Goal: Information Seeking & Learning: Find specific fact

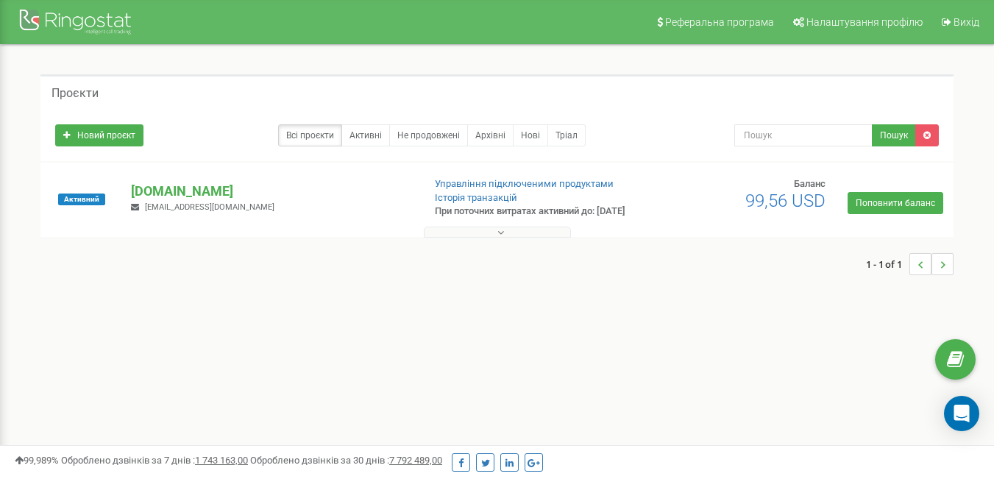
click at [250, 232] on div at bounding box center [496, 228] width 905 height 15
click at [222, 200] on p "[DOMAIN_NAME]" at bounding box center [270, 191] width 279 height 19
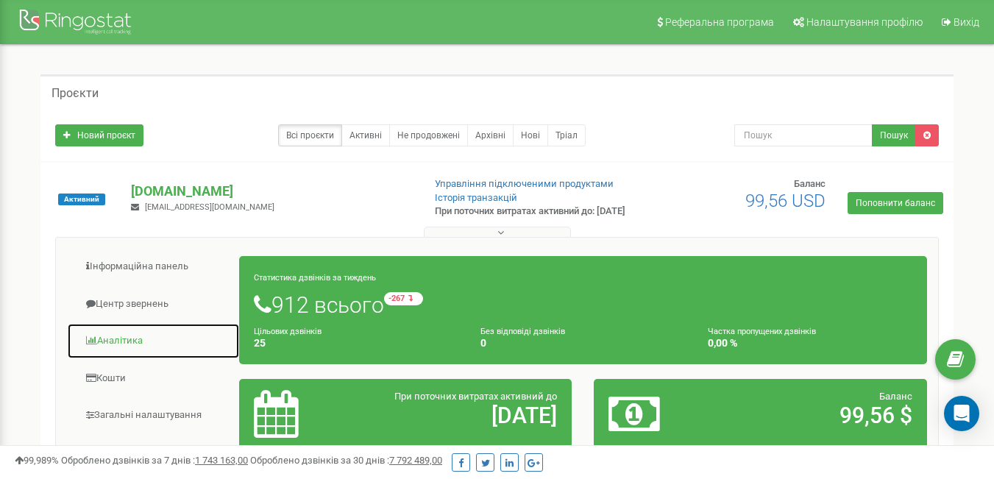
click at [119, 356] on link "Аналiтика" at bounding box center [153, 341] width 173 height 36
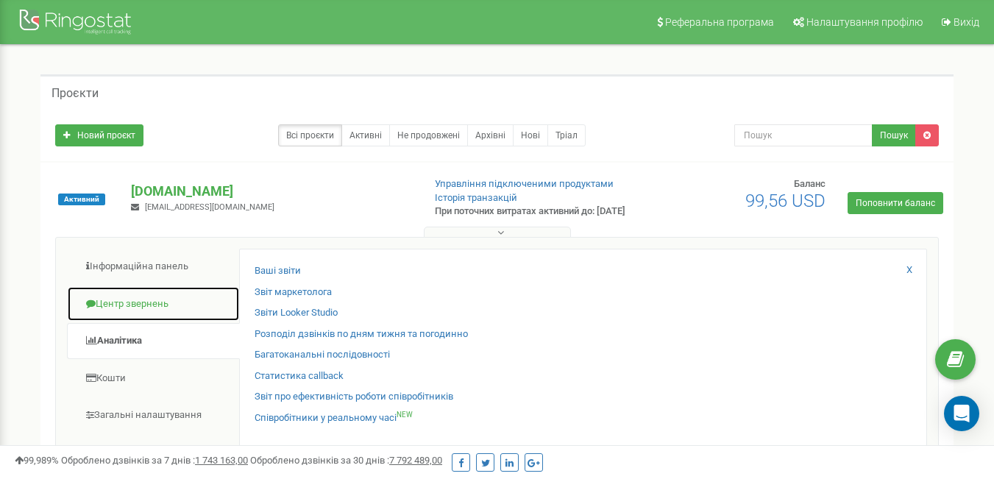
click at [117, 319] on link "Центр звернень" at bounding box center [153, 304] width 173 height 36
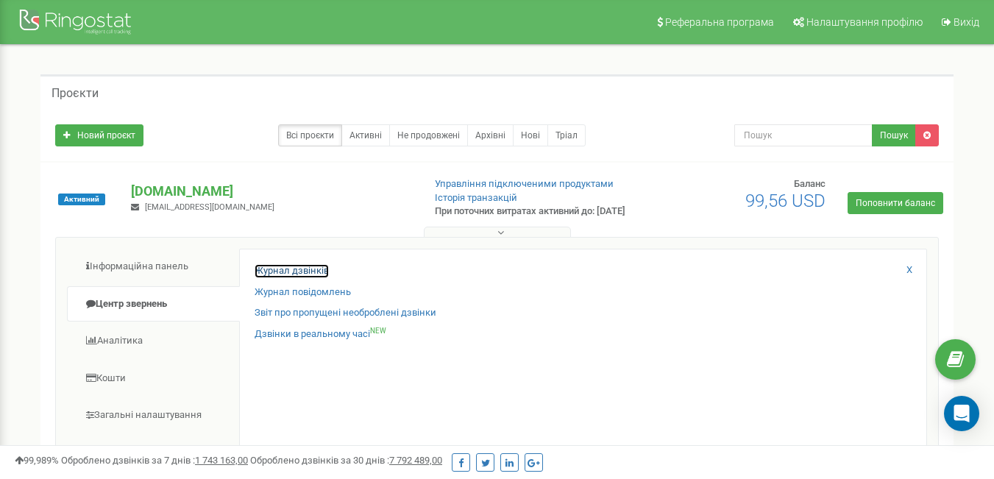
click at [318, 278] on link "Журнал дзвінків" at bounding box center [291, 271] width 74 height 14
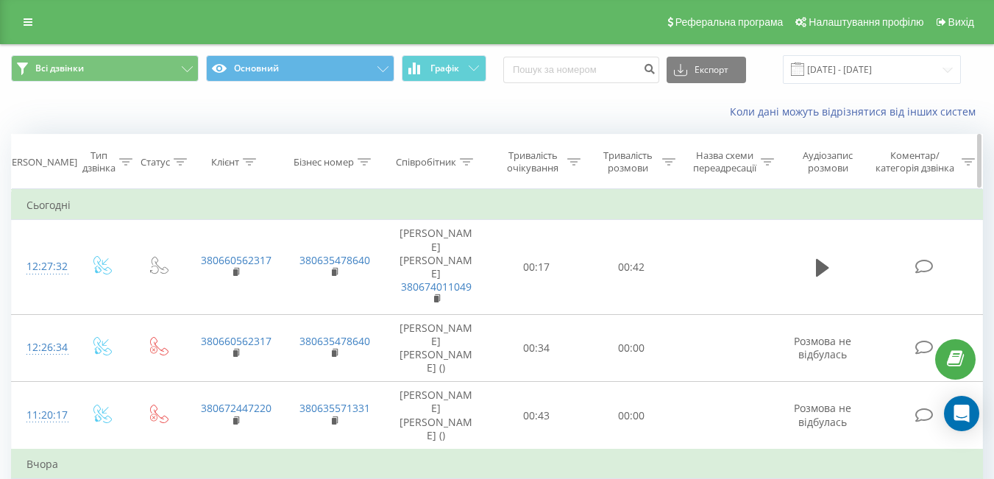
click at [426, 162] on div "Співробітник" at bounding box center [426, 162] width 60 height 13
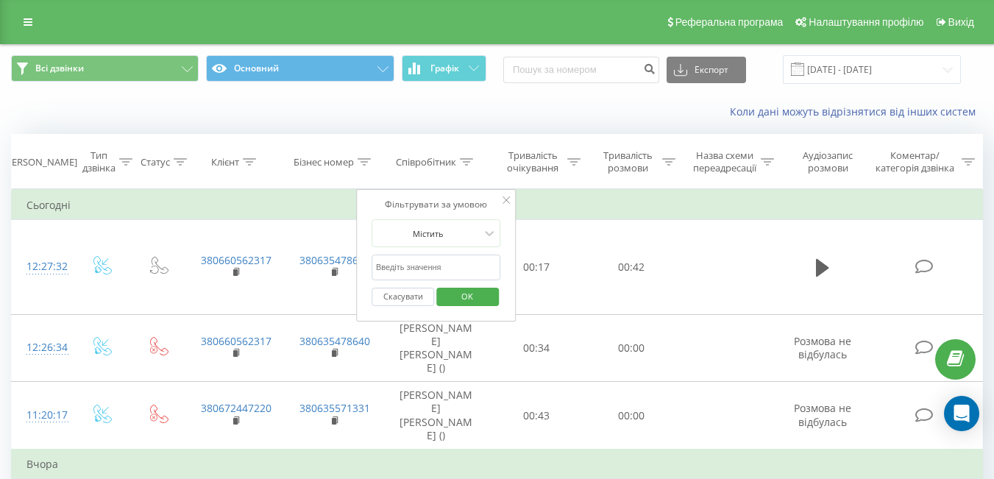
click at [452, 259] on input "text" at bounding box center [435, 267] width 129 height 26
type input "[PERSON_NAME]"
click at [468, 303] on span "OK" at bounding box center [466, 296] width 41 height 23
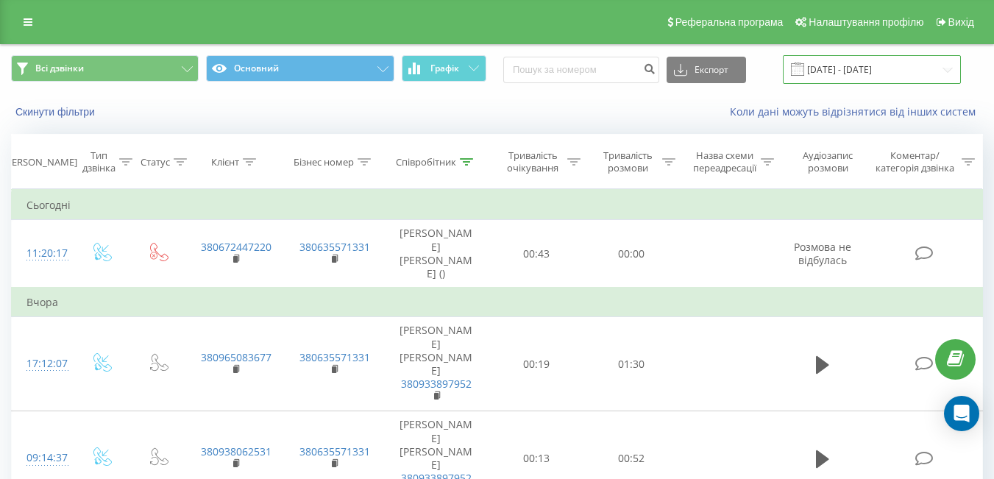
click at [869, 63] on input "[DATE] - [DATE]" at bounding box center [872, 69] width 178 height 29
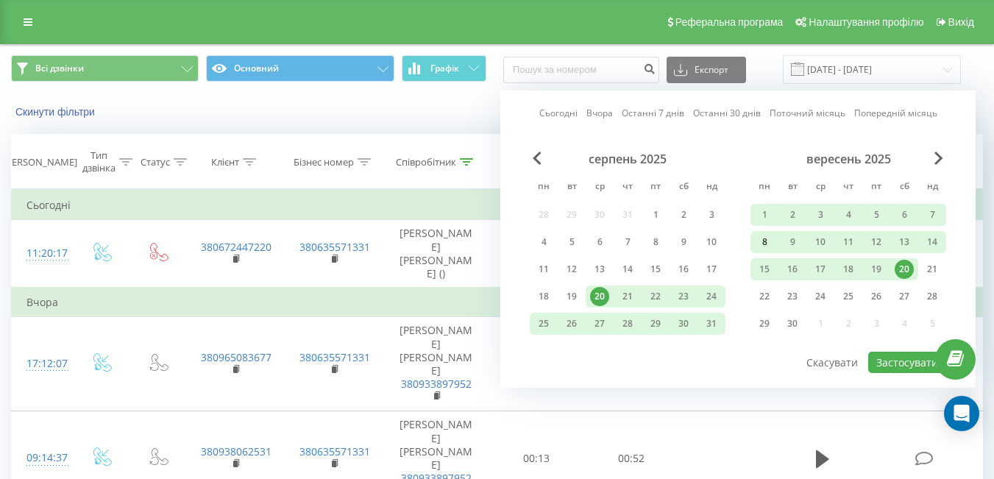
click at [761, 242] on div "8" at bounding box center [764, 241] width 19 height 19
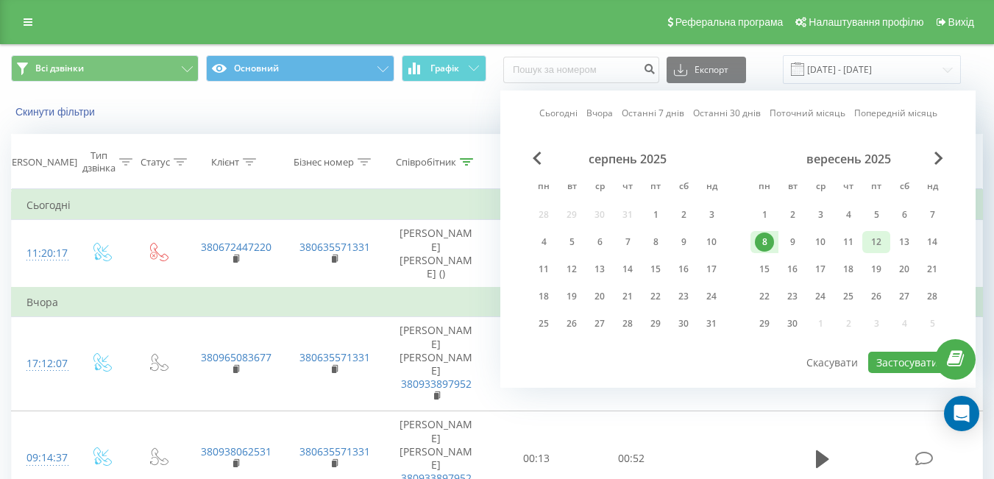
click at [884, 242] on div "12" at bounding box center [875, 241] width 19 height 19
click at [908, 361] on button "Застосувати" at bounding box center [907, 362] width 78 height 21
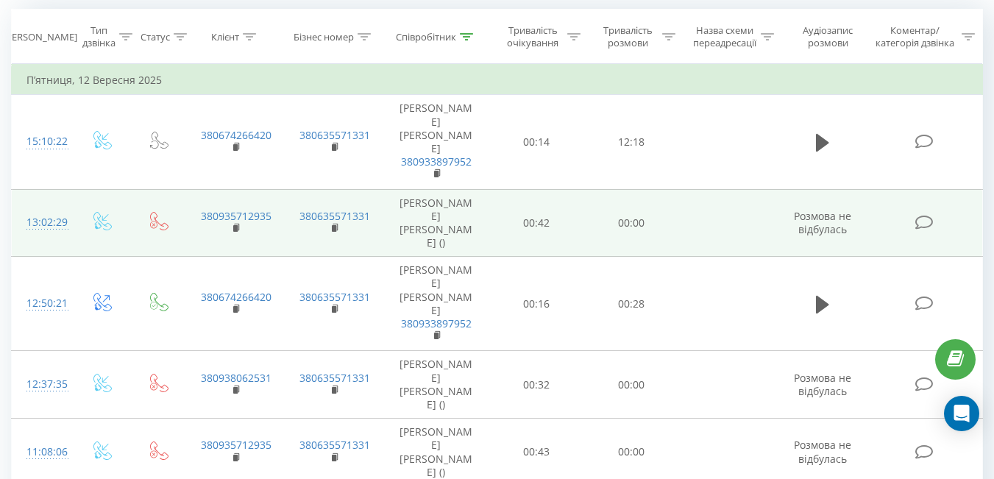
scroll to position [129, 0]
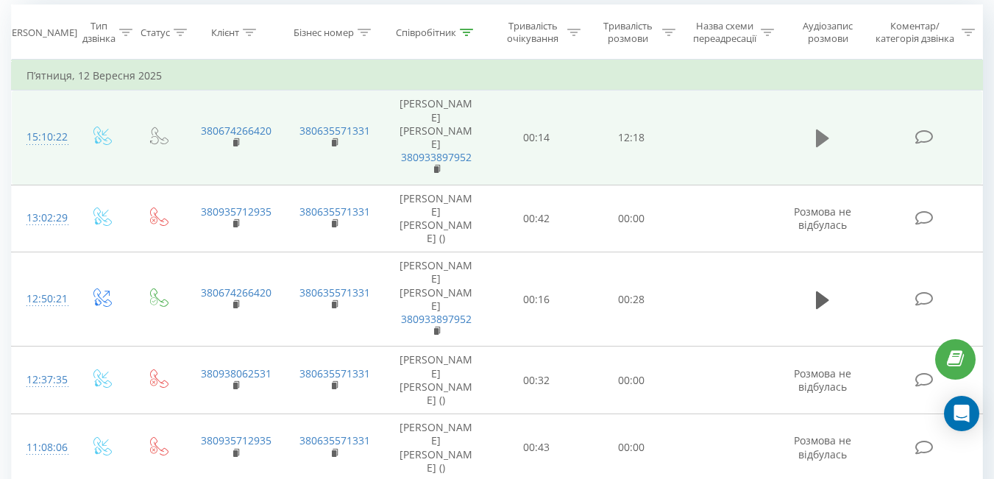
click at [819, 129] on icon at bounding box center [822, 138] width 13 height 18
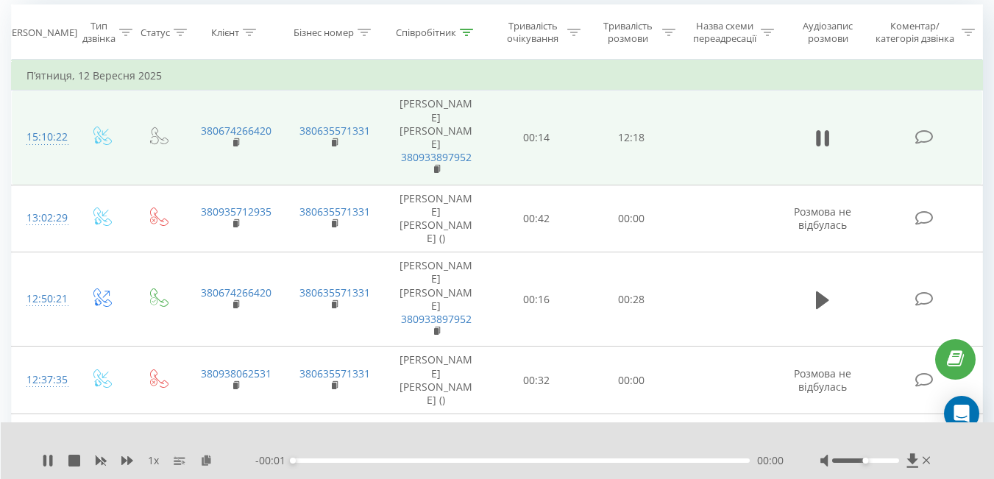
click at [768, 80] on td "П’ятниця, 12 Вересня 2025" at bounding box center [497, 75] width 971 height 29
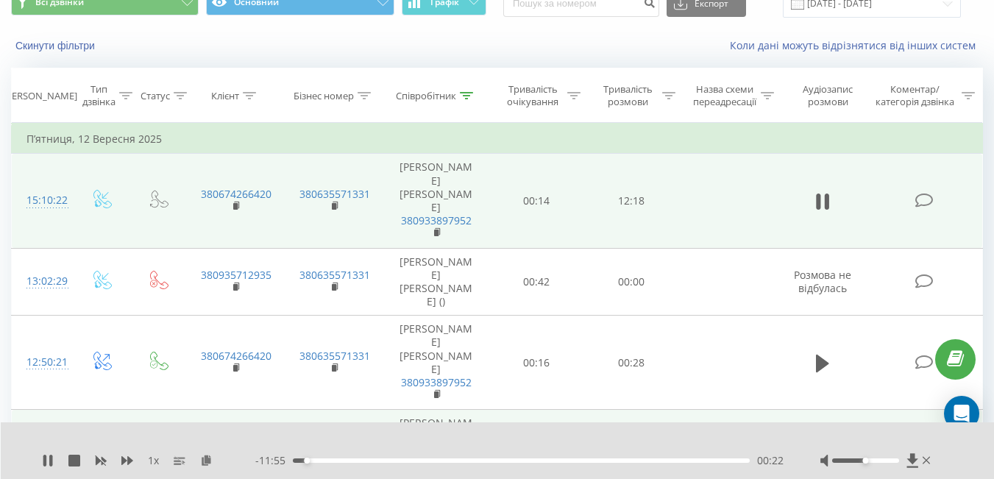
scroll to position [165, 0]
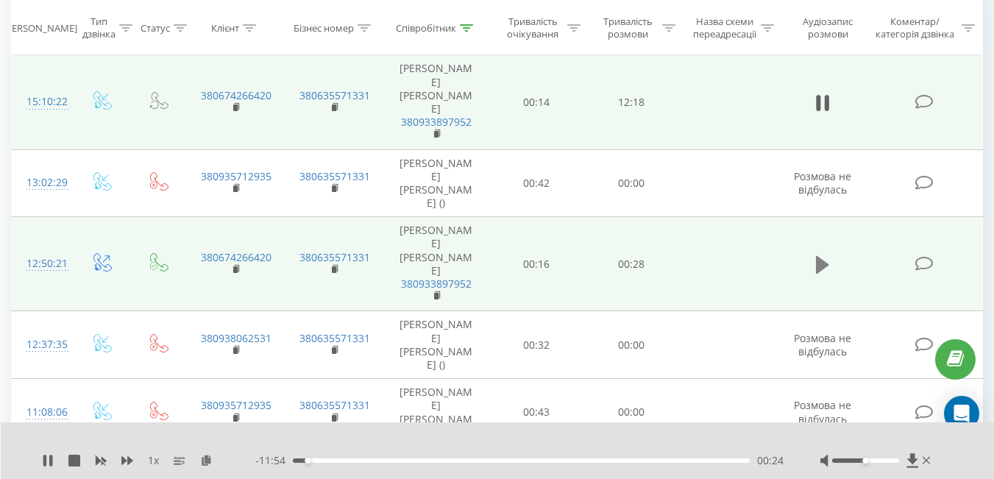
click at [813, 254] on button at bounding box center [822, 265] width 22 height 22
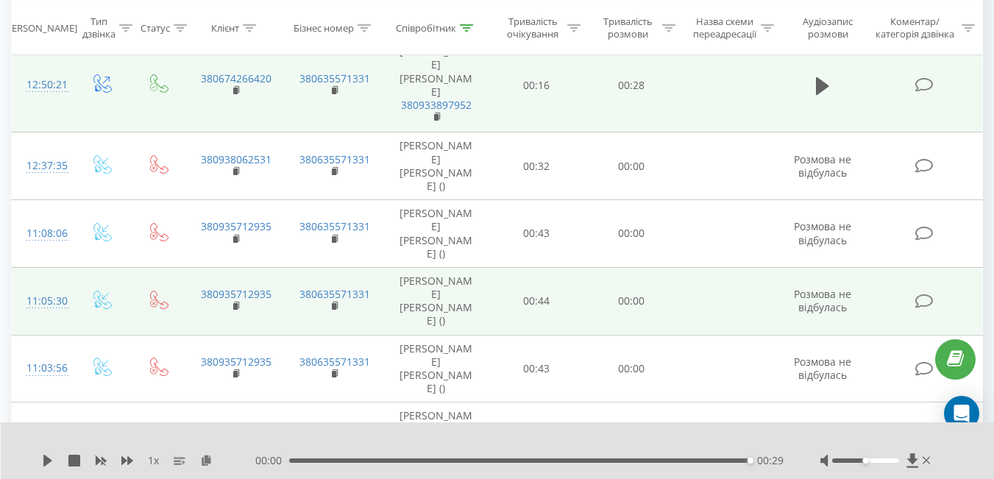
scroll to position [349, 0]
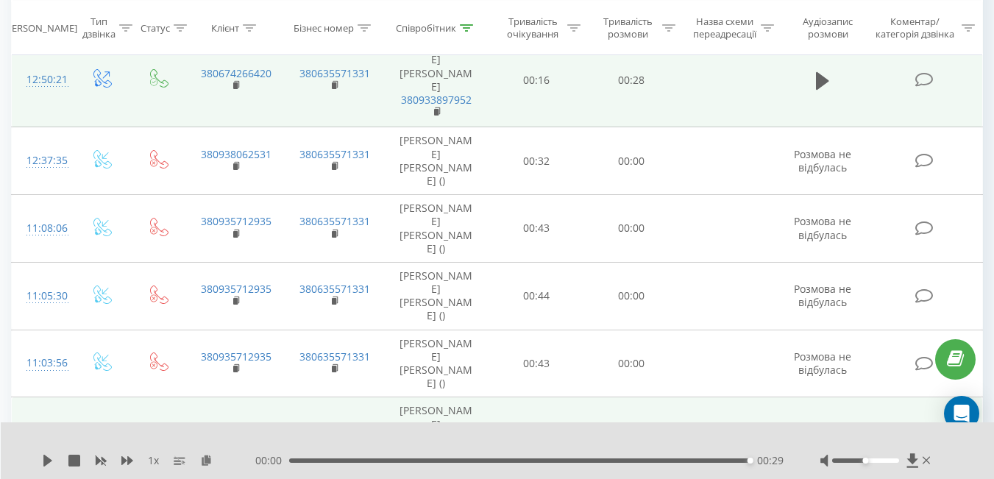
click at [815, 434] on button at bounding box center [822, 445] width 22 height 22
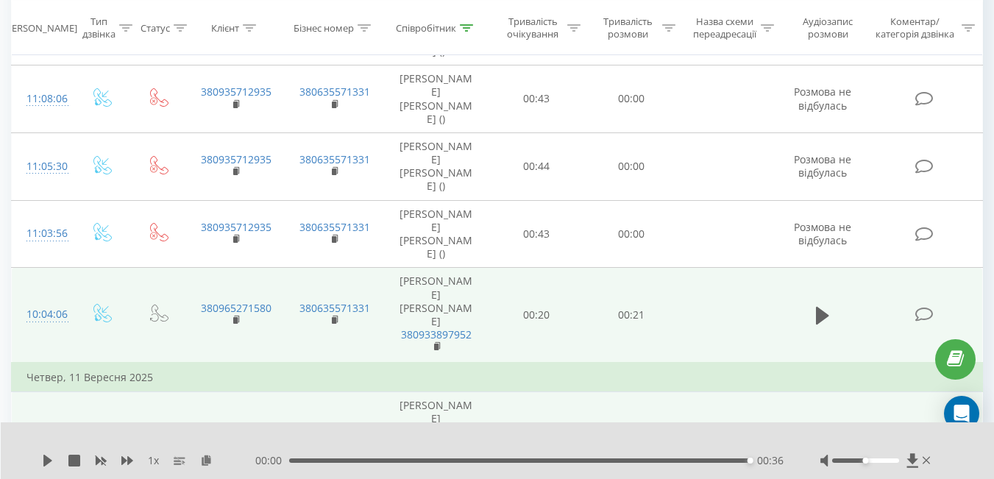
scroll to position [511, 0]
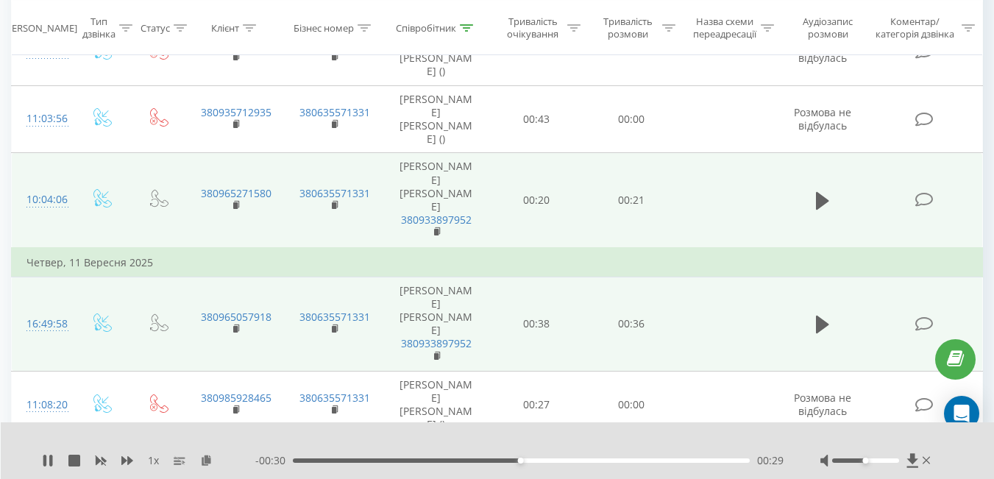
scroll to position [635, 0]
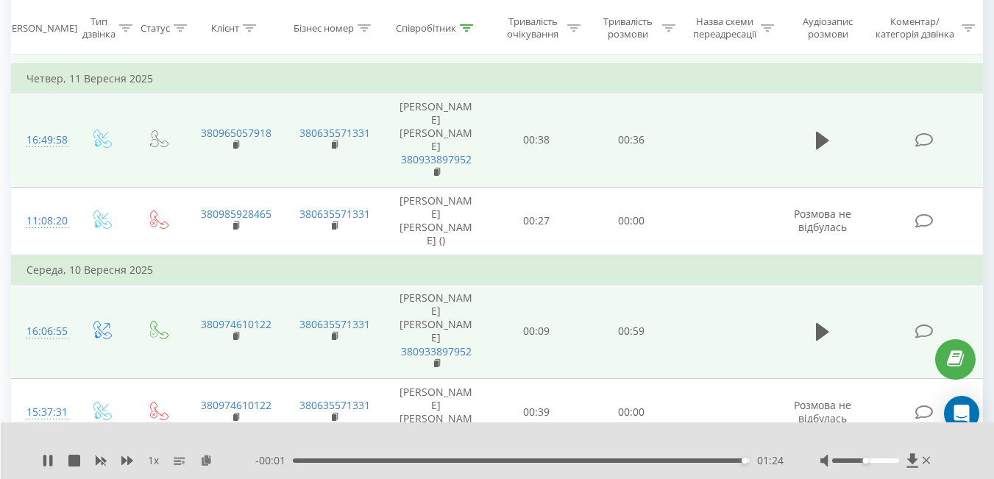
scroll to position [777, 0]
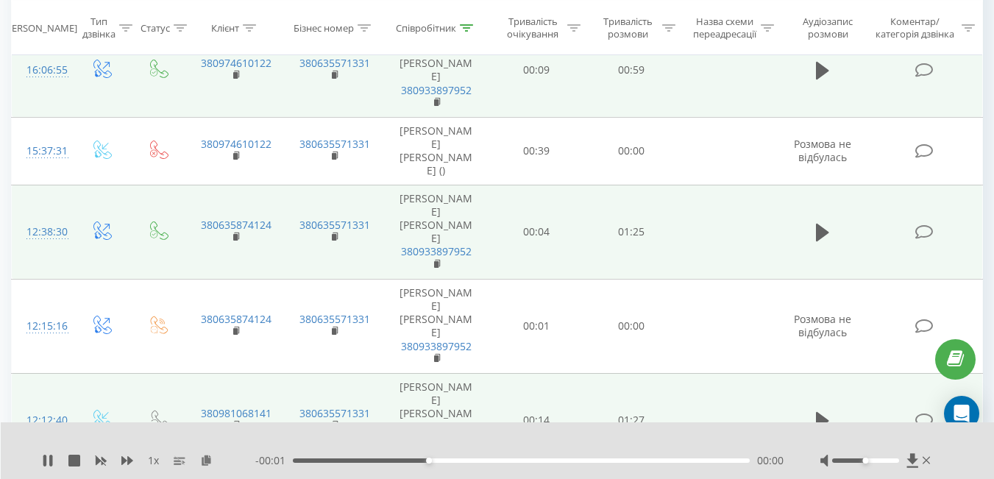
scroll to position [1039, 0]
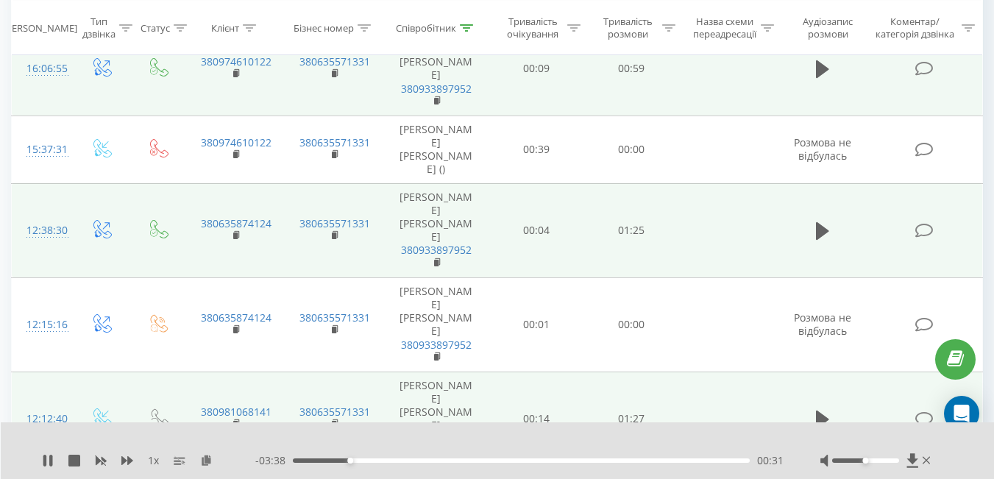
drag, startPoint x: 565, startPoint y: 461, endPoint x: 154, endPoint y: 456, distance: 410.4
click at [154, 456] on div "1 x - 00:42 00:00 00:00" at bounding box center [487, 460] width 891 height 15
click at [202, 460] on icon at bounding box center [206, 460] width 13 height 10
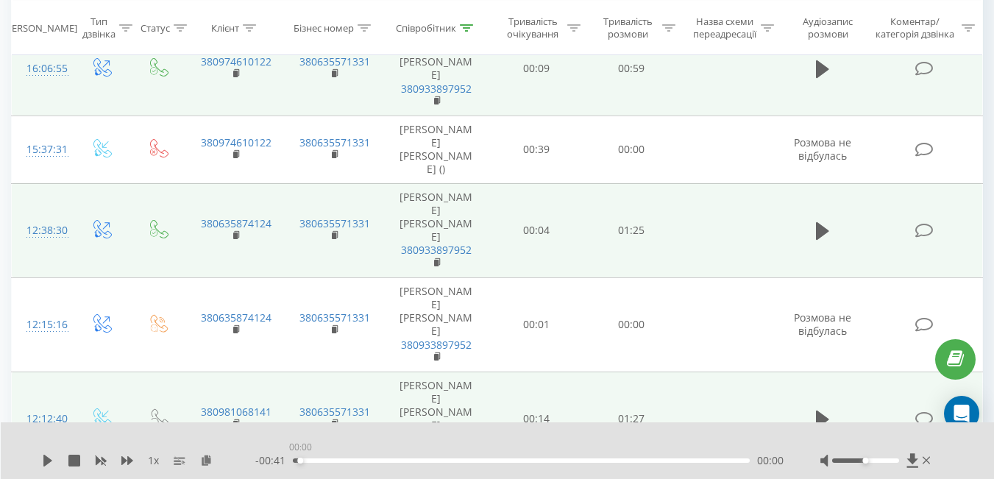
click at [296, 459] on div "00:00" at bounding box center [521, 460] width 457 height 4
drag, startPoint x: 37, startPoint y: 466, endPoint x: 49, endPoint y: 458, distance: 14.3
click at [49, 458] on div "1 x - 00:41 00:00 00:00" at bounding box center [498, 450] width 994 height 57
click at [49, 458] on icon at bounding box center [47, 461] width 9 height 12
click at [350, 461] on div "00:05" at bounding box center [521, 460] width 457 height 4
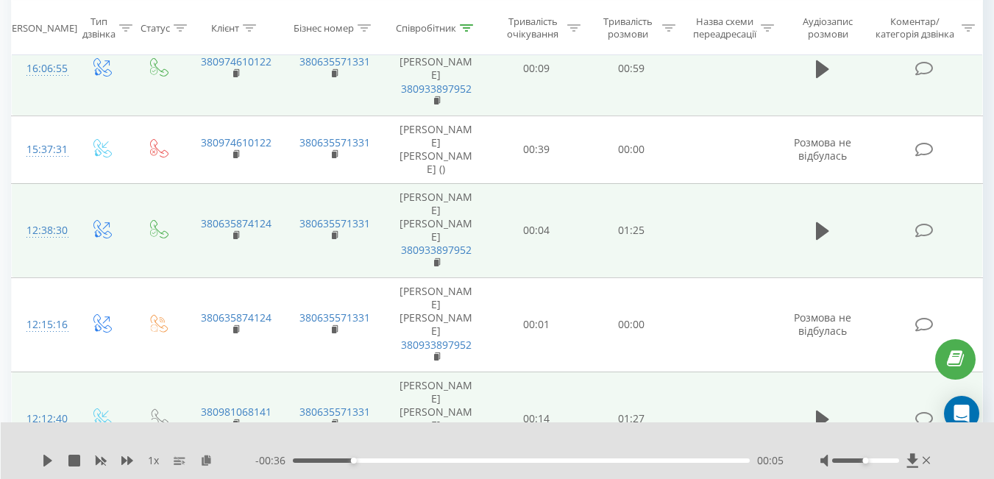
click at [40, 462] on div "1 x - 00:36 00:05 00:05" at bounding box center [498, 450] width 994 height 57
drag, startPoint x: 40, startPoint y: 462, endPoint x: 51, endPoint y: 461, distance: 10.3
click at [51, 461] on div "1 x - 00:36 00:05 00:05" at bounding box center [498, 450] width 994 height 57
click at [51, 461] on icon at bounding box center [47, 461] width 9 height 12
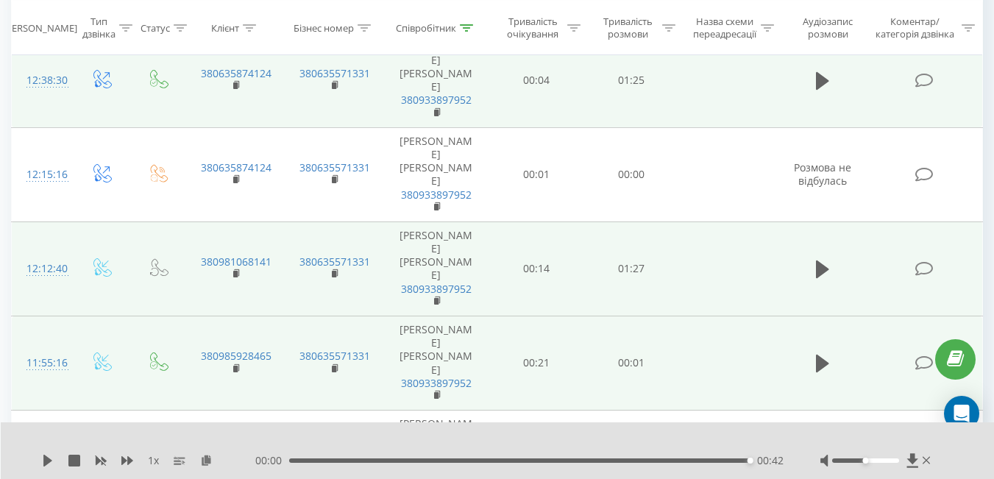
scroll to position [1191, 0]
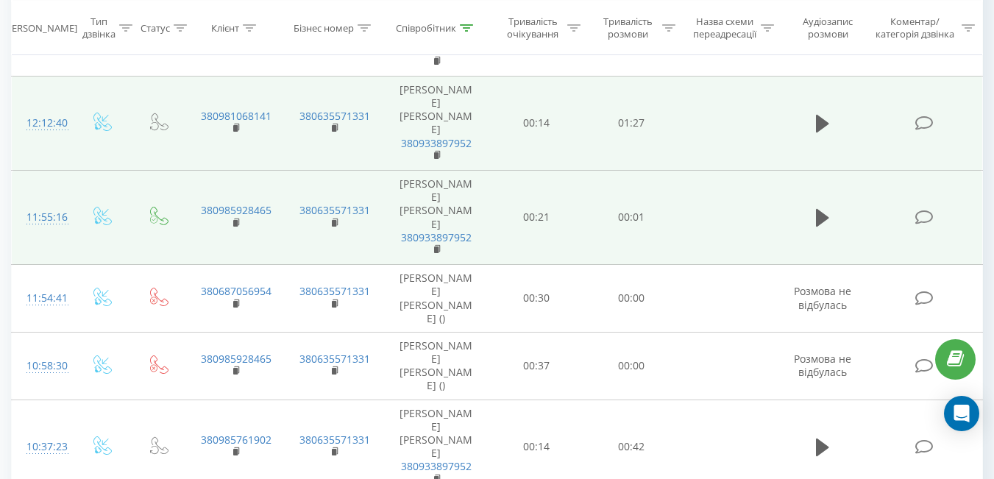
scroll to position [1411, 0]
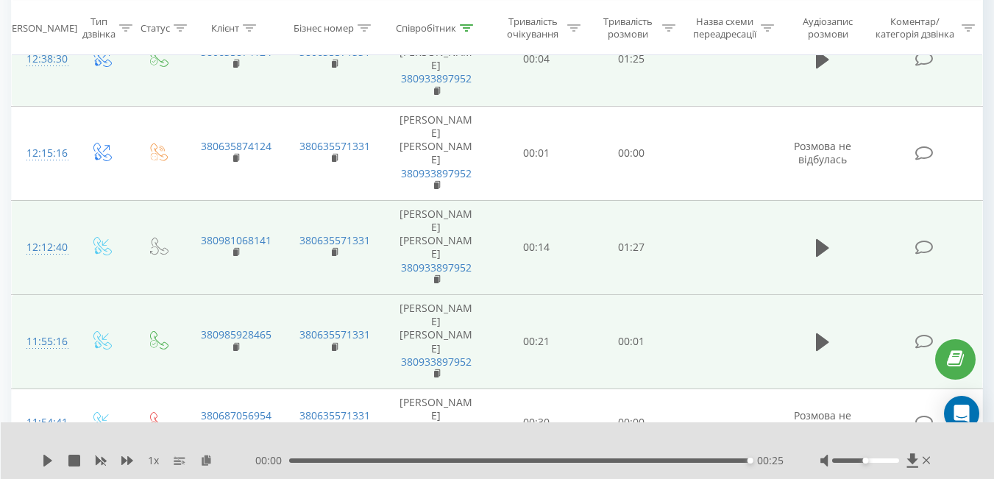
scroll to position [0, 0]
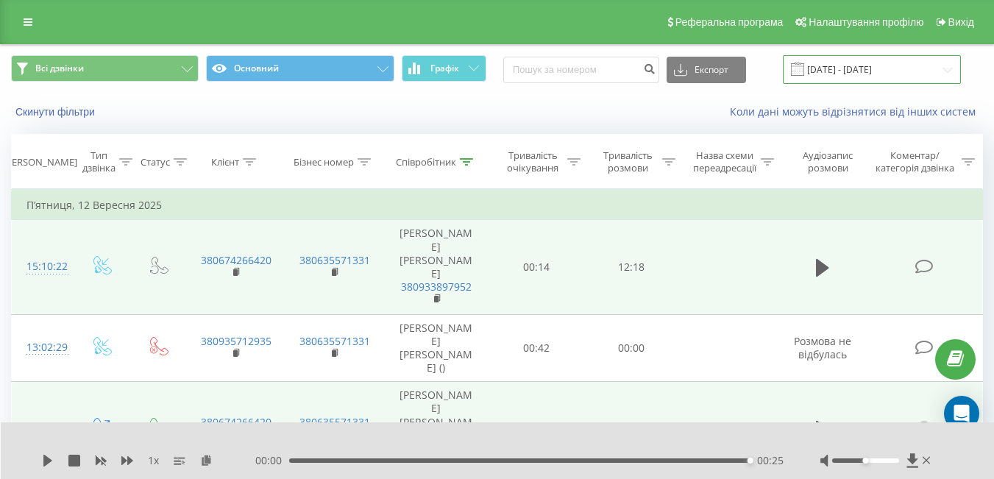
click at [869, 68] on input "[DATE] - [DATE]" at bounding box center [872, 69] width 178 height 29
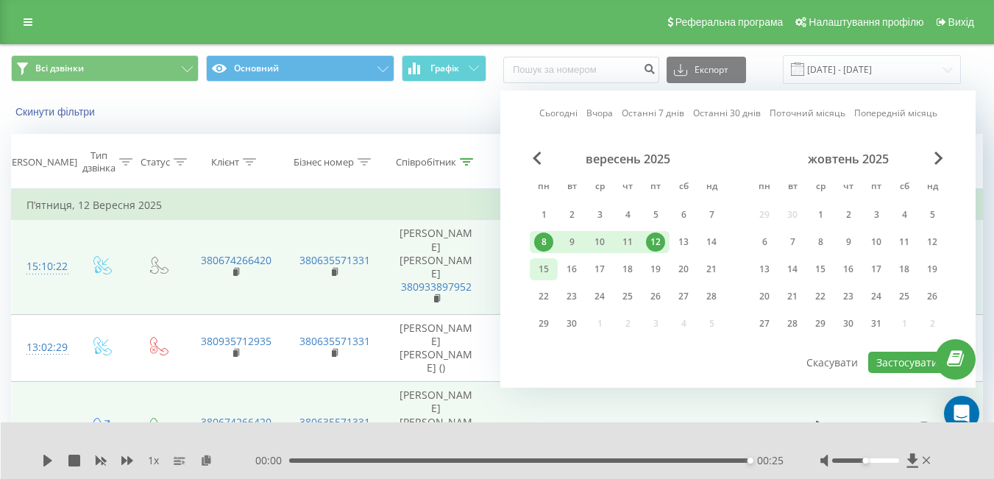
click at [541, 270] on div "15" at bounding box center [543, 269] width 19 height 19
click at [651, 263] on div "19" at bounding box center [655, 269] width 19 height 19
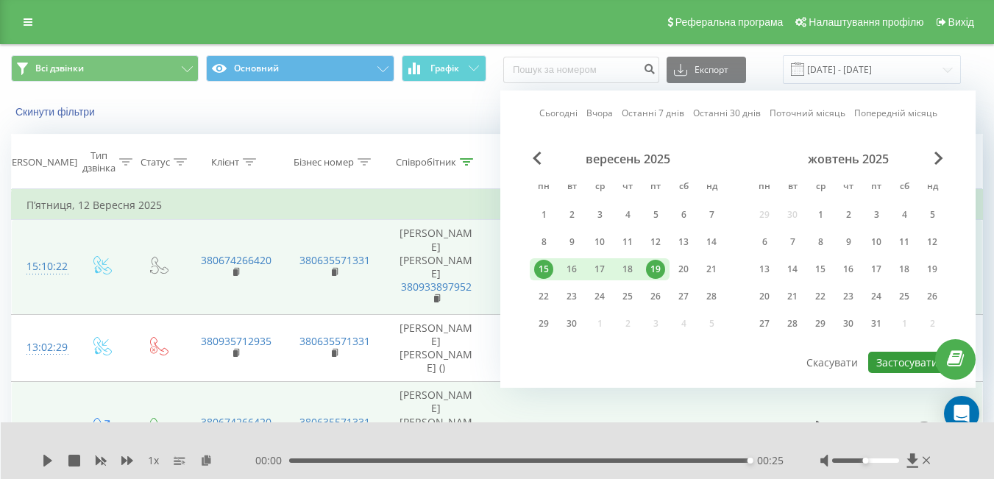
click at [913, 360] on button "Застосувати" at bounding box center [907, 362] width 78 height 21
type input "[DATE] - [DATE]"
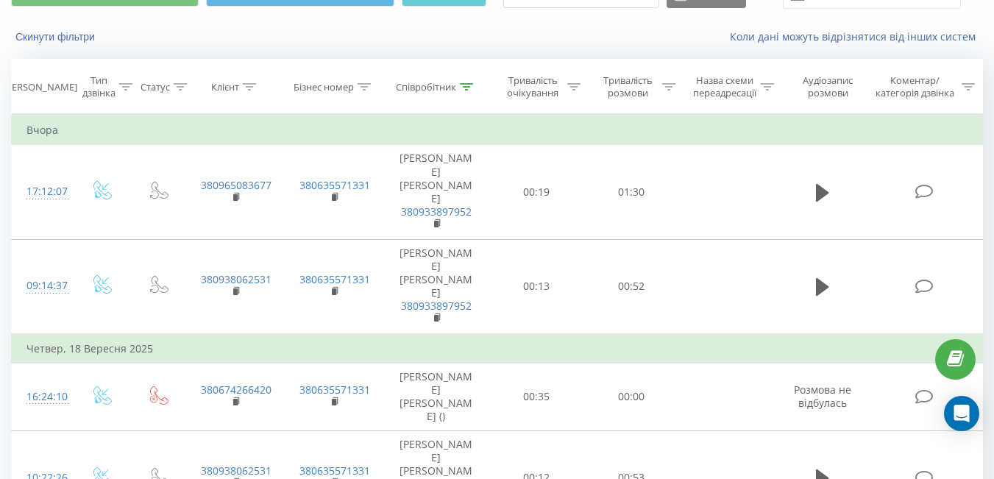
scroll to position [76, 0]
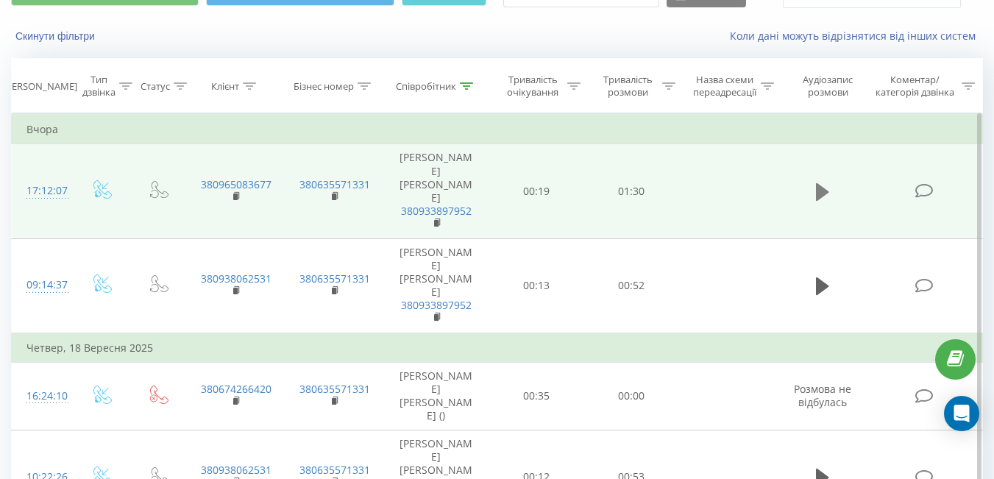
click at [825, 182] on icon at bounding box center [822, 192] width 13 height 21
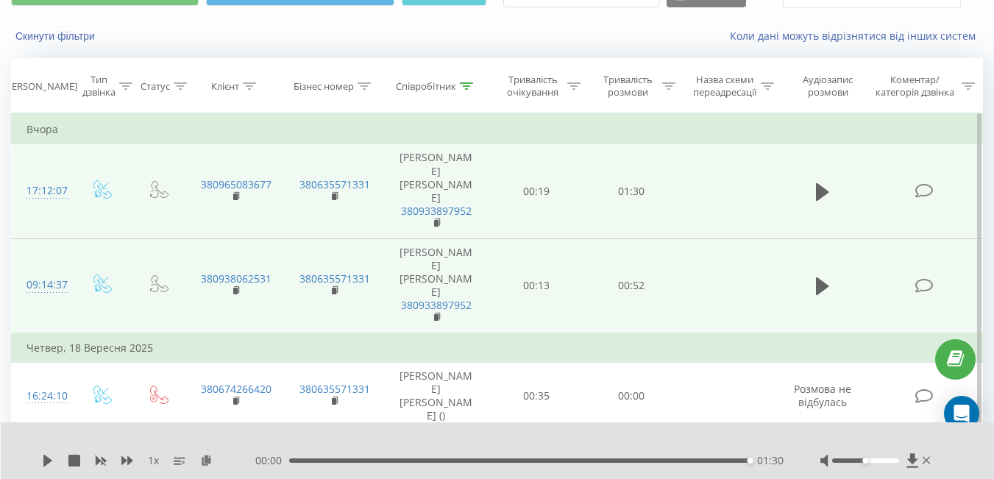
click at [805, 260] on td at bounding box center [822, 285] width 91 height 95
click at [818, 277] on icon at bounding box center [822, 286] width 13 height 18
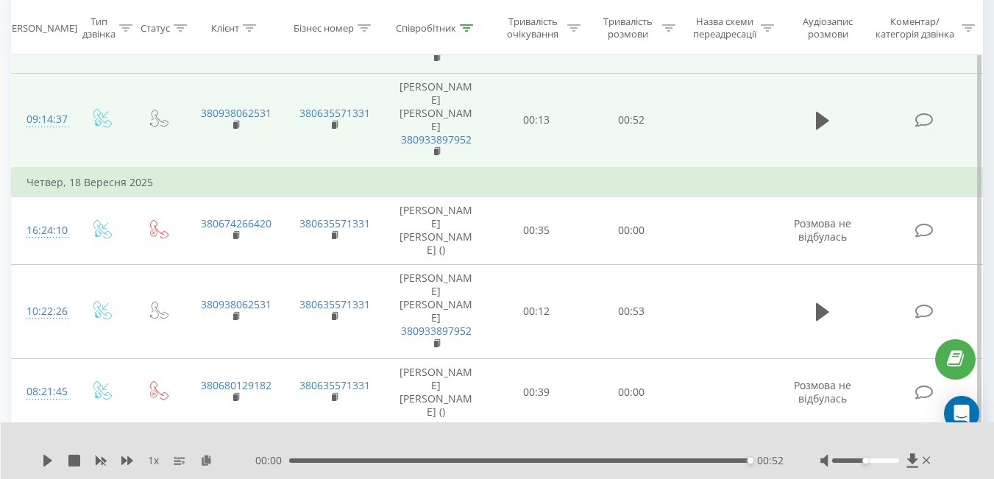
scroll to position [269, 0]
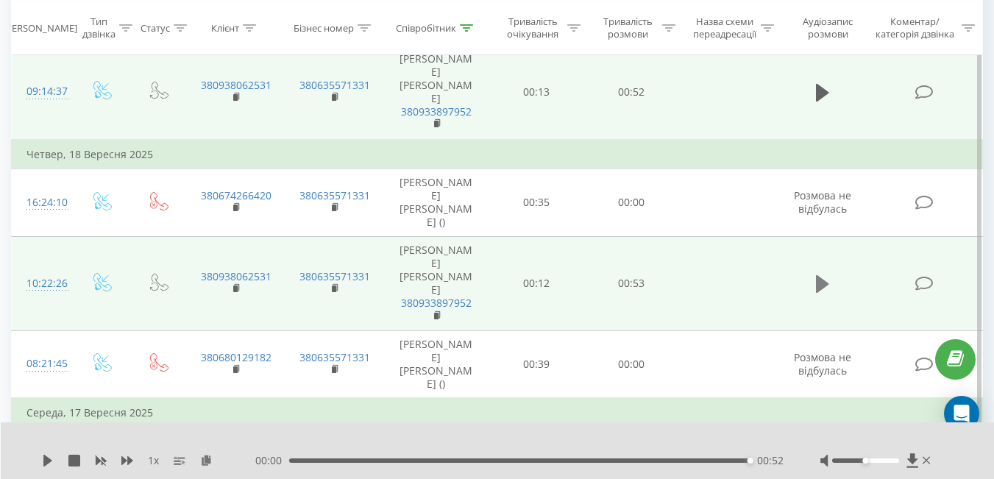
click at [824, 274] on icon at bounding box center [822, 284] width 13 height 21
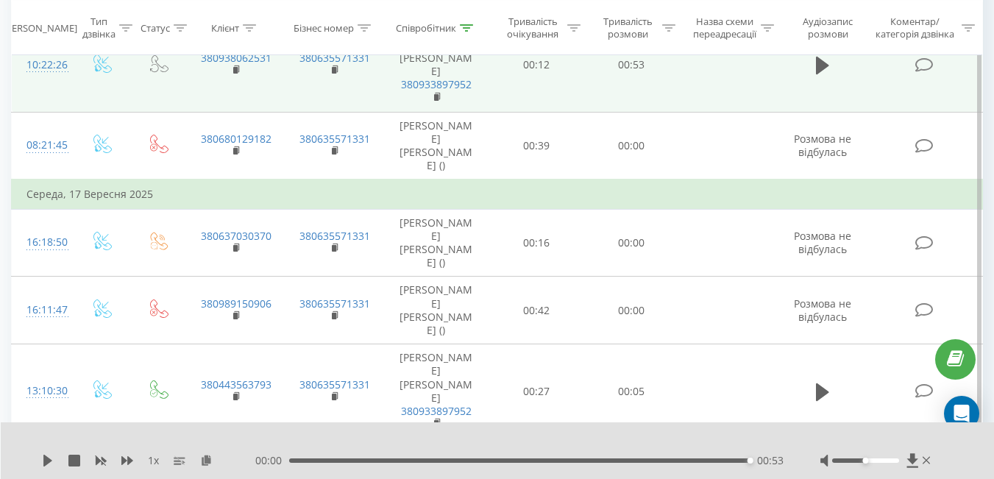
scroll to position [488, 0]
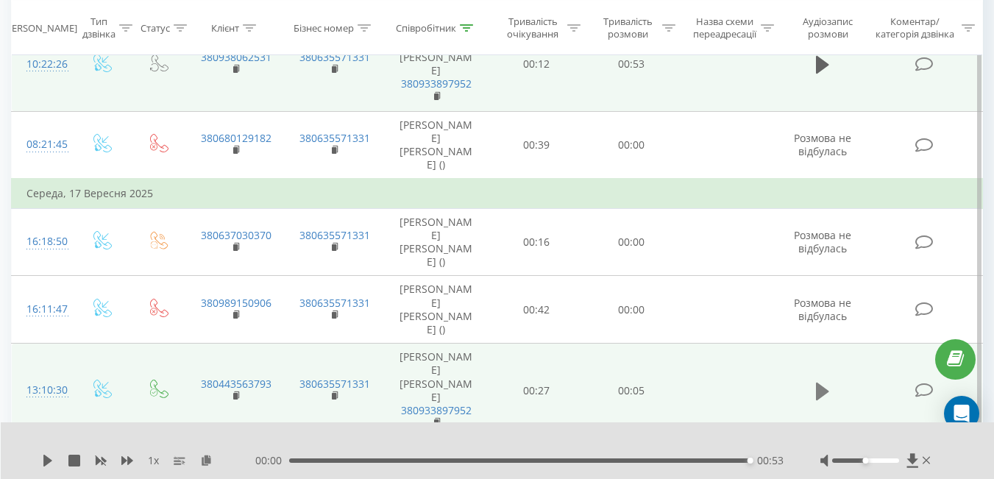
click at [813, 380] on button at bounding box center [822, 391] width 22 height 22
click at [822, 475] on icon at bounding box center [822, 485] width 13 height 21
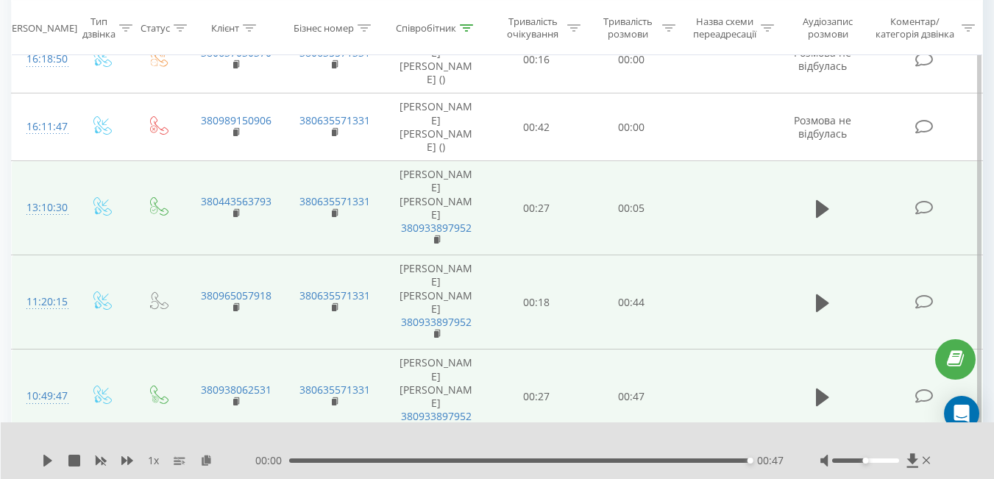
scroll to position [670, 0]
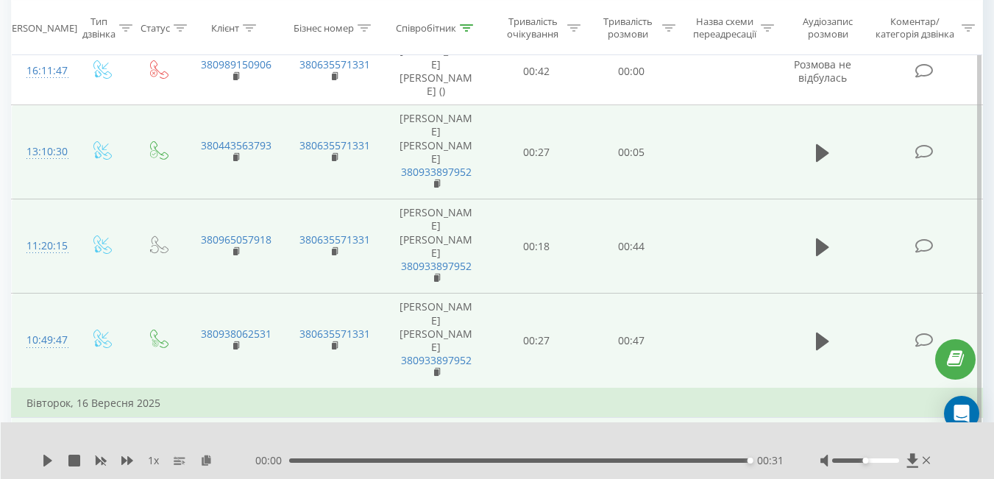
scroll to position [733, 0]
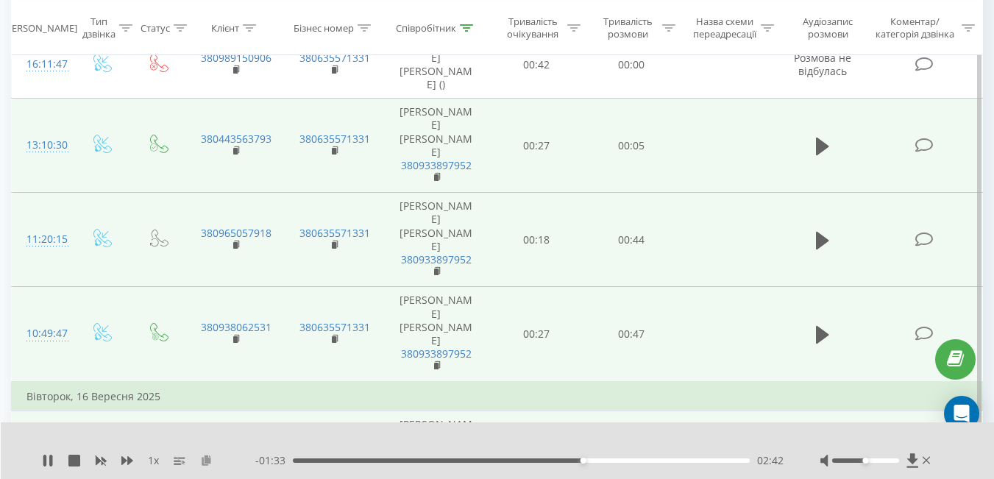
click at [202, 463] on icon at bounding box center [206, 460] width 13 height 10
click at [300, 460] on div "03:45" at bounding box center [521, 460] width 457 height 4
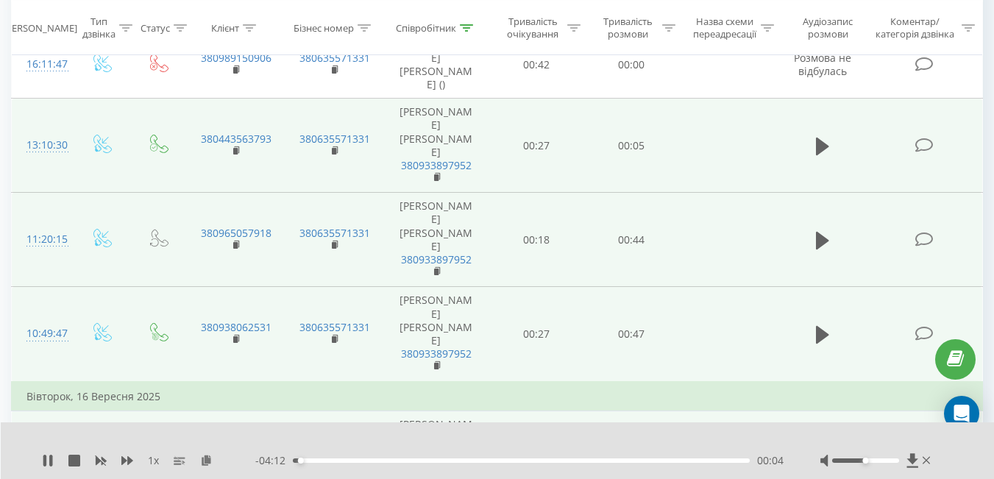
click at [300, 460] on div "00:04" at bounding box center [301, 460] width 6 height 6
drag, startPoint x: 300, startPoint y: 460, endPoint x: 269, endPoint y: 457, distance: 31.0
click at [269, 457] on div "- 04:12 00:04 00:04" at bounding box center [519, 460] width 528 height 15
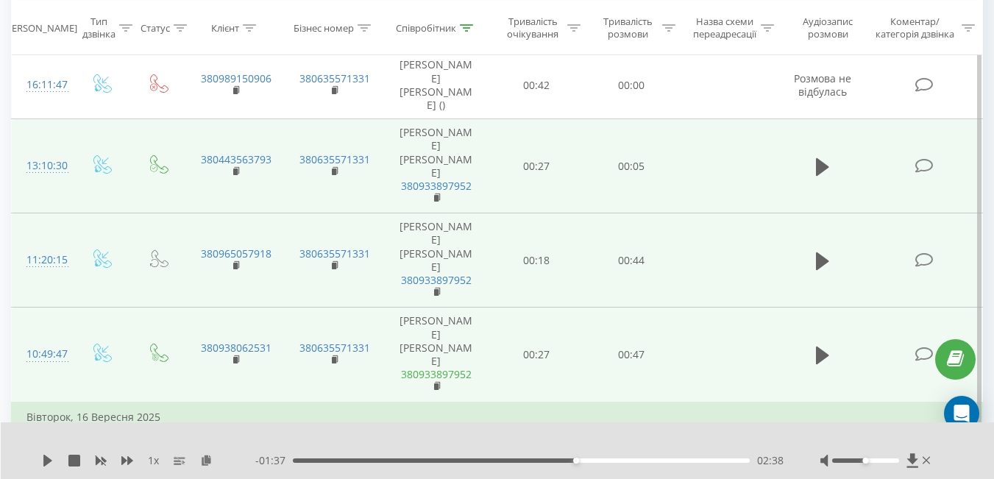
scroll to position [709, 0]
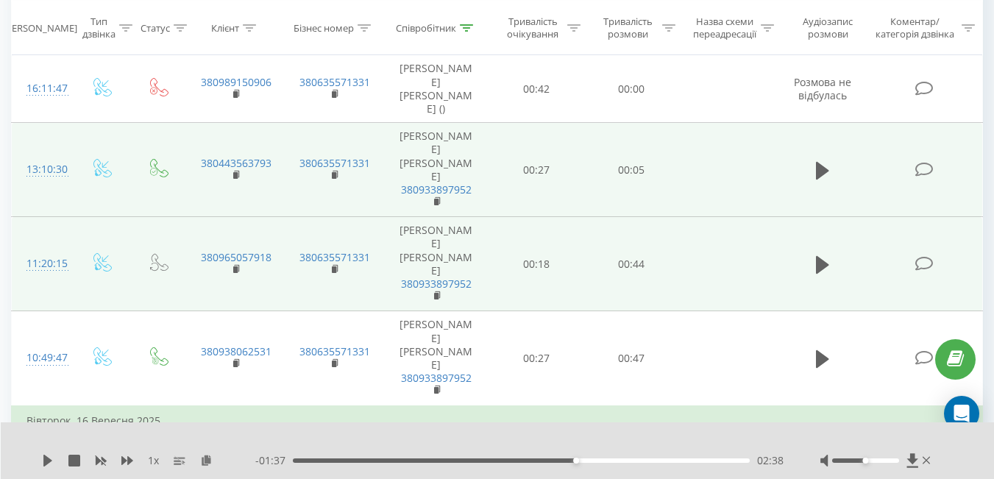
drag, startPoint x: 373, startPoint y: 459, endPoint x: 213, endPoint y: 454, distance: 160.4
click at [213, 454] on div "1 x - 04:16 00:00 00:00" at bounding box center [487, 460] width 891 height 15
click at [302, 460] on div "00:07" at bounding box center [521, 460] width 457 height 4
drag, startPoint x: 35, startPoint y: 457, endPoint x: 55, endPoint y: 463, distance: 21.2
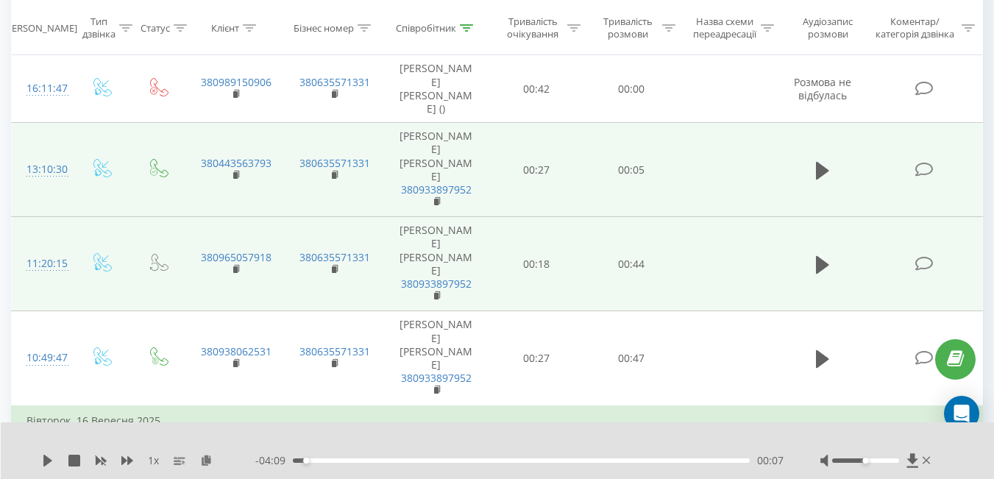
click at [55, 463] on div "1 x - 04:09 00:07 00:07" at bounding box center [498, 450] width 994 height 57
click at [55, 463] on div "1 x" at bounding box center [148, 460] width 213 height 15
click at [48, 457] on icon at bounding box center [47, 461] width 9 height 12
drag, startPoint x: 308, startPoint y: 460, endPoint x: 274, endPoint y: 455, distance: 35.0
click at [274, 455] on div "- 04:16 00:00 00:00" at bounding box center [519, 460] width 528 height 15
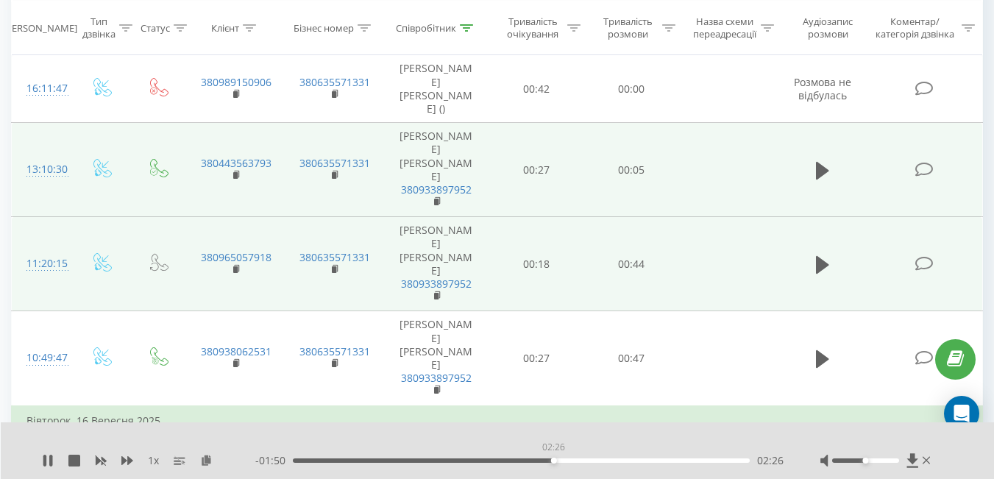
click at [553, 460] on div "02:26" at bounding box center [521, 460] width 457 height 4
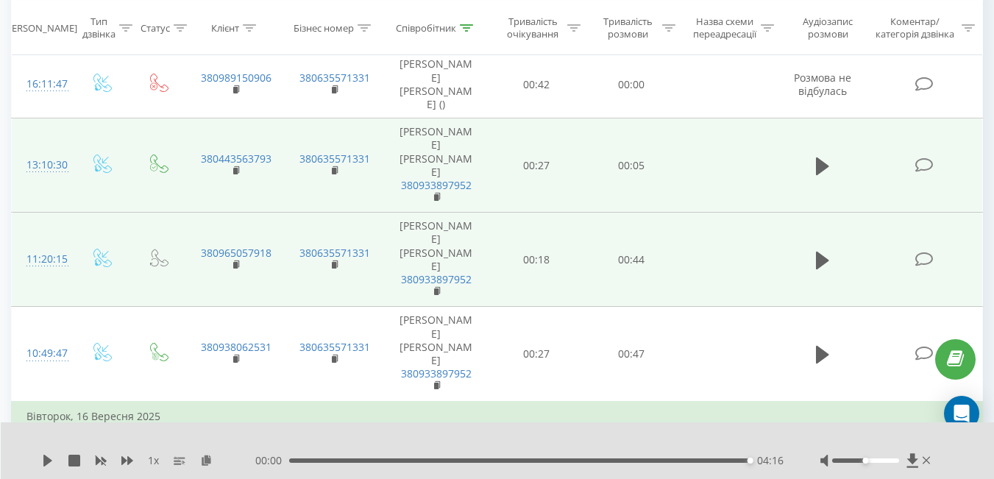
scroll to position [716, 0]
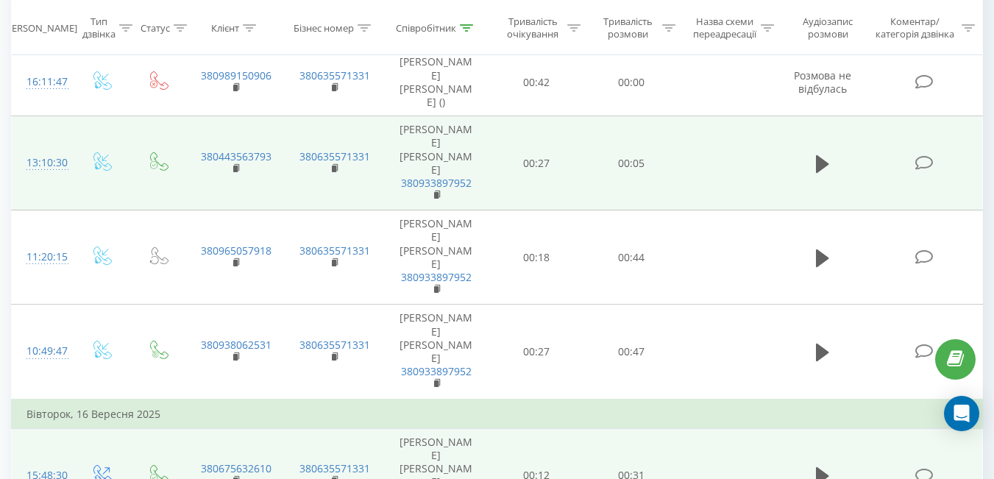
scroll to position [858, 0]
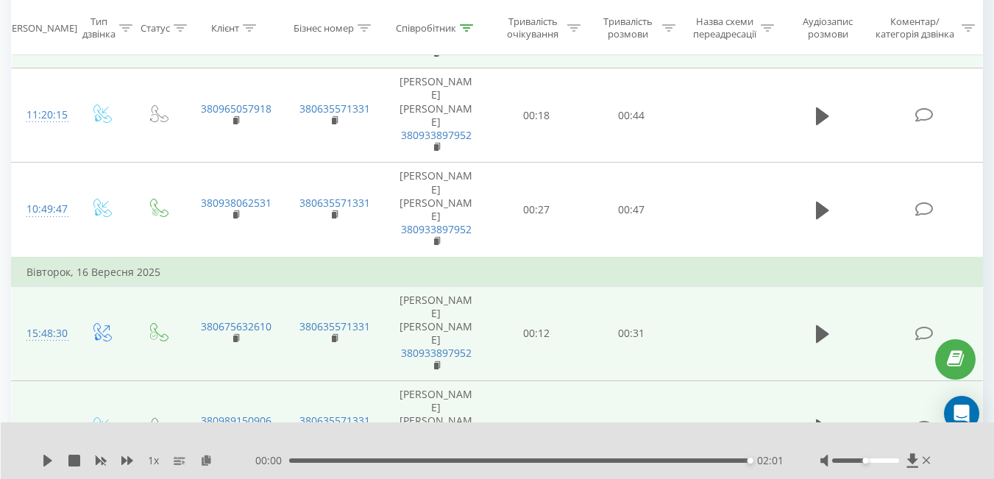
scroll to position [0, 0]
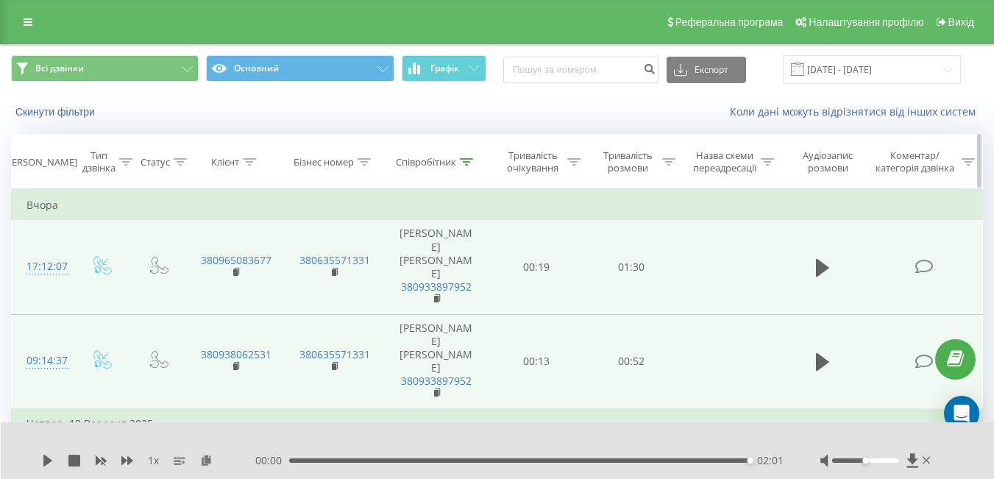
click at [472, 161] on icon at bounding box center [466, 161] width 13 height 7
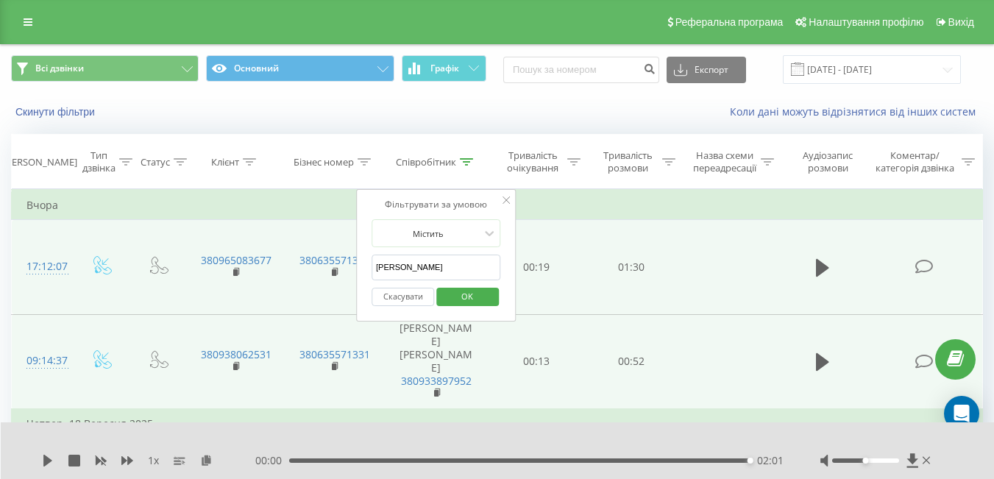
drag, startPoint x: 427, startPoint y: 268, endPoint x: 329, endPoint y: 269, distance: 98.6
click button "OK" at bounding box center [467, 297] width 63 height 18
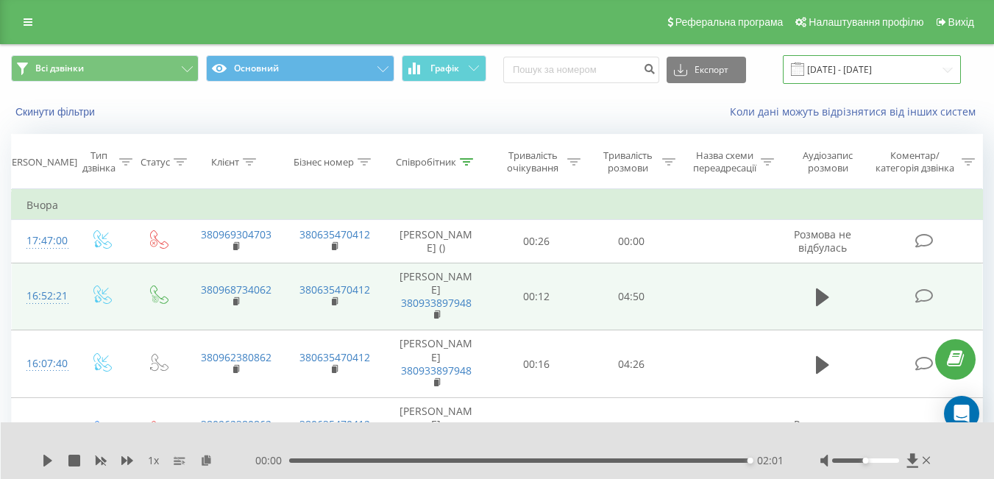
click at [830, 57] on input "[DATE] - [DATE]" at bounding box center [872, 69] width 178 height 29
click at [607, 24] on div "Реферальна програма Налаштування профілю Вихід" at bounding box center [497, 22] width 994 height 44
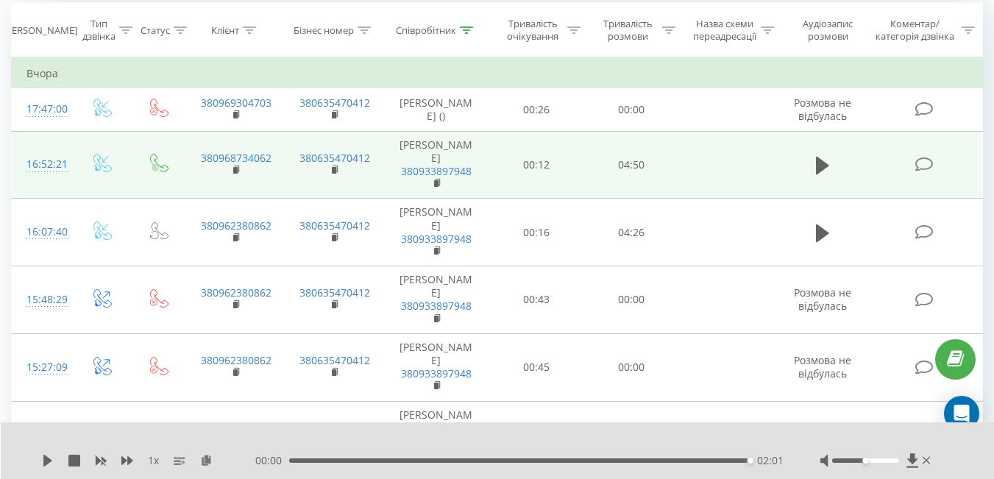
scroll to position [132, 0]
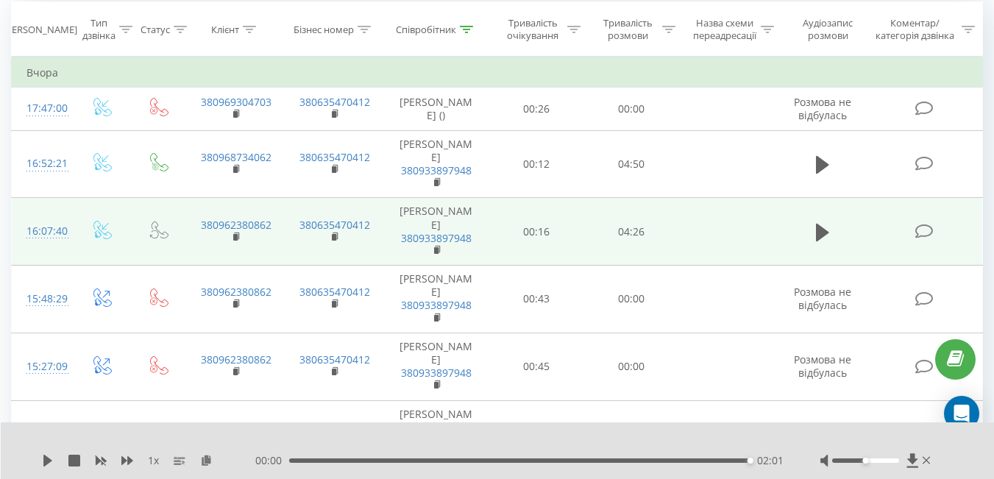
click at [808, 233] on td at bounding box center [822, 232] width 91 height 68
click at [819, 237] on icon at bounding box center [822, 232] width 13 height 18
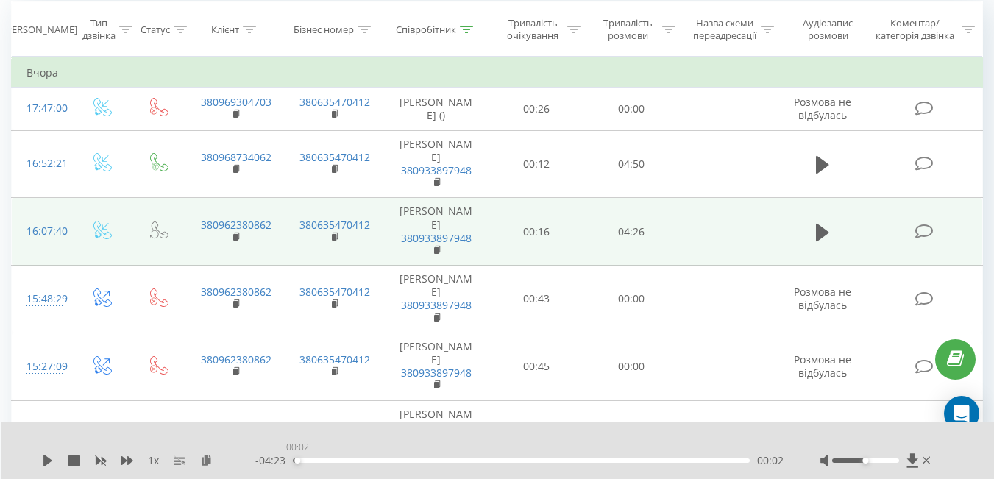
click at [293, 462] on div "00:02" at bounding box center [521, 460] width 457 height 4
click at [46, 455] on icon at bounding box center [48, 461] width 12 height 12
drag, startPoint x: 296, startPoint y: 459, endPoint x: 270, endPoint y: 458, distance: 26.5
click at [270, 458] on div "- 04:26 00:00 00:00" at bounding box center [519, 460] width 528 height 15
click at [238, 239] on icon at bounding box center [237, 237] width 8 height 10
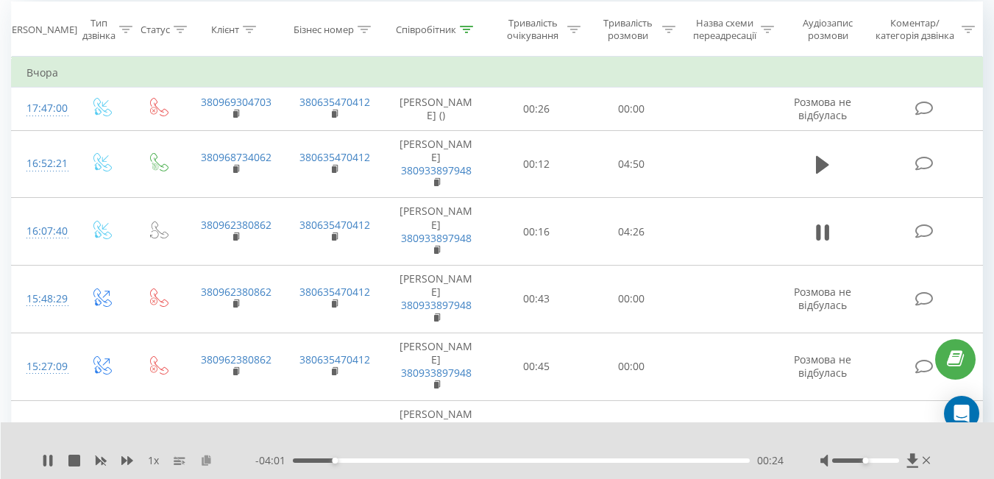
click at [207, 460] on icon at bounding box center [206, 460] width 13 height 10
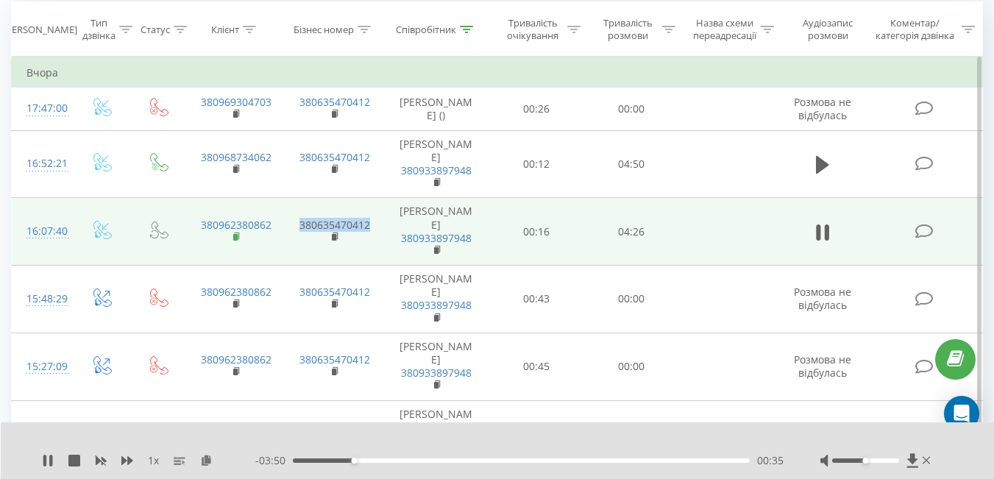
drag, startPoint x: 381, startPoint y: 216, endPoint x: 237, endPoint y: 241, distance: 146.3
click at [237, 241] on tr "16:07:40 380962380862 380635470412 [PERSON_NAME] 380933897948 00:16 04:26" at bounding box center [497, 232] width 971 height 68
click at [237, 241] on icon at bounding box center [237, 237] width 8 height 10
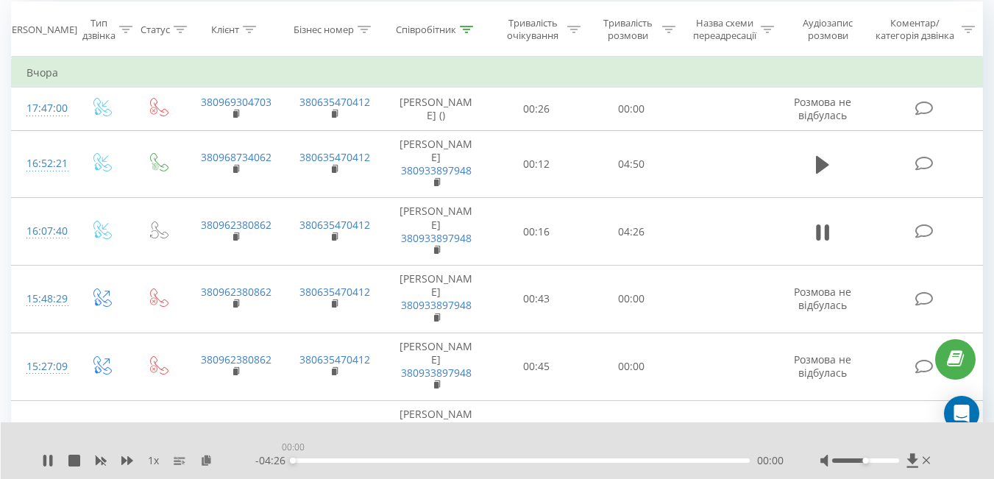
drag, startPoint x: 446, startPoint y: 459, endPoint x: 235, endPoint y: 449, distance: 212.0
click at [235, 449] on div "1 x - 04:26 00:00 00:00" at bounding box center [498, 450] width 994 height 57
click at [577, 461] on div "02:46" at bounding box center [521, 460] width 457 height 4
click at [49, 459] on div "1 x" at bounding box center [148, 460] width 213 height 15
click at [49, 459] on icon at bounding box center [47, 461] width 9 height 12
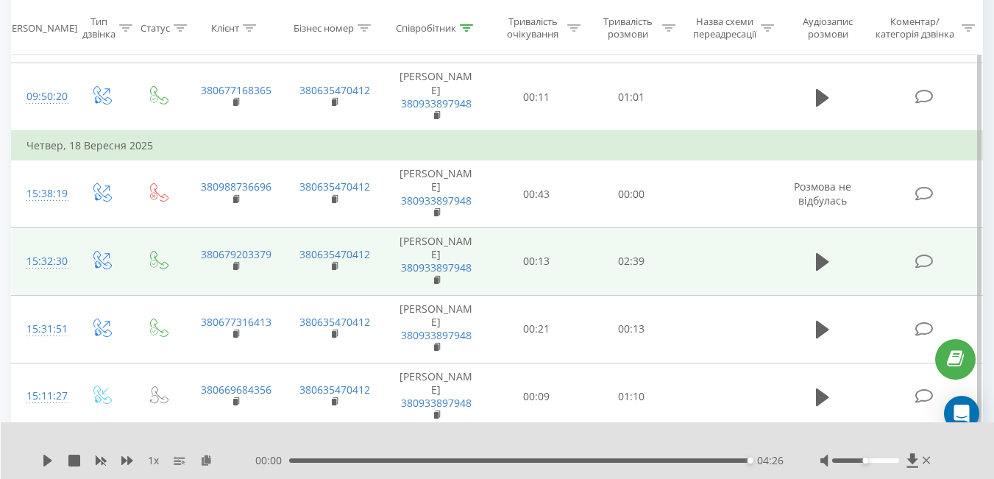
scroll to position [1545, 0]
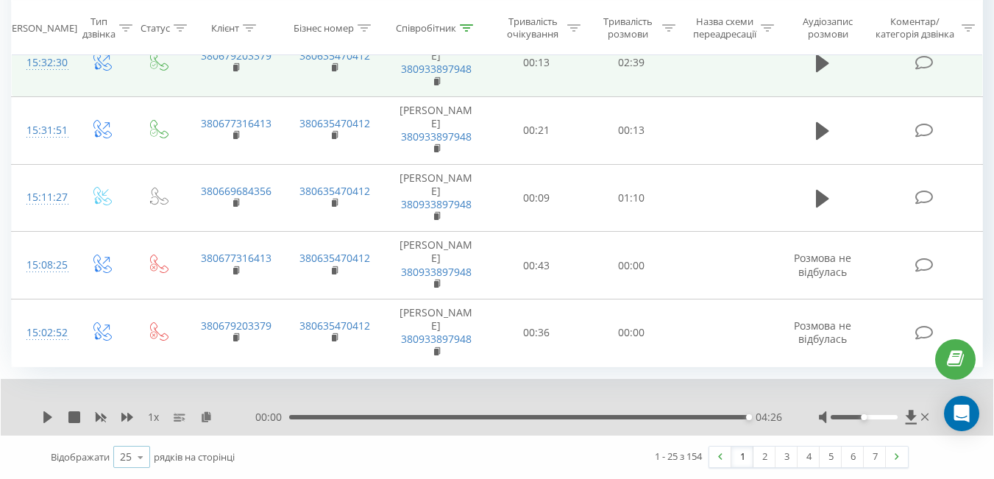
click at [133, 456] on icon at bounding box center [140, 457] width 22 height 29
click at [132, 442] on span "100" at bounding box center [129, 436] width 18 height 14
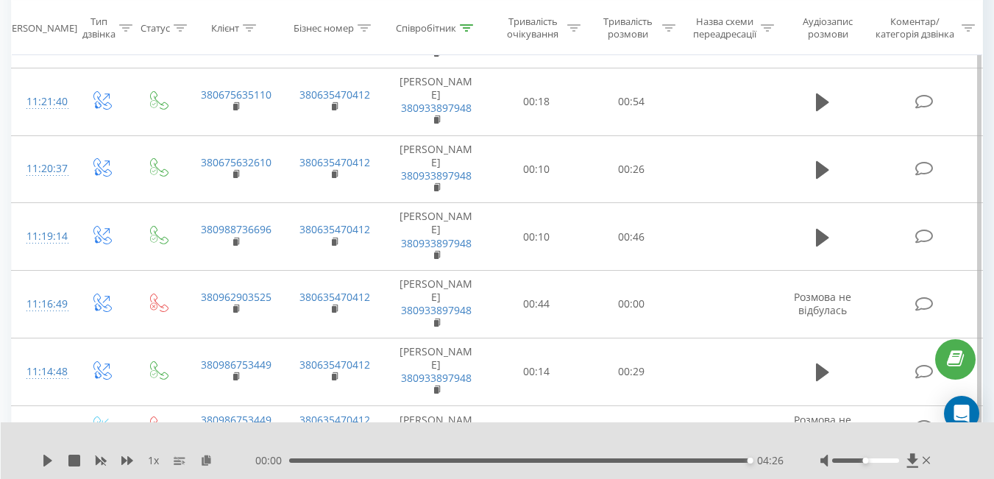
scroll to position [2923, 0]
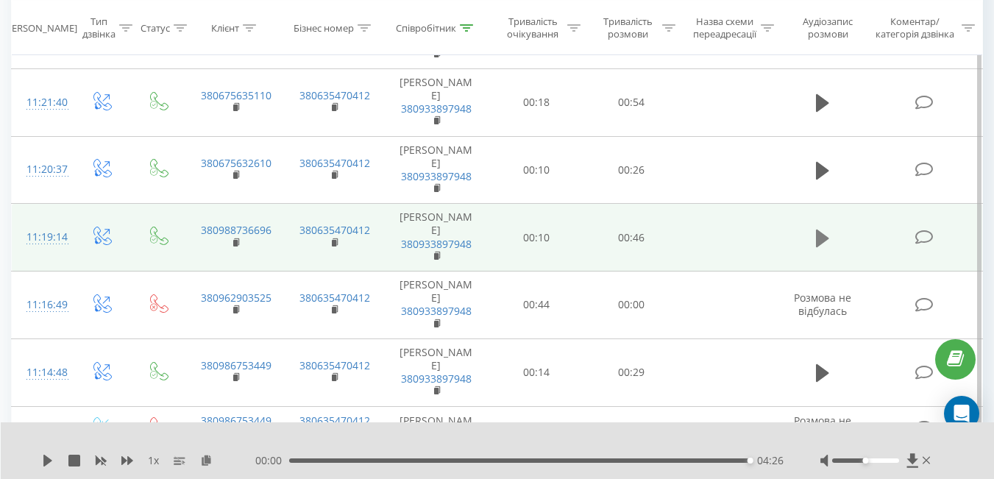
click at [824, 237] on icon at bounding box center [822, 238] width 13 height 18
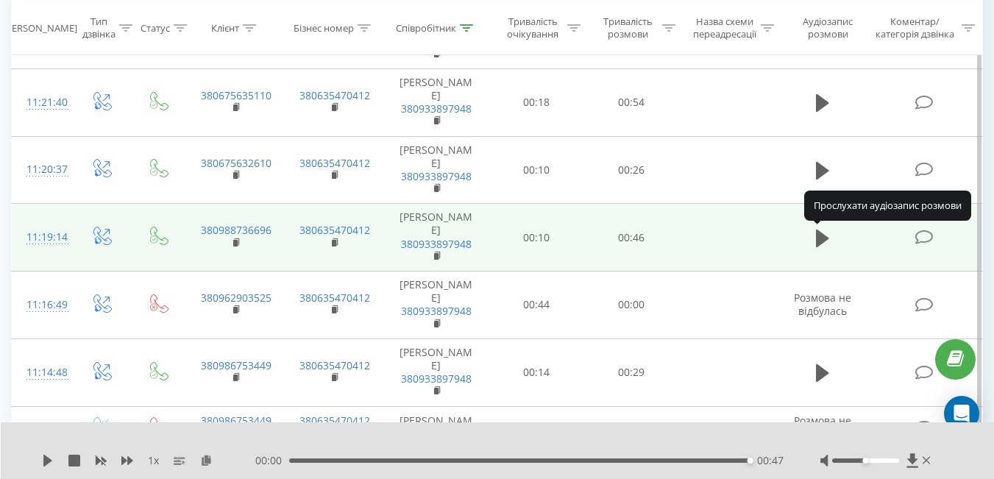
click at [824, 237] on icon at bounding box center [822, 238] width 13 height 18
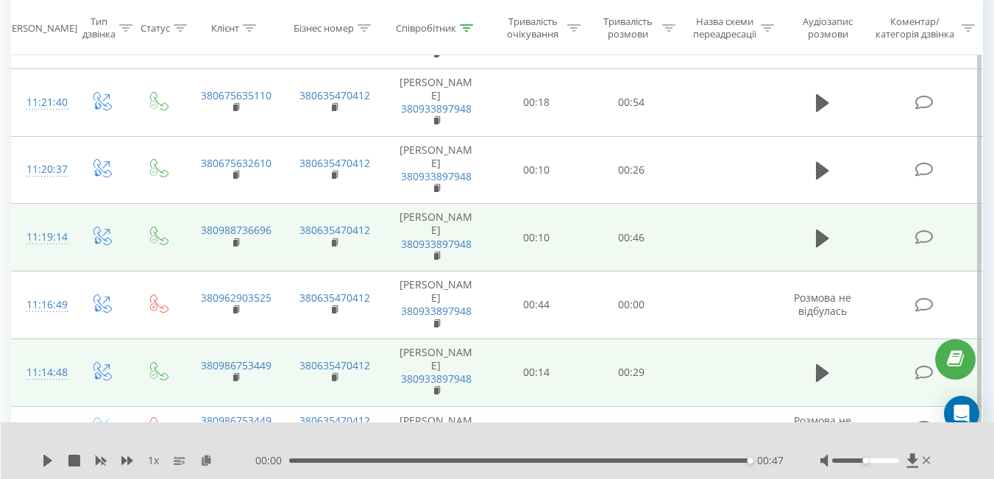
click at [822, 359] on td at bounding box center [822, 372] width 91 height 68
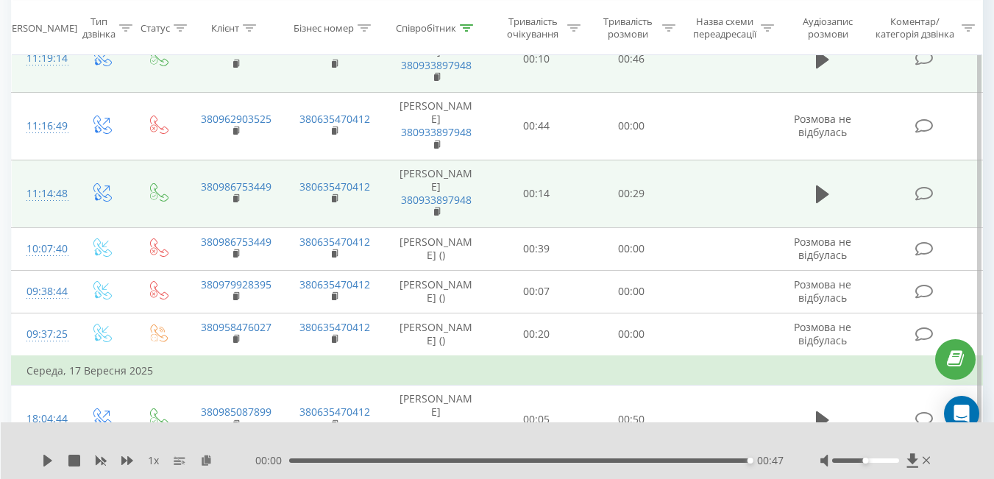
scroll to position [3330, 0]
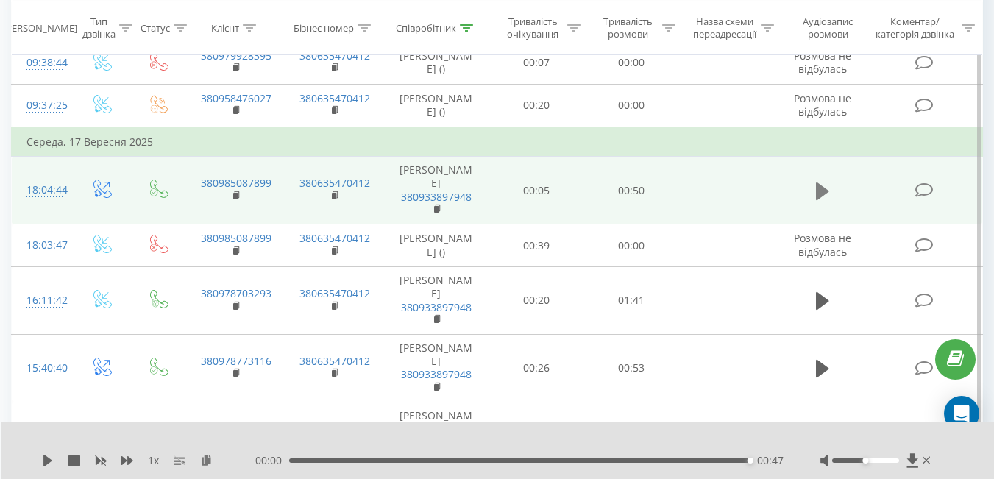
click at [822, 184] on icon at bounding box center [822, 191] width 13 height 21
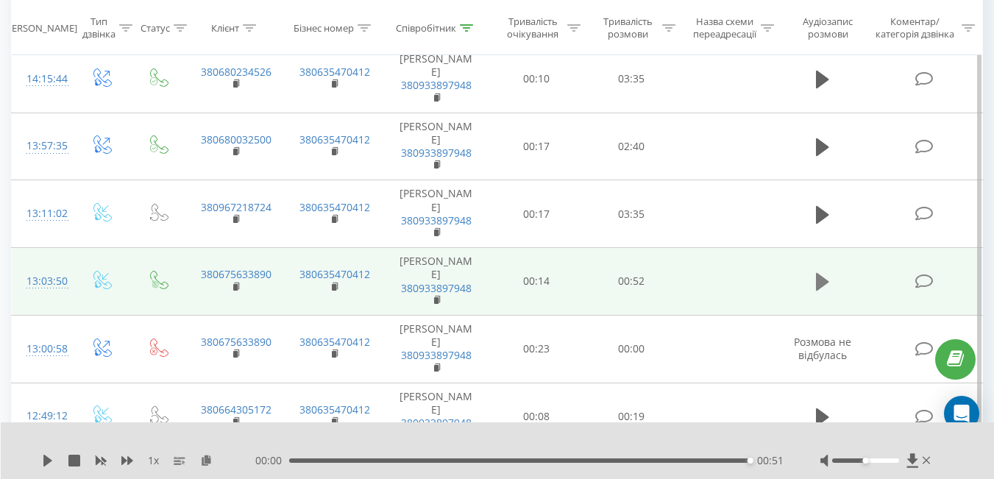
scroll to position [4195, 0]
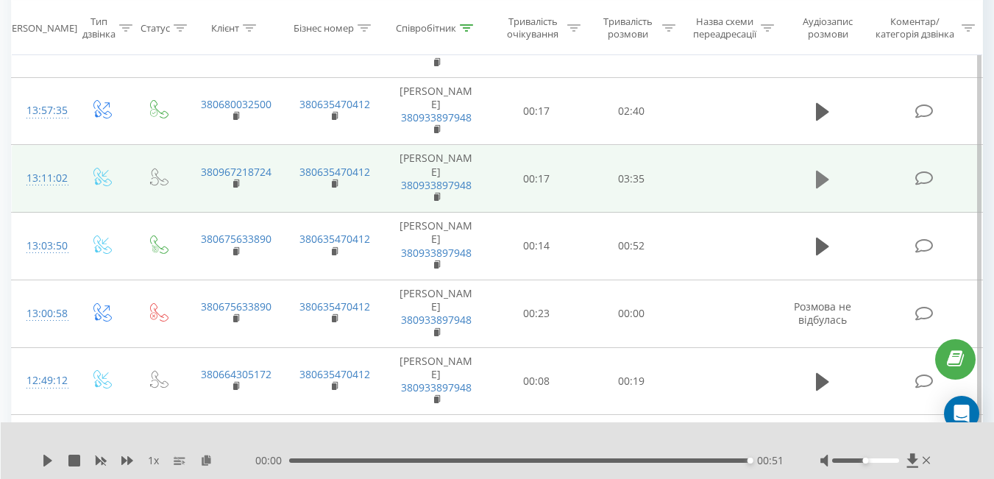
click at [813, 182] on button at bounding box center [822, 179] width 22 height 22
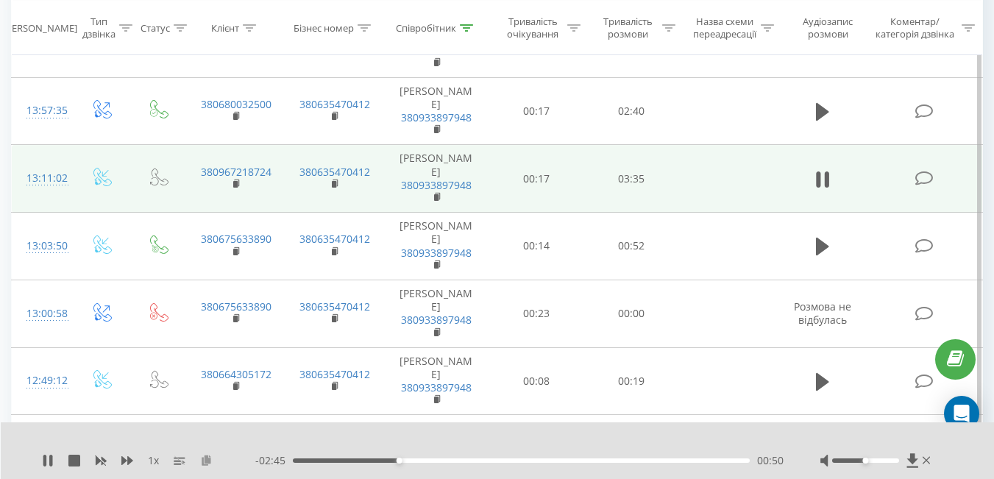
click at [201, 465] on button at bounding box center [206, 461] width 12 height 12
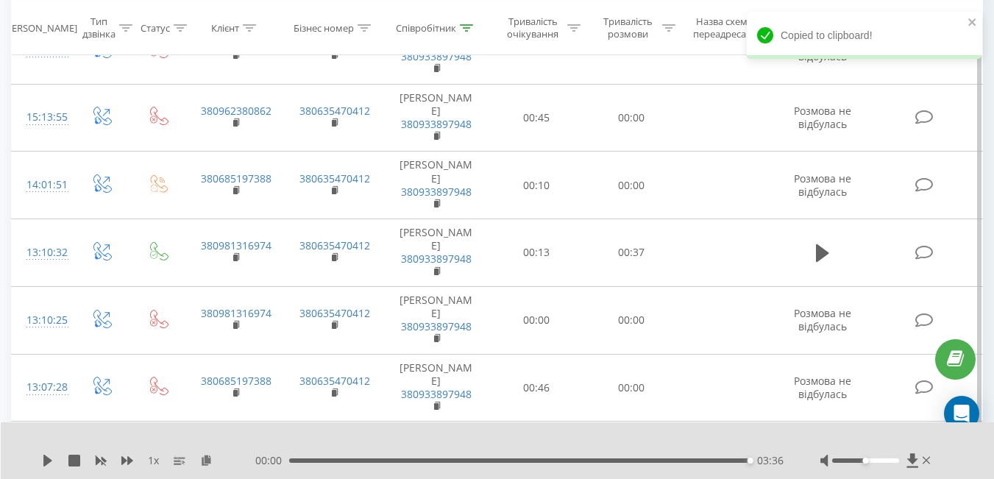
scroll to position [0, 0]
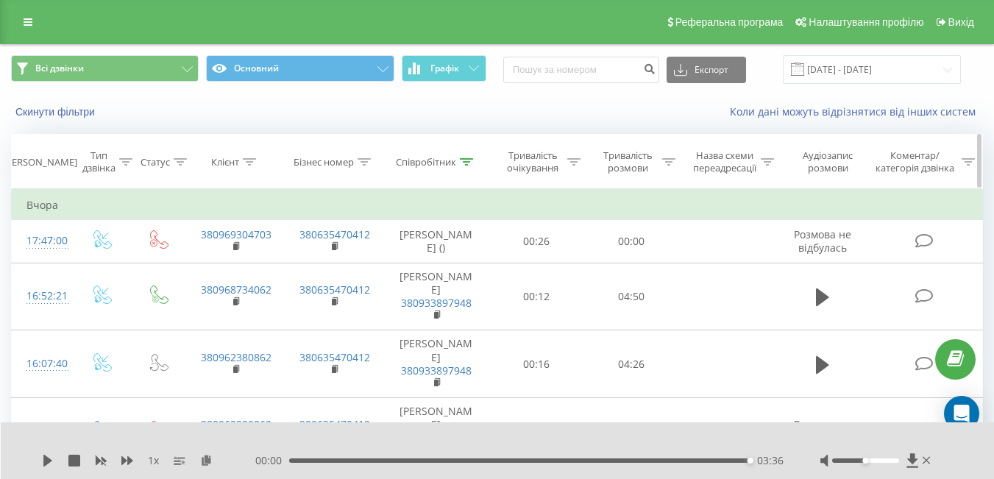
click at [463, 164] on icon at bounding box center [466, 161] width 13 height 7
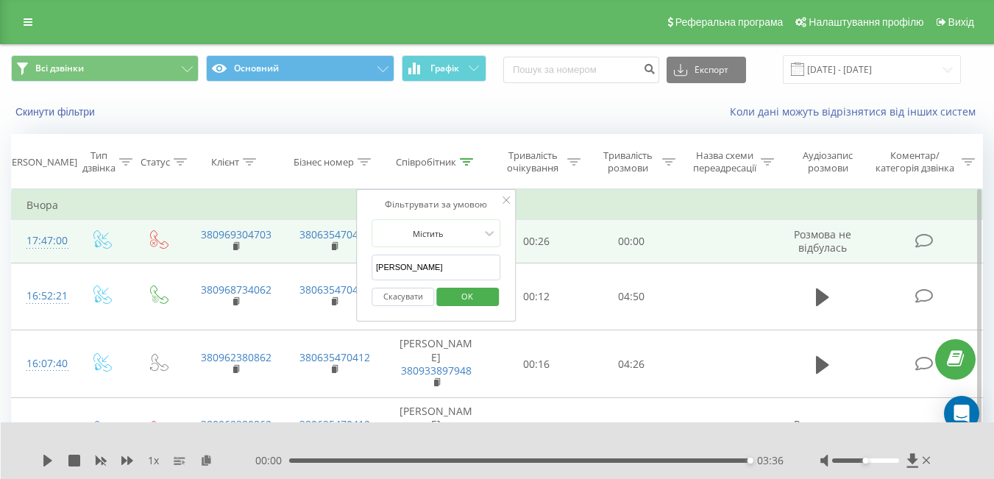
drag, startPoint x: 436, startPoint y: 272, endPoint x: 257, endPoint y: 258, distance: 179.3
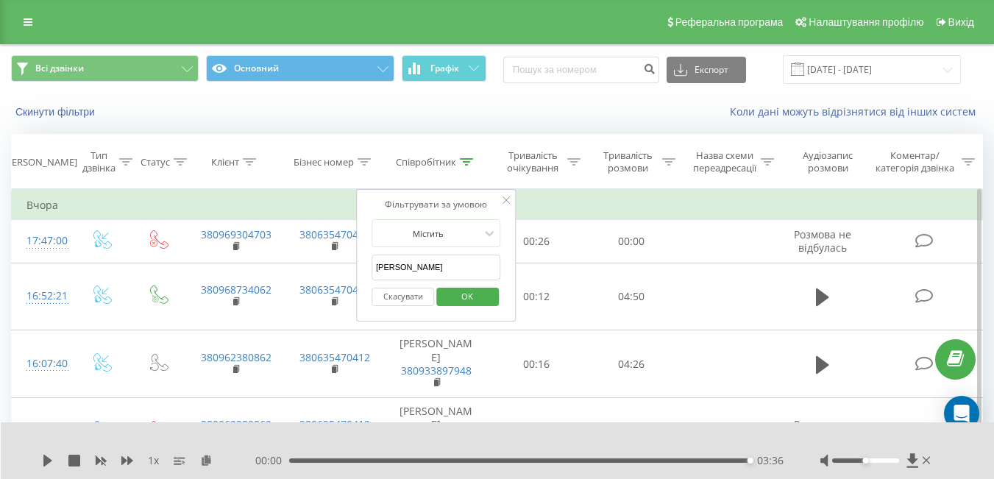
type input "[PERSON_NAME]"
click at [452, 295] on span "OK" at bounding box center [466, 296] width 41 height 23
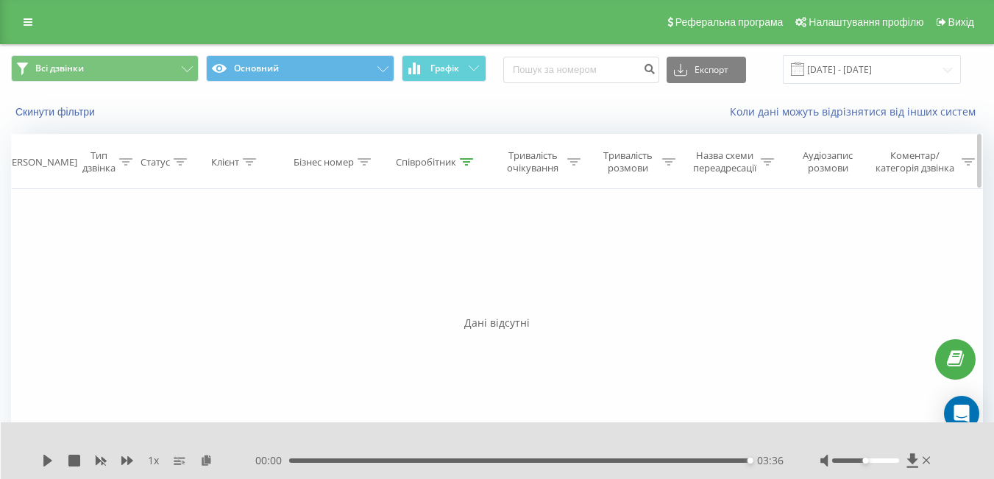
click at [463, 160] on icon at bounding box center [466, 161] width 13 height 7
click at [421, 268] on input "[PERSON_NAME]" at bounding box center [435, 267] width 129 height 26
drag, startPoint x: 421, startPoint y: 268, endPoint x: 299, endPoint y: 260, distance: 122.4
click at [299, 260] on div "Фільтрувати за умовою Дорівнює Введіть значення Скасувати OK Фільтрувати за умо…" at bounding box center [497, 354] width 972 height 331
type input "[PERSON_NAME]"
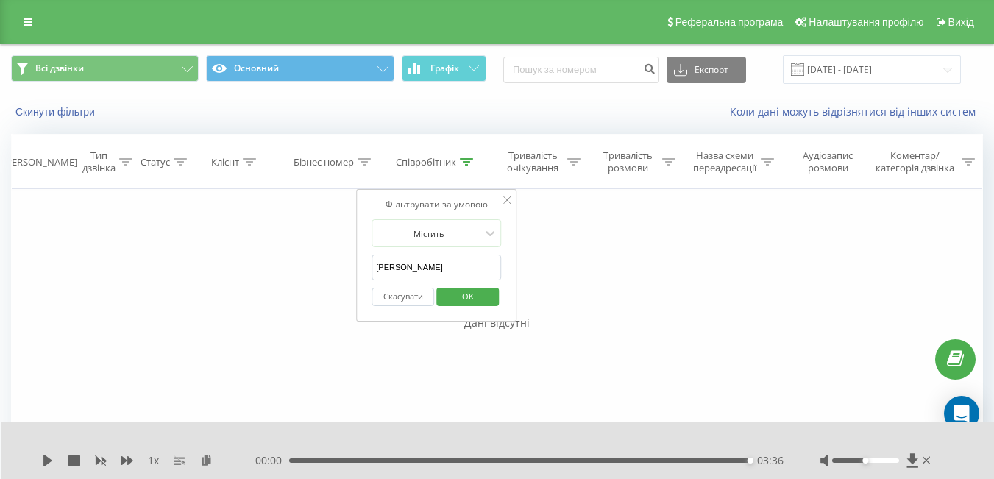
click button "OK" at bounding box center [467, 297] width 63 height 18
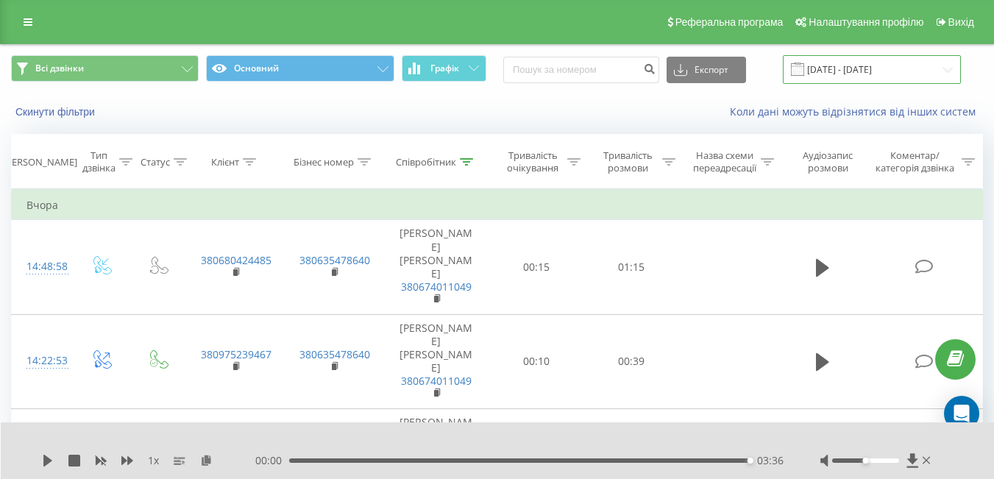
click at [858, 68] on input "[DATE] - [DATE]" at bounding box center [872, 69] width 178 height 29
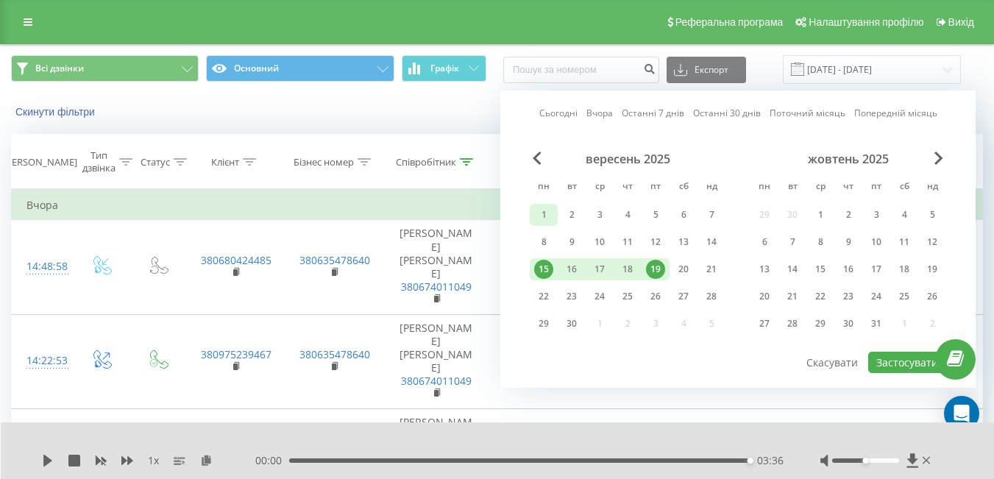
click at [543, 217] on div "1" at bounding box center [543, 214] width 19 height 19
click at [652, 209] on div "5" at bounding box center [655, 214] width 19 height 19
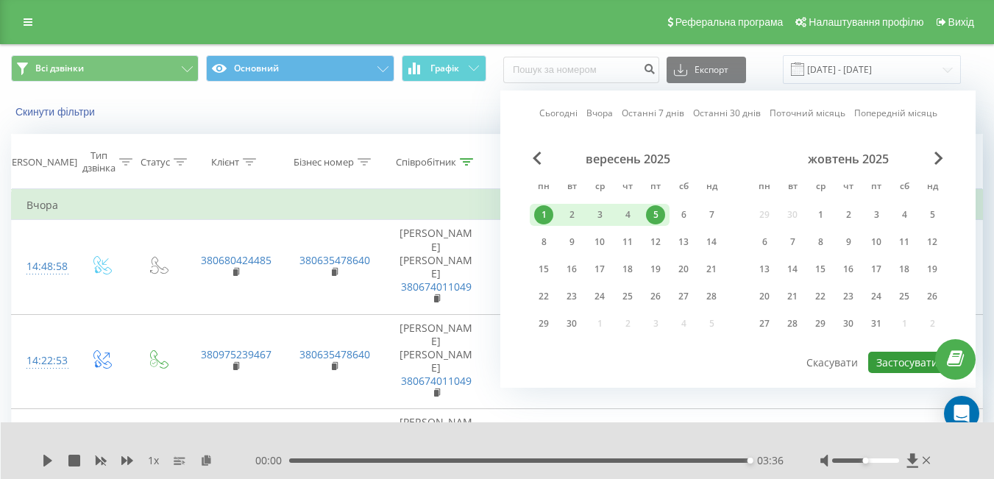
click at [898, 365] on button "Застосувати" at bounding box center [907, 362] width 78 height 21
type input "[DATE] - [DATE]"
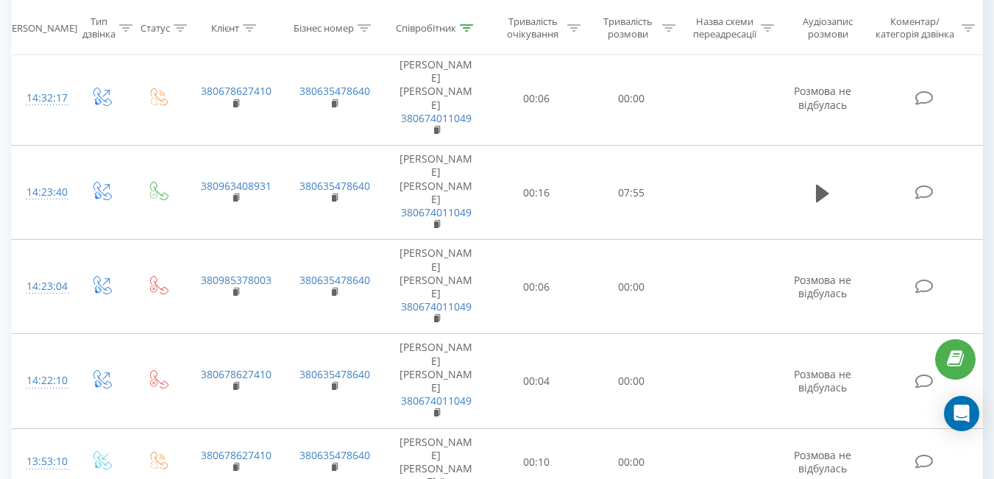
scroll to position [5142, 0]
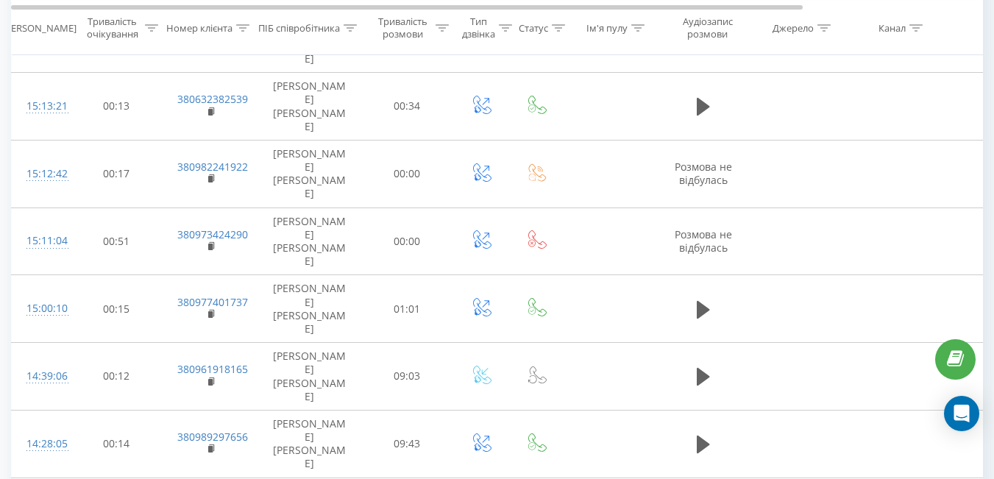
scroll to position [480, 0]
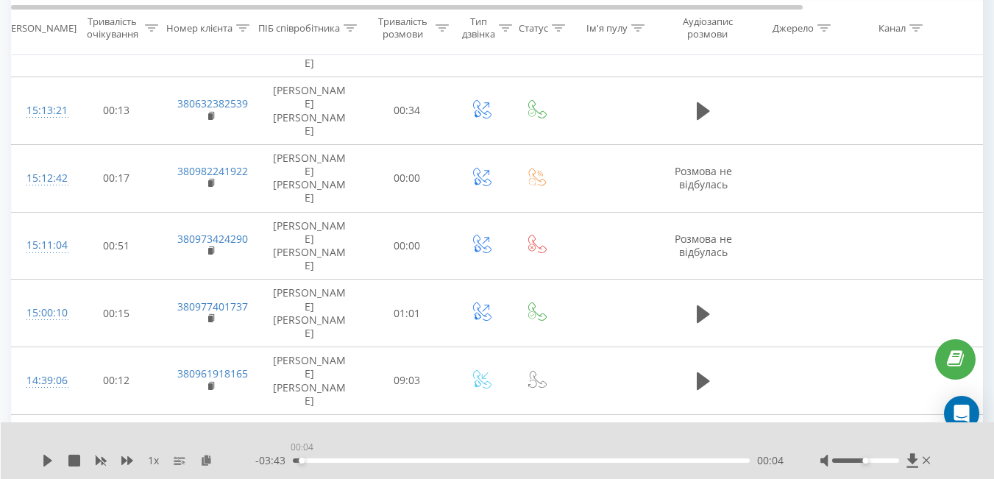
click at [298, 458] on div "00:04" at bounding box center [521, 460] width 457 height 4
drag, startPoint x: 293, startPoint y: 461, endPoint x: 234, endPoint y: 464, distance: 59.6
click at [234, 464] on div "1 x - 03:47 00:00 00:00" at bounding box center [487, 460] width 891 height 15
click at [35, 457] on div "1 x - 03:47 00:00 00:00" at bounding box center [498, 450] width 994 height 57
click at [44, 462] on icon at bounding box center [47, 461] width 9 height 12
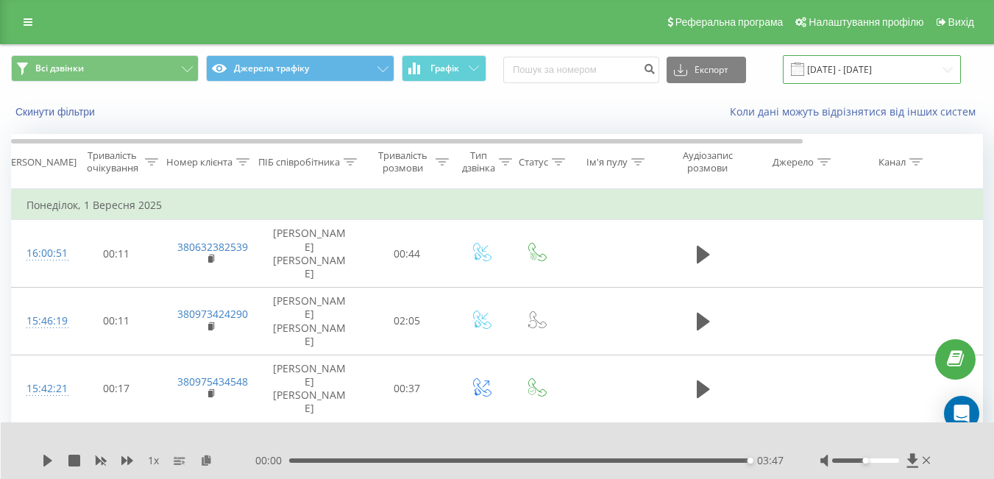
click at [839, 64] on input "[DATE] - [DATE]" at bounding box center [872, 69] width 178 height 29
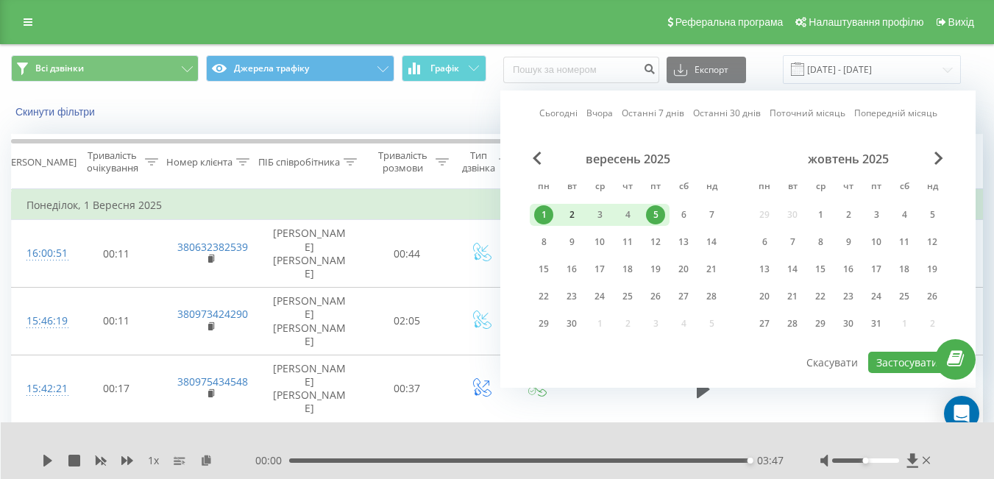
drag, startPoint x: 552, startPoint y: 213, endPoint x: 575, endPoint y: 218, distance: 23.2
click at [575, 218] on div "1 2 3 4 5 6 7" at bounding box center [628, 215] width 196 height 22
click at [575, 218] on div "2" at bounding box center [571, 214] width 19 height 19
click at [646, 215] on div "5" at bounding box center [655, 214] width 19 height 19
click at [594, 219] on div "3" at bounding box center [599, 214] width 19 height 19
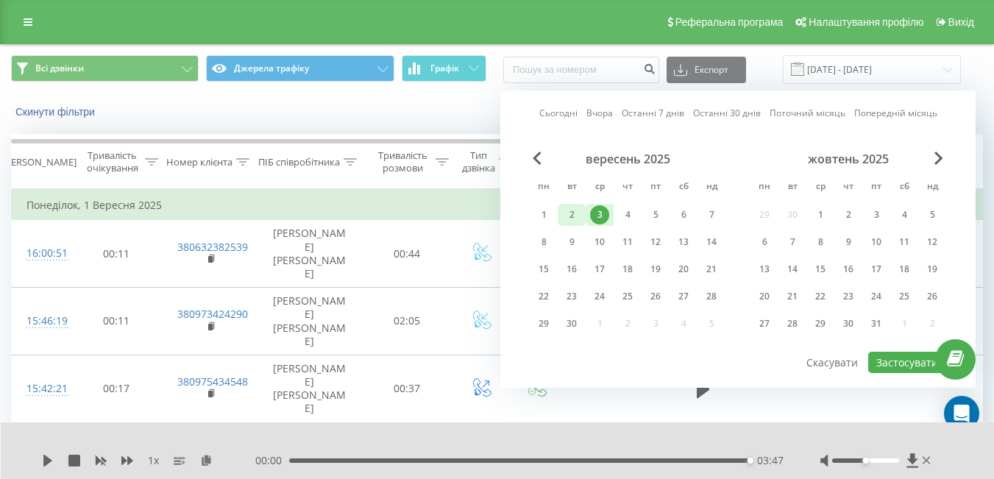
click at [569, 221] on div "2" at bounding box center [571, 214] width 19 height 19
click at [651, 221] on div "5" at bounding box center [655, 214] width 19 height 19
click at [566, 218] on div "2" at bounding box center [571, 214] width 19 height 19
click at [891, 363] on button "Застосувати" at bounding box center [907, 362] width 78 height 21
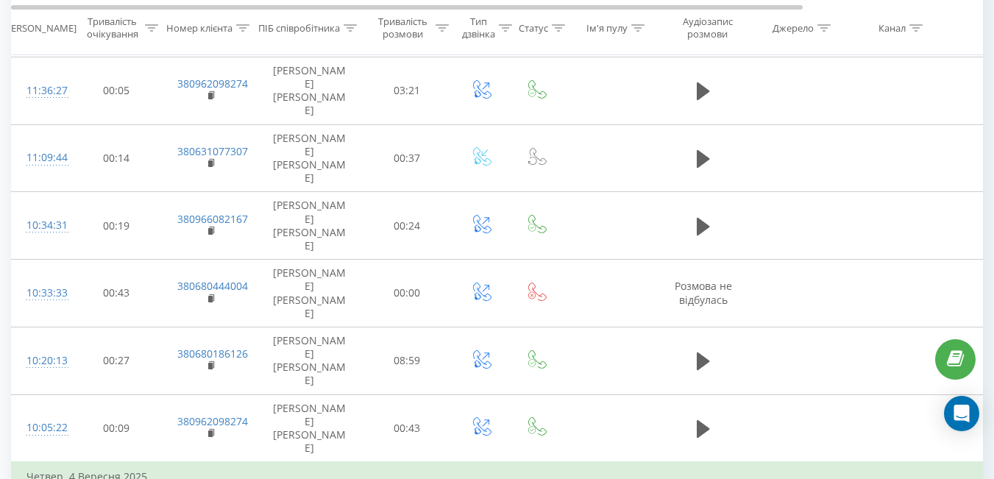
scroll to position [1913, 0]
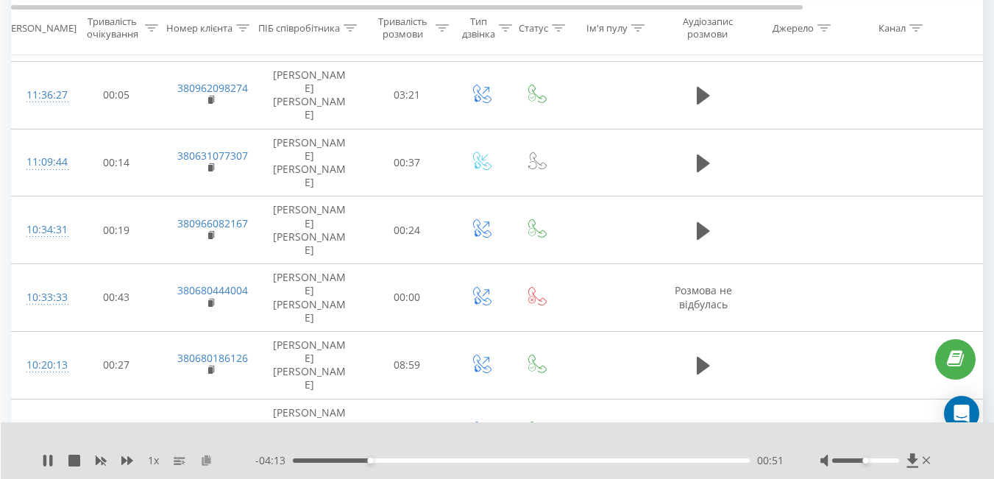
click at [207, 460] on icon at bounding box center [206, 460] width 13 height 10
click at [48, 460] on icon at bounding box center [48, 461] width 12 height 12
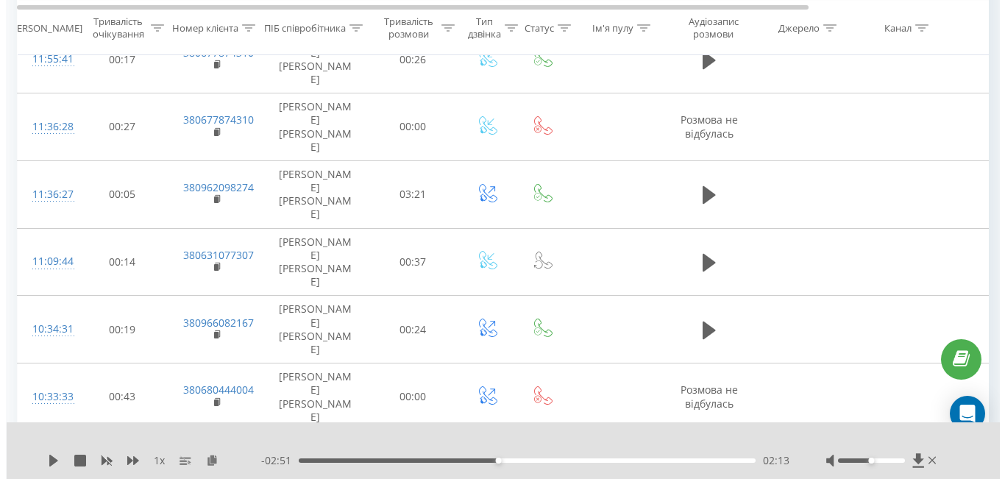
scroll to position [1812, 0]
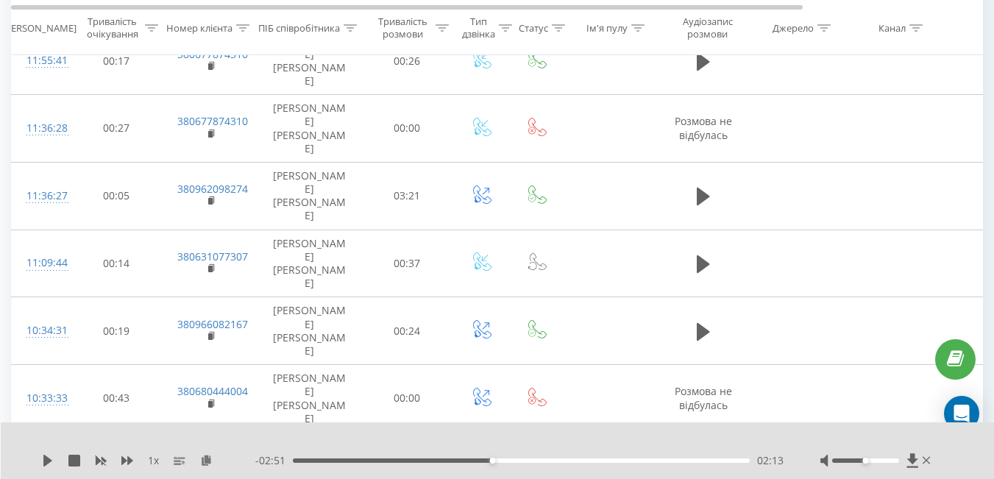
drag, startPoint x: 501, startPoint y: 459, endPoint x: 203, endPoint y: 417, distance: 300.8
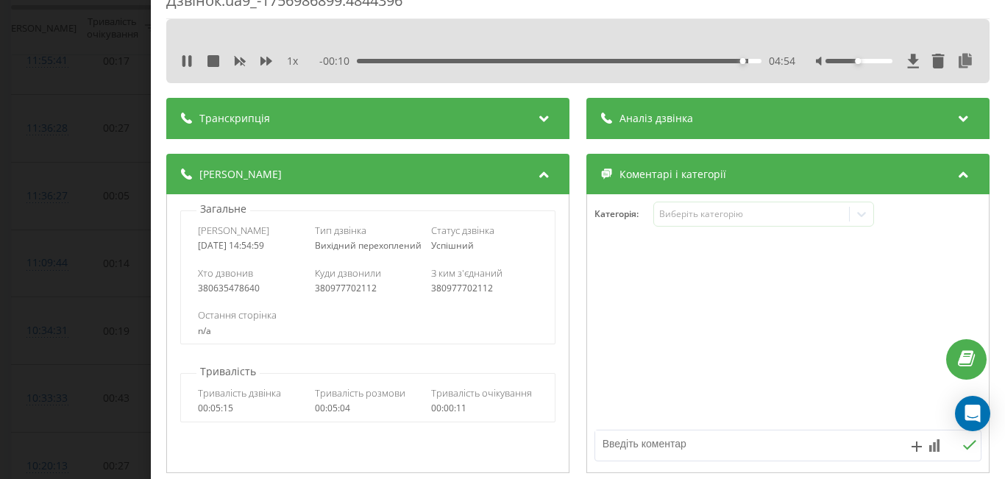
scroll to position [26, 0]
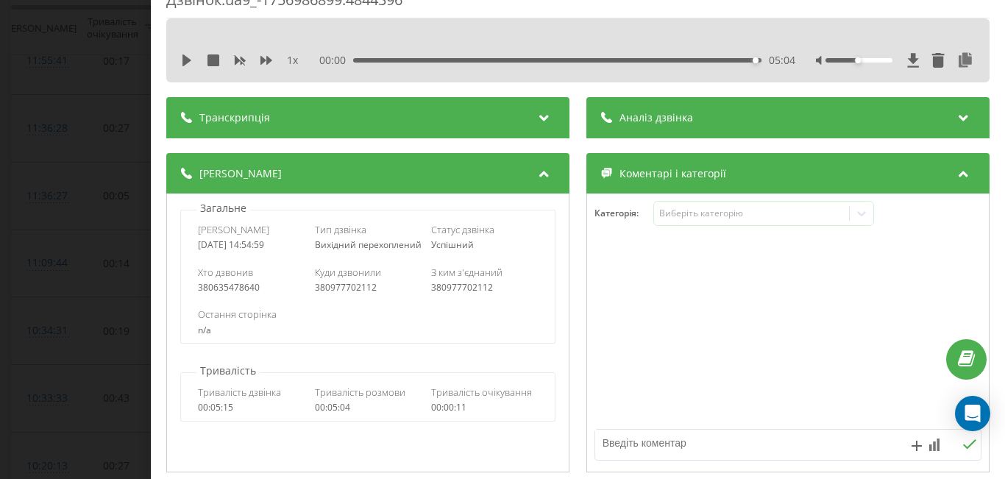
click at [356, 57] on div "00:00 05:04 05:04" at bounding box center [557, 60] width 476 height 15
click at [365, 59] on div "05:04" at bounding box center [557, 60] width 408 height 4
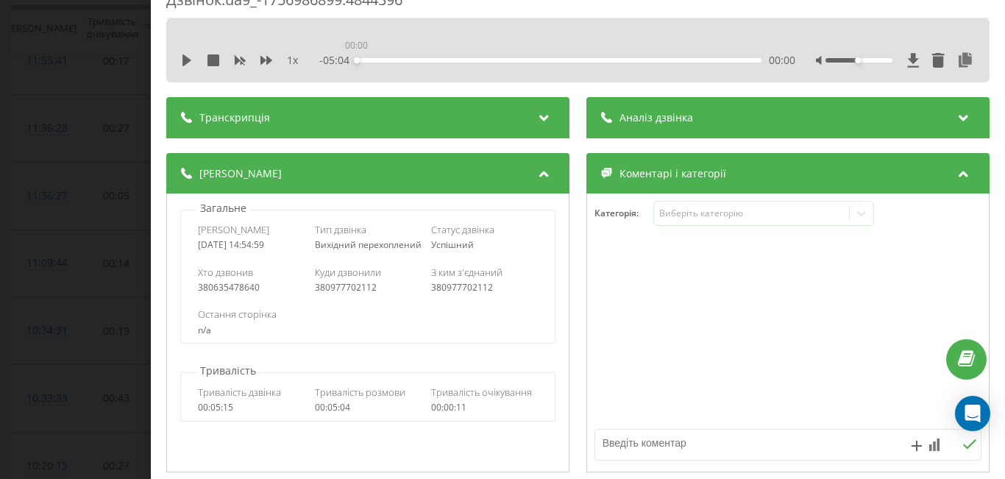
drag, startPoint x: 365, startPoint y: 59, endPoint x: 288, endPoint y: 62, distance: 76.5
click at [288, 62] on div "1 x - 05:04 00:00 00:00" at bounding box center [577, 60] width 801 height 22
click at [191, 63] on icon at bounding box center [187, 60] width 12 height 12
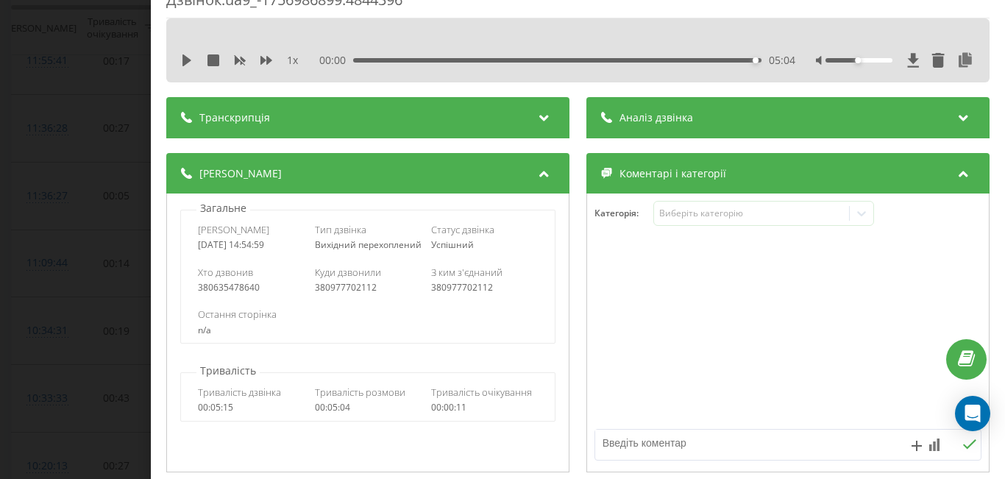
click at [74, 89] on div "Дзвінок : ua9_-1756986899.4844396 1 x 00:00 05:04 05:04 Транскрипція Для AI-ана…" at bounding box center [502, 239] width 1005 height 479
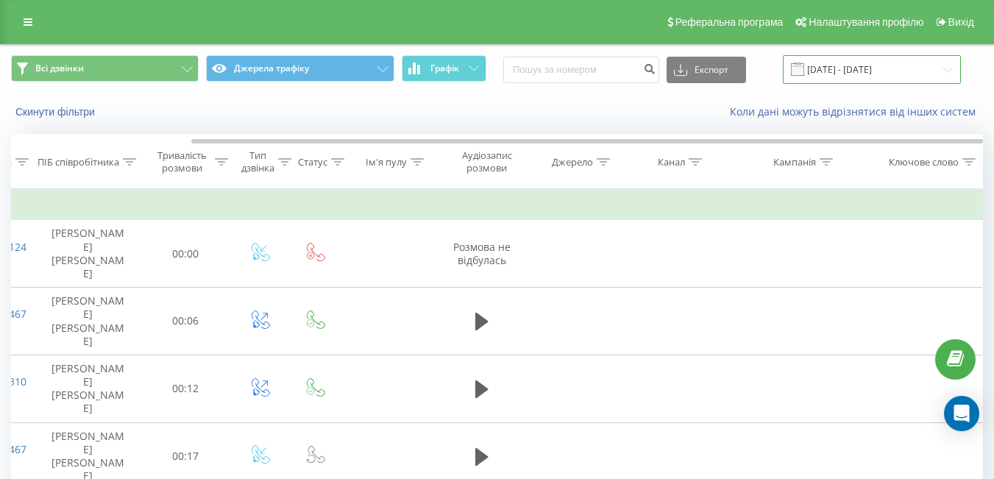
click at [827, 70] on input "02.09.2025 - 05.09.2025" at bounding box center [872, 69] width 178 height 29
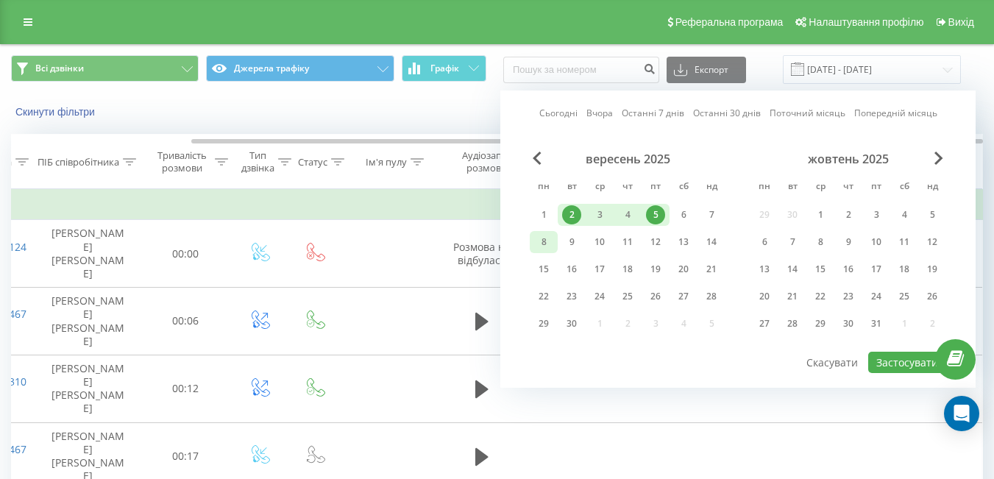
click at [541, 246] on div "8" at bounding box center [543, 241] width 19 height 19
click at [581, 245] on div "9" at bounding box center [572, 242] width 28 height 22
click at [886, 366] on button "Застосувати" at bounding box center [907, 362] width 78 height 21
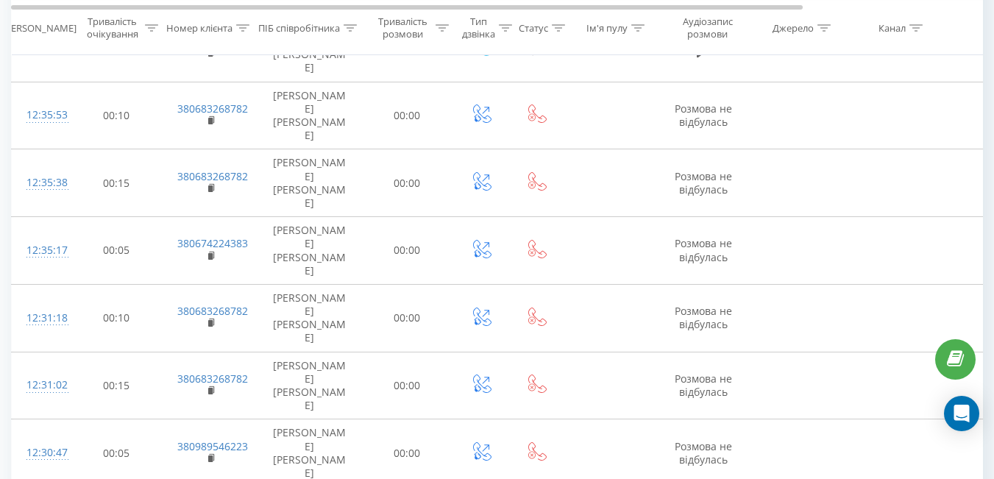
scroll to position [1151, 0]
drag, startPoint x: 759, startPoint y: 324, endPoint x: 388, endPoint y: 342, distance: 371.1
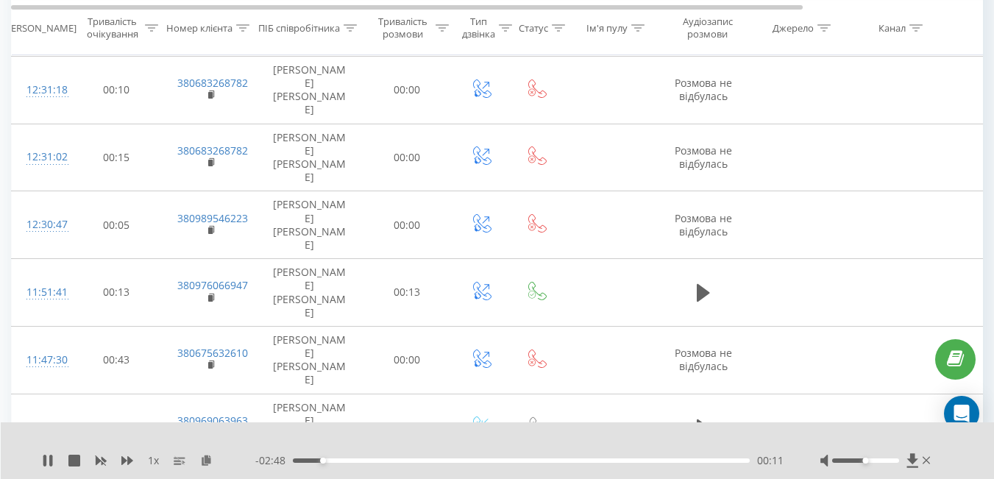
scroll to position [1404, 0]
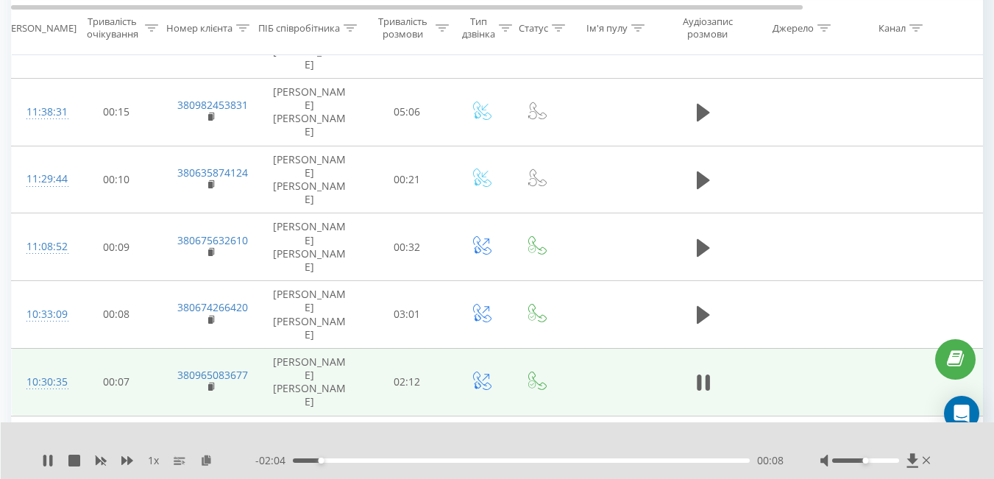
scroll to position [1897, 0]
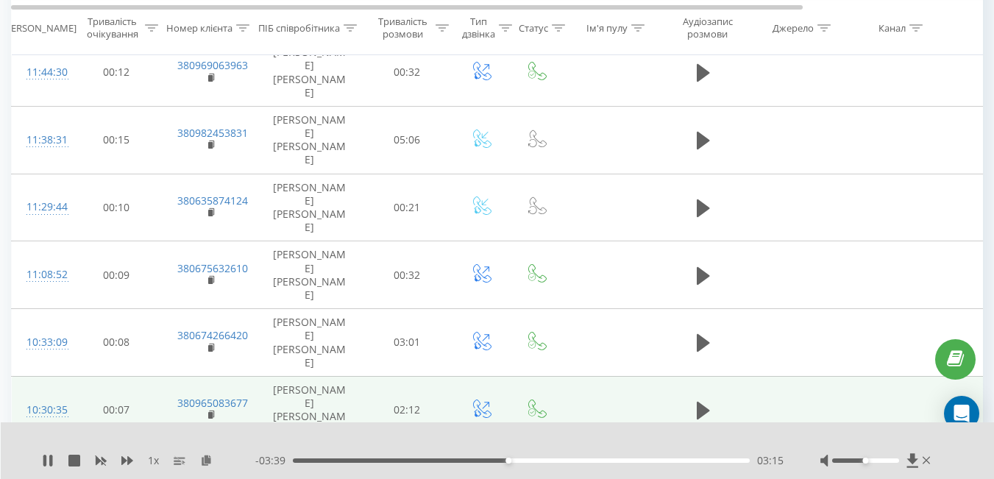
scroll to position [1867, 0]
click at [204, 466] on button at bounding box center [206, 461] width 12 height 12
drag, startPoint x: 15, startPoint y: 158, endPoint x: 71, endPoint y: 160, distance: 56.7
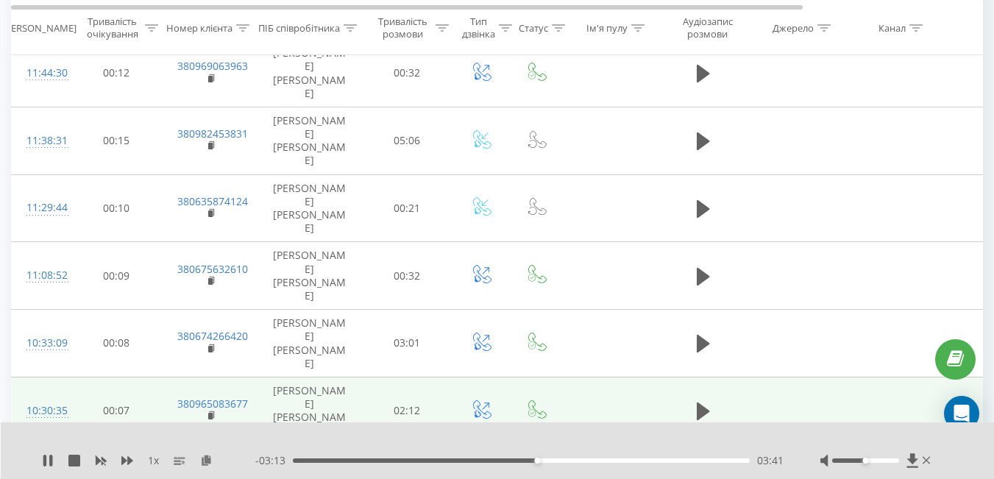
copy div "15:04:35"
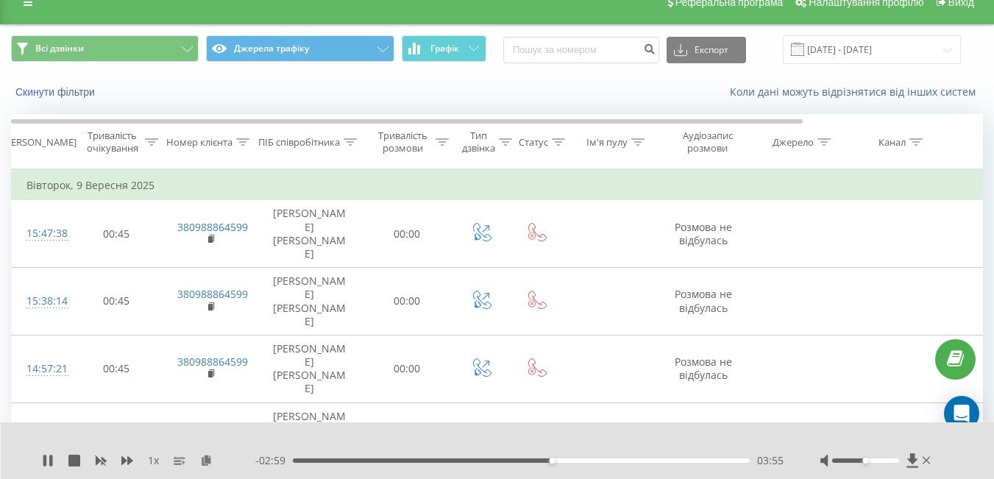
scroll to position [22, 0]
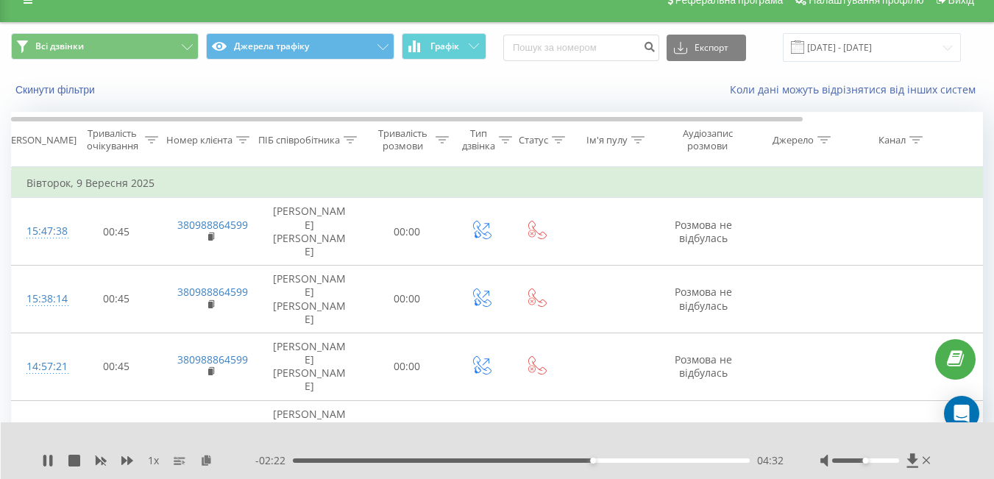
click at [292, 457] on span "- 02:22" at bounding box center [274, 460] width 38 height 15
click at [295, 459] on div "00:02" at bounding box center [521, 460] width 457 height 4
drag, startPoint x: 295, startPoint y: 459, endPoint x: 266, endPoint y: 453, distance: 29.3
click at [266, 453] on div "- 06:55 00:00 00:00" at bounding box center [519, 460] width 528 height 15
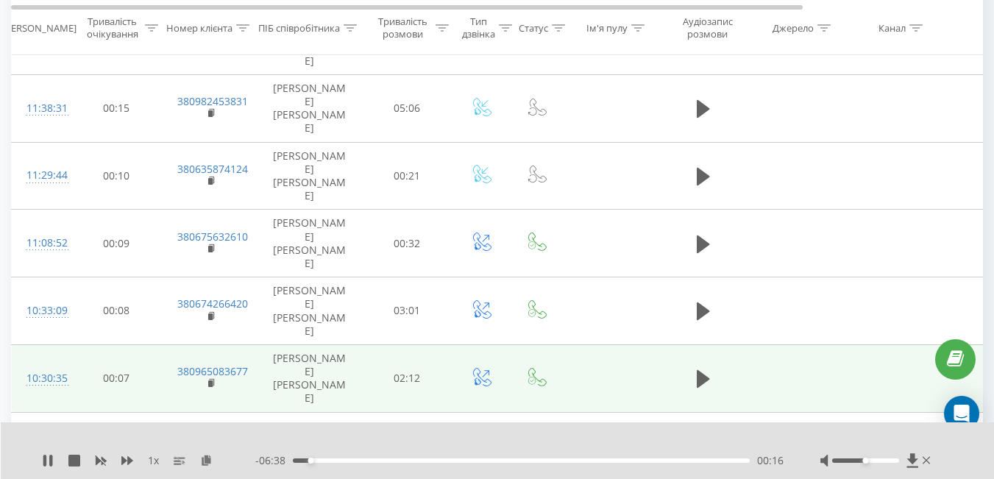
scroll to position [1902, 0]
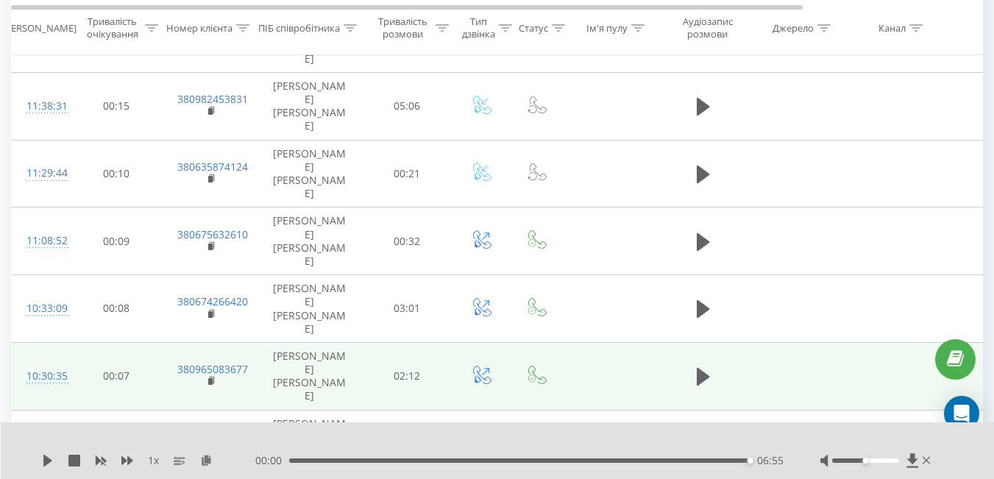
click at [299, 454] on div "00:00 06:55 06:55" at bounding box center [519, 460] width 528 height 15
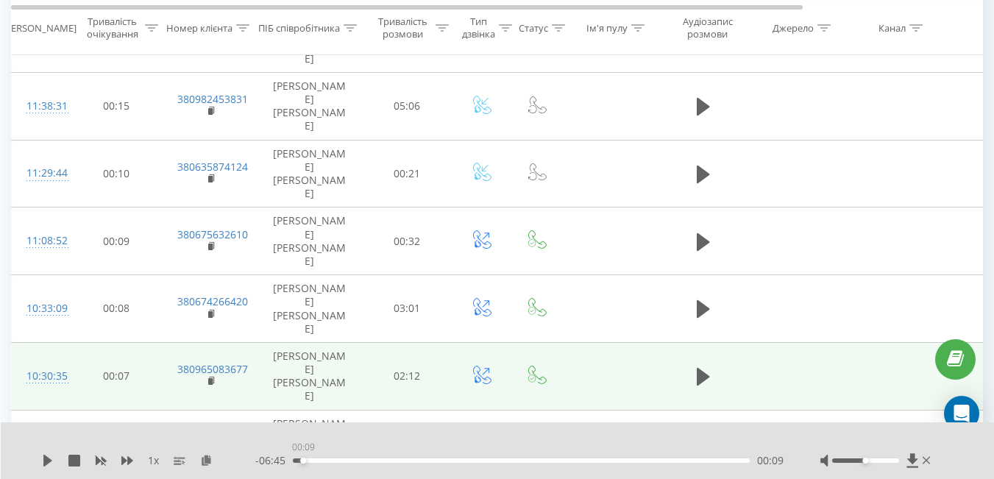
click at [299, 459] on div "00:09" at bounding box center [521, 460] width 457 height 4
drag, startPoint x: 299, startPoint y: 459, endPoint x: 272, endPoint y: 458, distance: 27.2
click at [272, 458] on div "- 06:55 00:00 00:00" at bounding box center [519, 460] width 528 height 15
click at [45, 457] on icon at bounding box center [47, 461] width 9 height 12
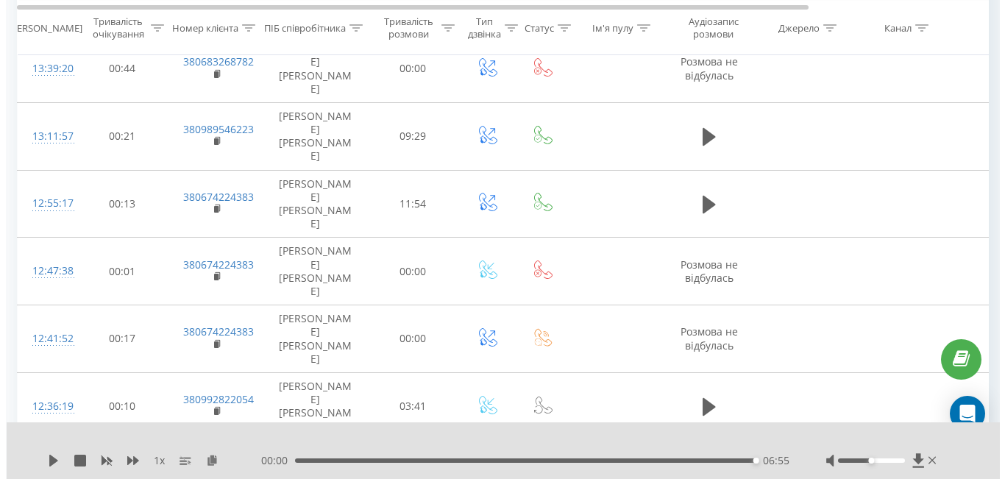
scroll to position [0, 0]
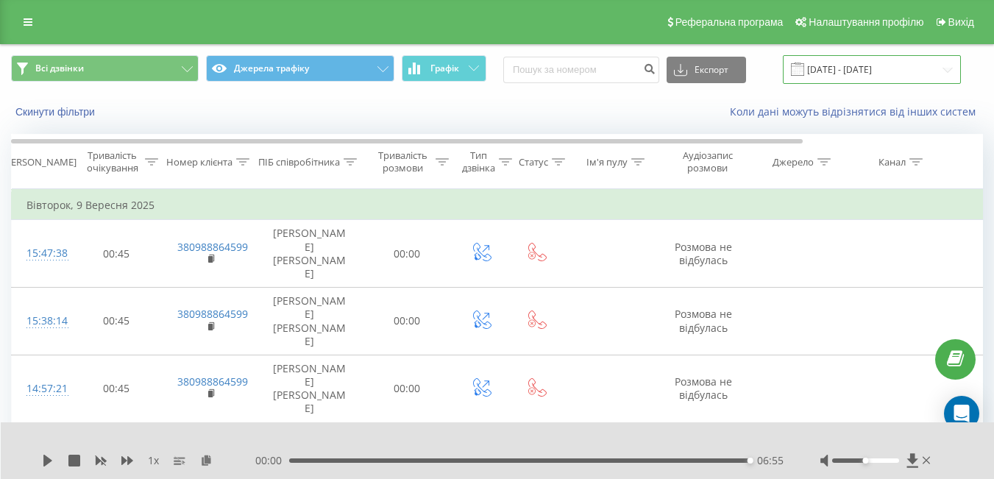
click at [907, 55] on input "08.09.2025 - 09.09.2025" at bounding box center [872, 69] width 178 height 29
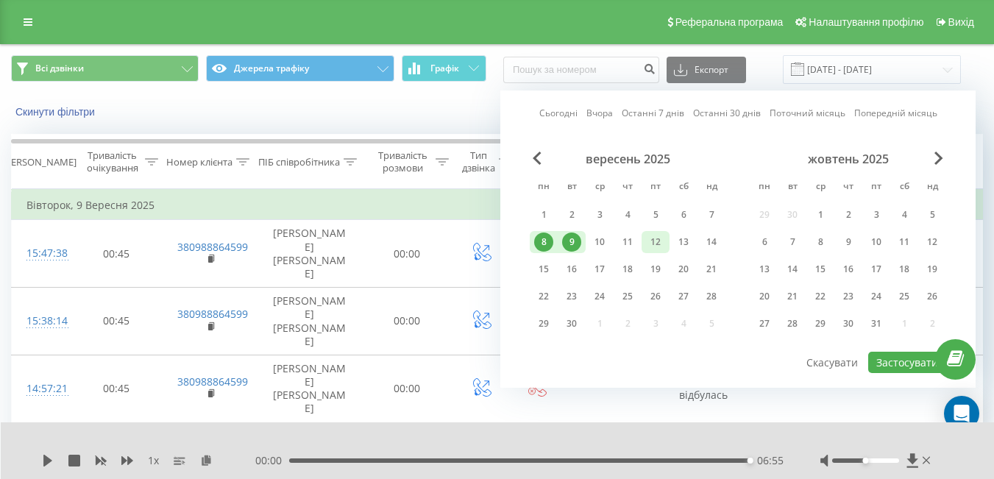
drag, startPoint x: 619, startPoint y: 239, endPoint x: 652, endPoint y: 239, distance: 33.1
click at [652, 239] on div "8 9 10 11 12 13 14" at bounding box center [628, 242] width 196 height 22
click at [652, 239] on div "12" at bounding box center [655, 241] width 19 height 19
click at [629, 242] on div "11" at bounding box center [627, 241] width 19 height 19
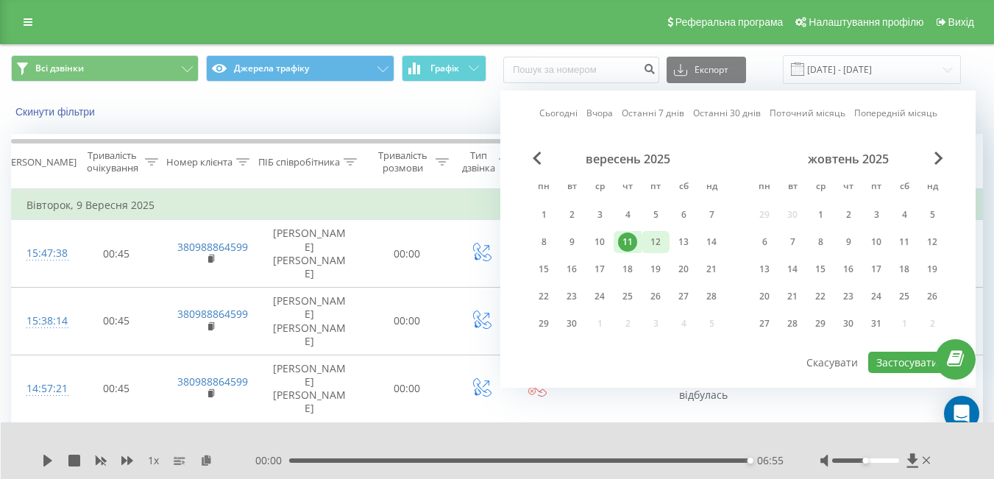
click at [664, 239] on div "12" at bounding box center [655, 241] width 19 height 19
click at [903, 352] on button "Застосувати" at bounding box center [907, 362] width 78 height 21
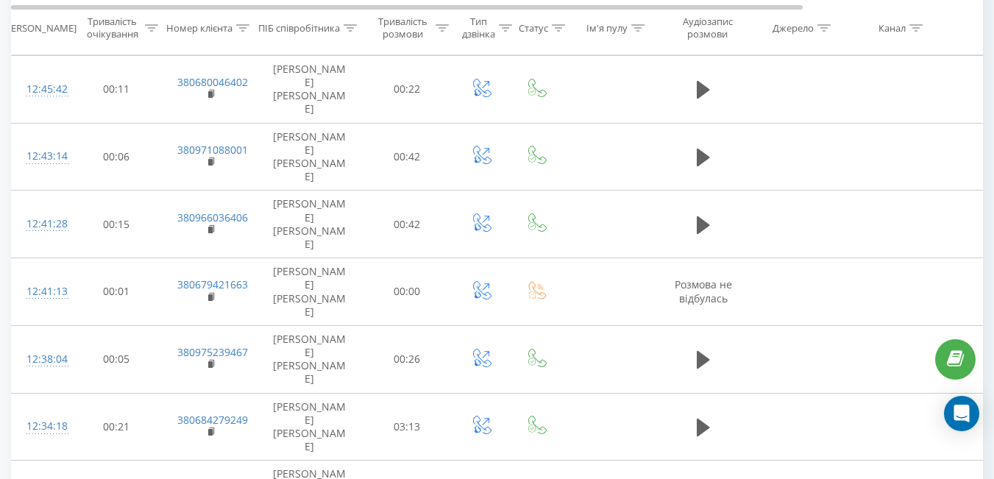
scroll to position [1456, 0]
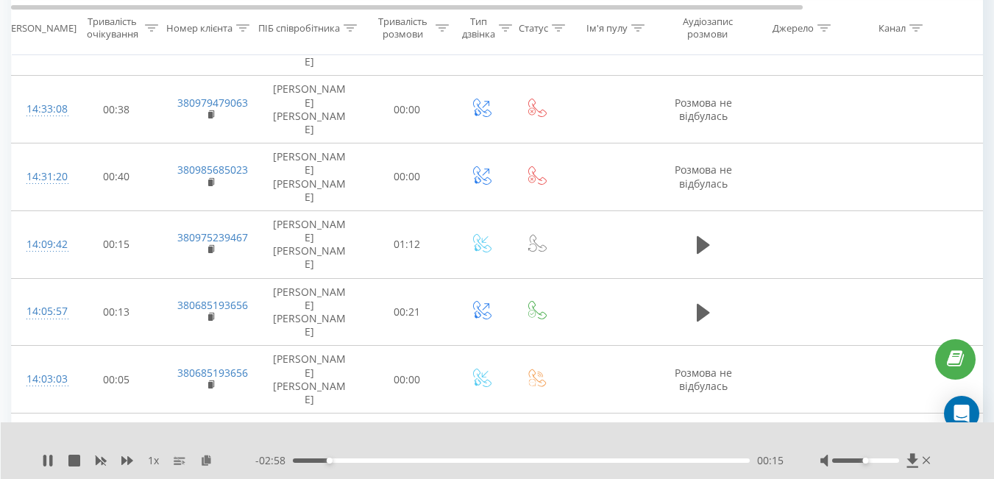
scroll to position [413, 0]
click at [709, 438] on icon at bounding box center [703, 448] width 13 height 21
click at [208, 449] on rect at bounding box center [210, 452] width 4 height 7
drag, startPoint x: 383, startPoint y: 460, endPoint x: 257, endPoint y: 451, distance: 126.8
click at [257, 451] on div "1 x - 07:31 00:00 00:00" at bounding box center [498, 450] width 994 height 57
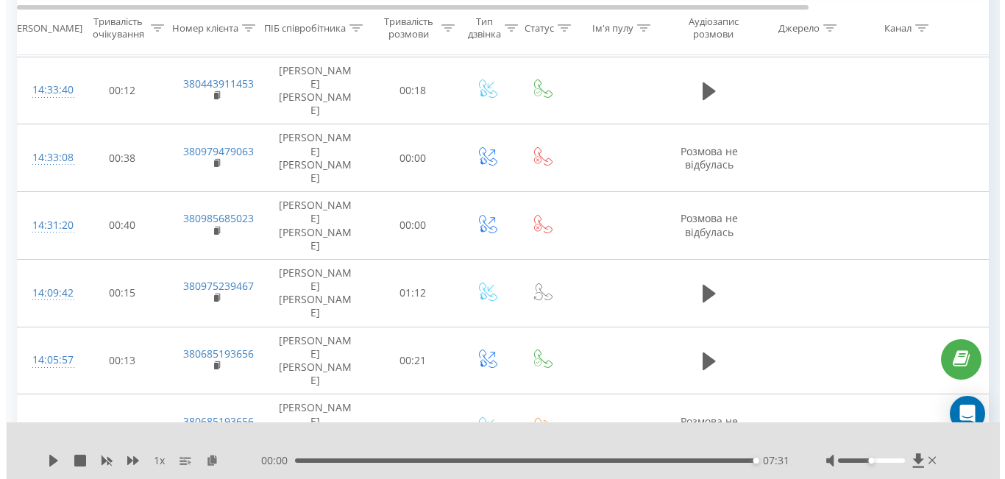
scroll to position [0, 0]
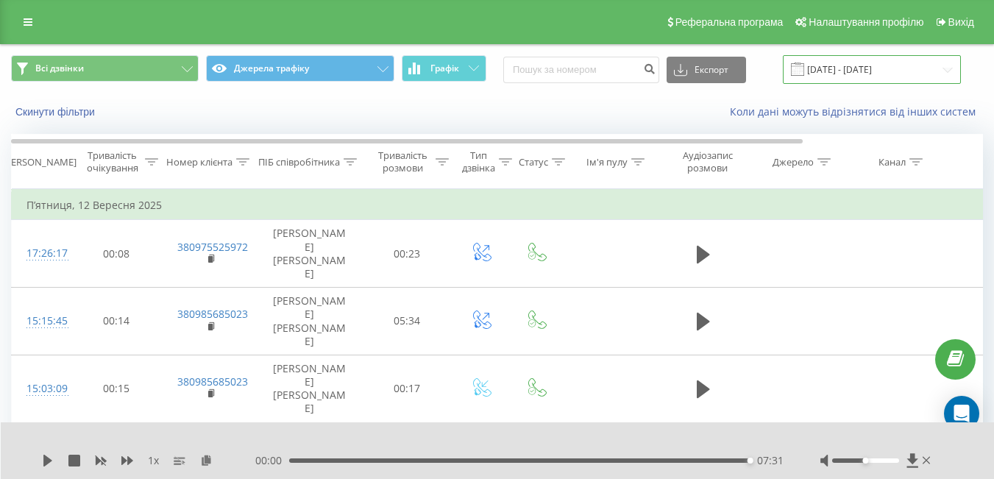
click at [850, 59] on input "11.09.2025 - 12.09.2025" at bounding box center [872, 69] width 178 height 29
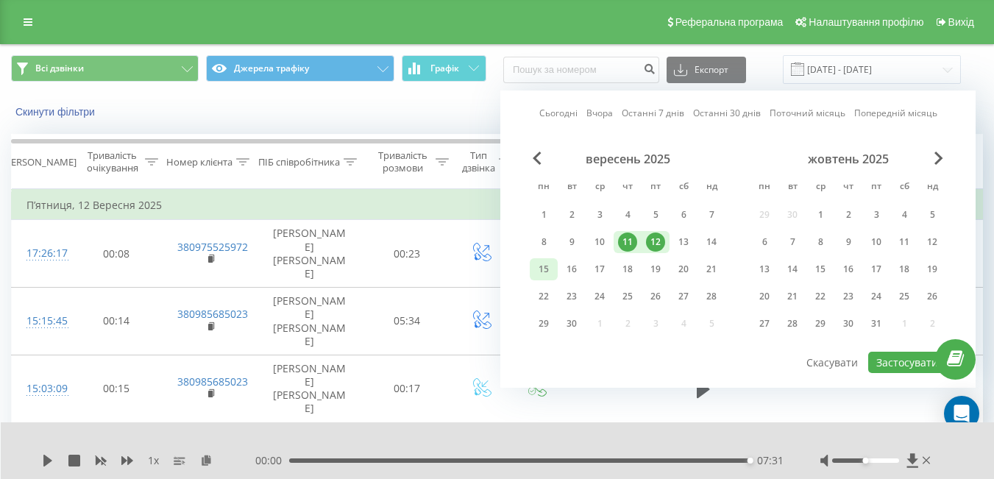
click at [550, 271] on div "15" at bounding box center [543, 269] width 19 height 19
click at [587, 271] on div "17" at bounding box center [599, 269] width 28 height 22
click at [572, 268] on div "16" at bounding box center [571, 269] width 19 height 19
click at [544, 268] on div "15" at bounding box center [543, 269] width 19 height 19
click at [897, 357] on button "Застосувати" at bounding box center [907, 362] width 78 height 21
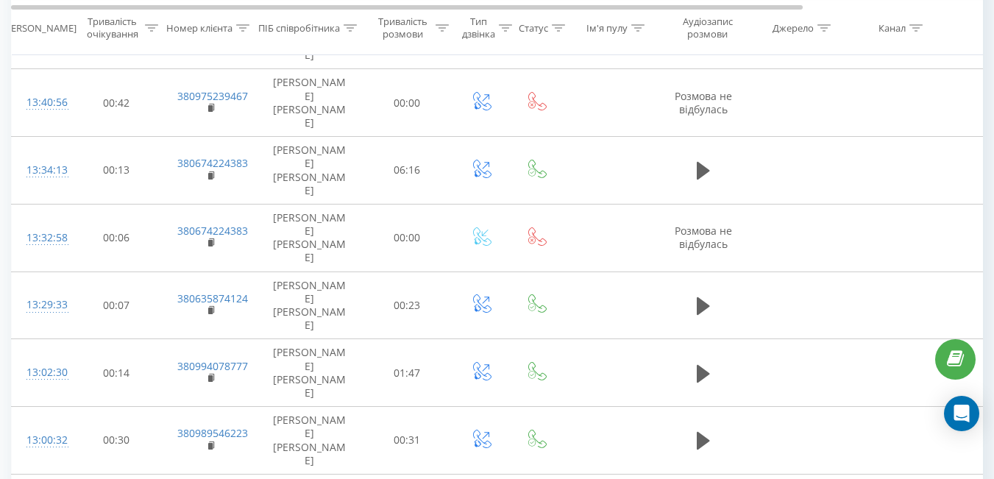
scroll to position [773, 0]
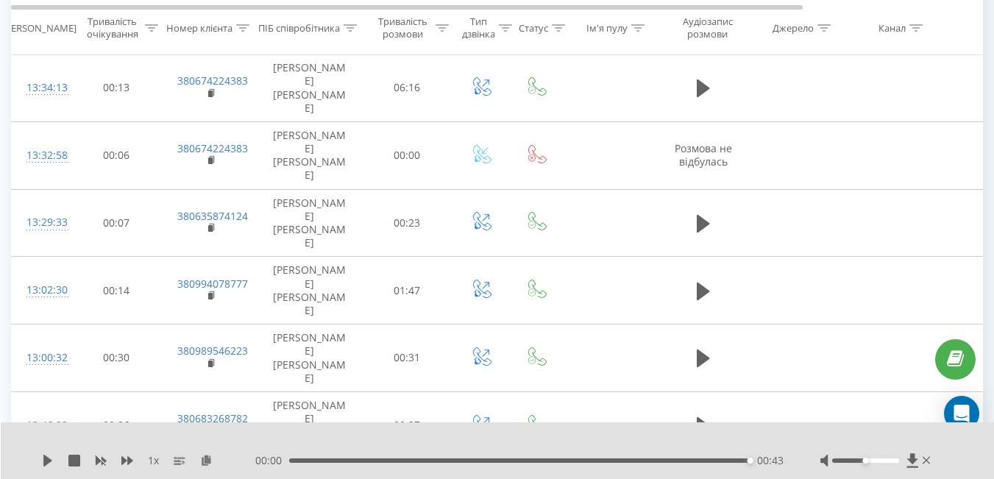
scroll to position [1155, 0]
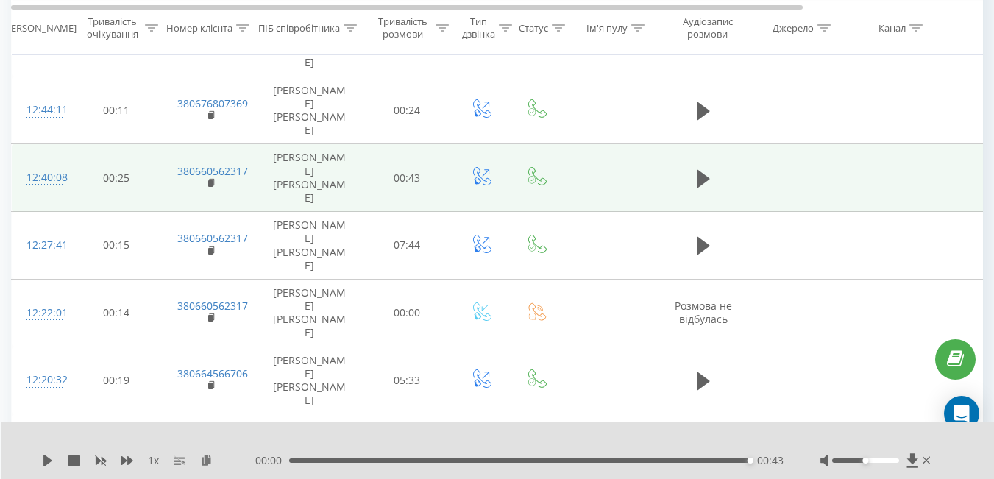
click at [47, 459] on icon at bounding box center [47, 461] width 9 height 12
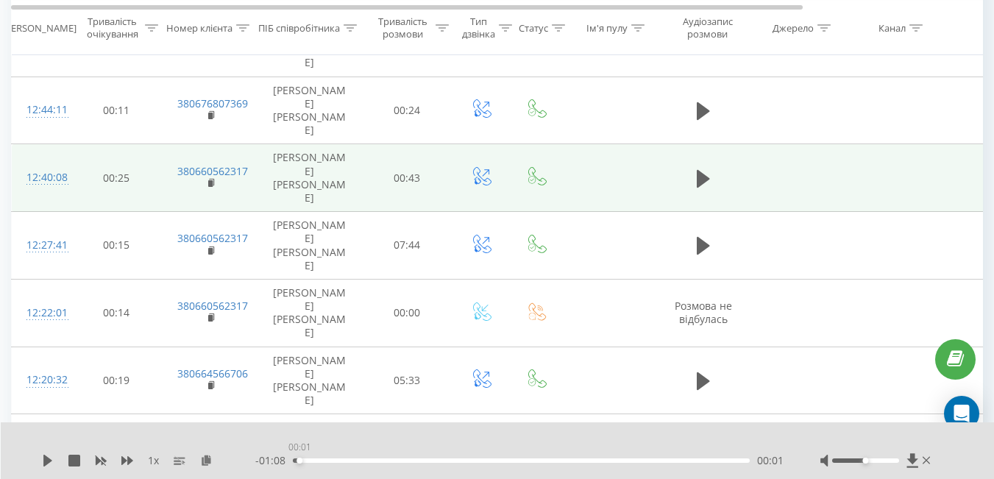
click at [296, 460] on div "00:01" at bounding box center [521, 460] width 457 height 4
drag, startPoint x: 296, startPoint y: 460, endPoint x: 254, endPoint y: 457, distance: 42.1
click at [254, 457] on div "1 x - 01:09 00:00 00:00" at bounding box center [487, 460] width 891 height 15
click at [41, 457] on div "1 x - 01:09 00:00 00:00" at bounding box center [498, 450] width 994 height 57
click at [45, 460] on icon at bounding box center [47, 461] width 9 height 12
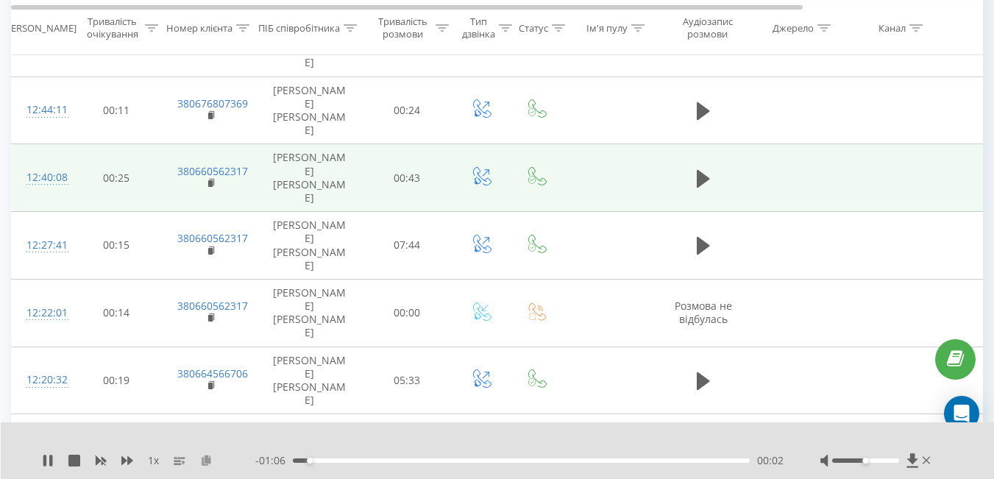
click at [207, 462] on icon at bounding box center [206, 460] width 13 height 10
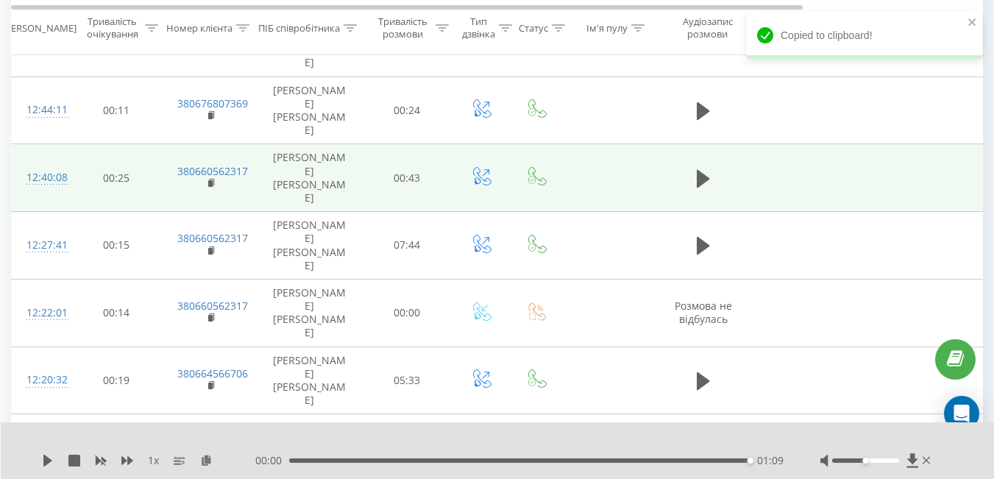
drag, startPoint x: 320, startPoint y: 463, endPoint x: 308, endPoint y: 457, distance: 13.5
click at [308, 457] on div "00:00 01:09 01:09" at bounding box center [519, 460] width 528 height 15
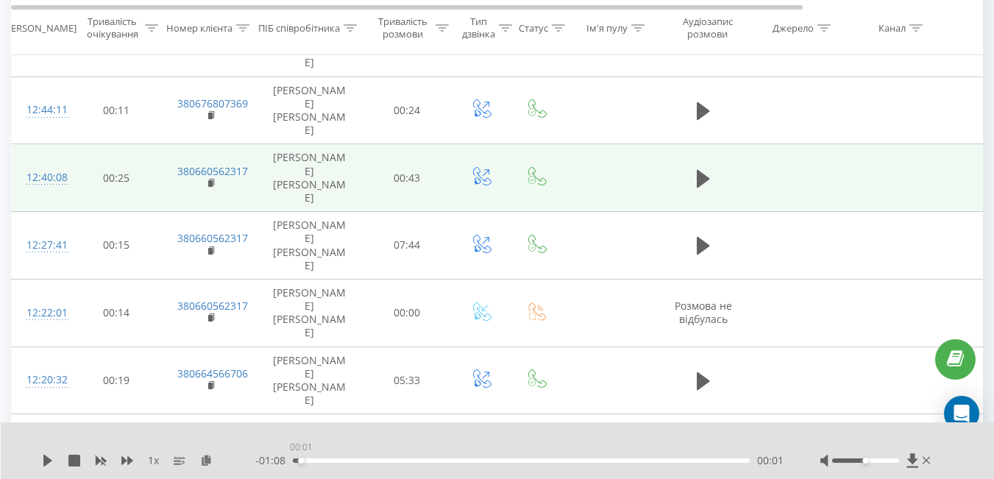
click at [297, 461] on div "00:01" at bounding box center [521, 460] width 457 height 4
click at [42, 463] on icon at bounding box center [48, 461] width 12 height 12
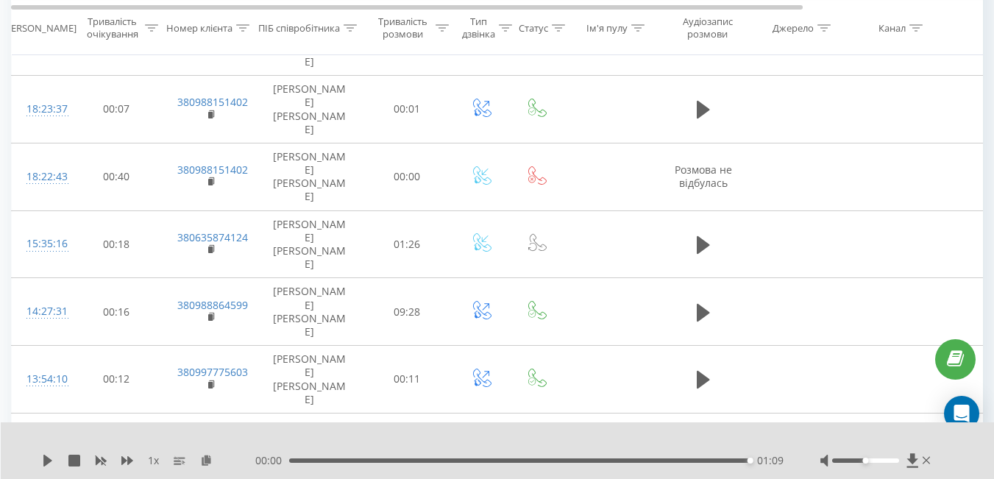
scroll to position [231, 0]
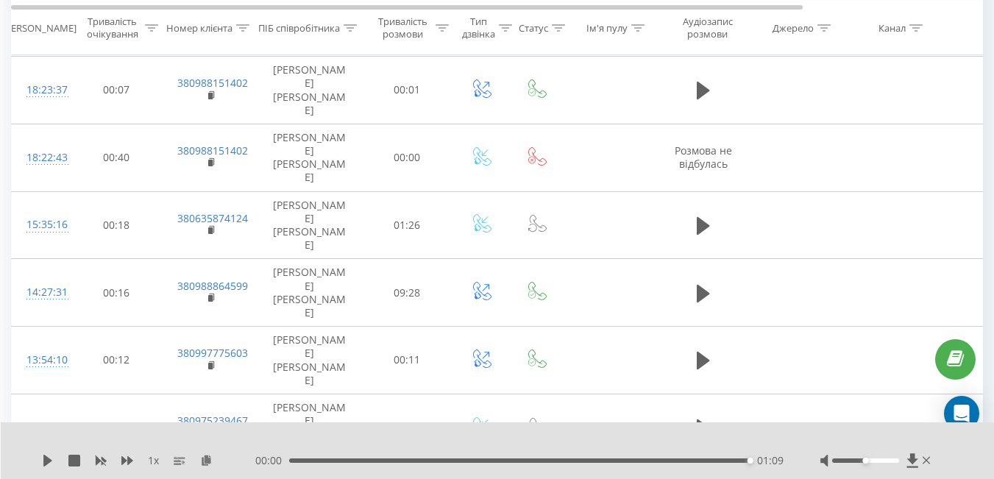
click at [463, 455] on div "00:00 01:09 01:09" at bounding box center [519, 460] width 528 height 15
click at [461, 460] on div "00:25" at bounding box center [521, 460] width 457 height 4
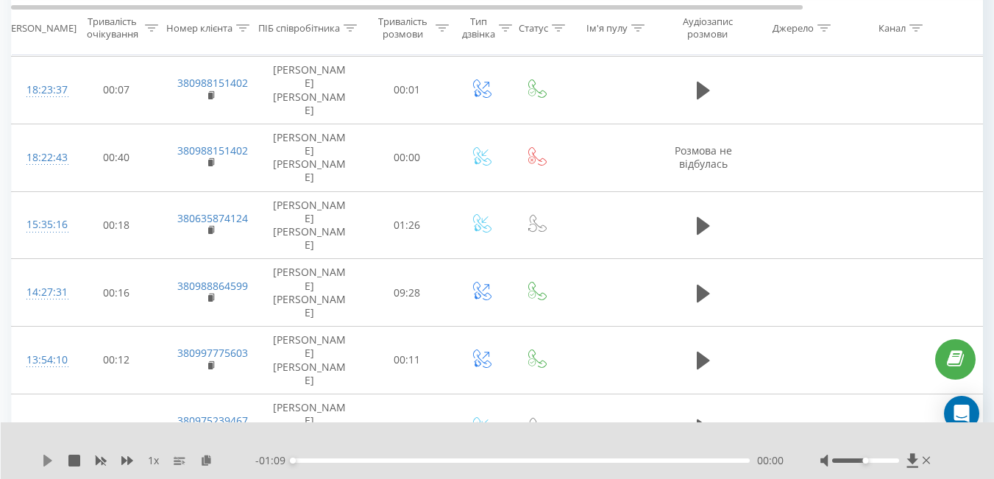
click at [49, 460] on icon at bounding box center [47, 461] width 9 height 12
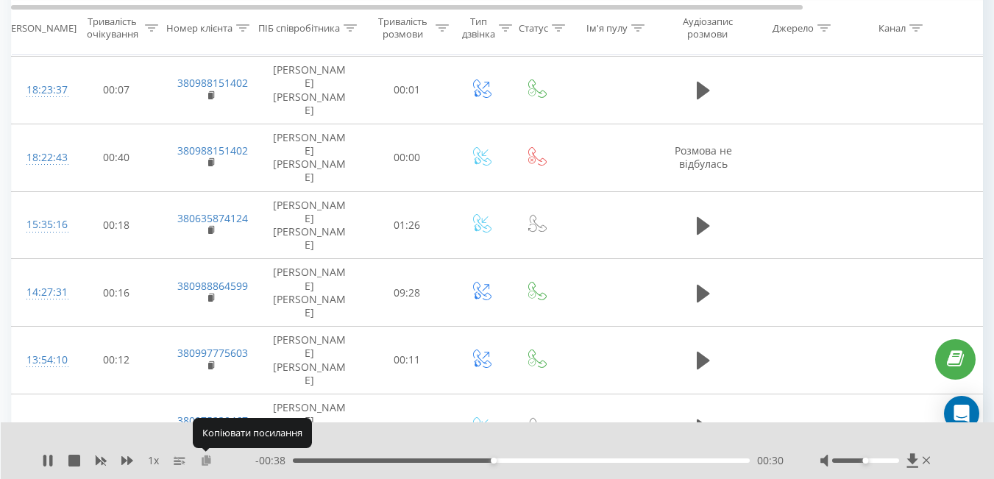
click at [204, 457] on icon at bounding box center [206, 460] width 13 height 10
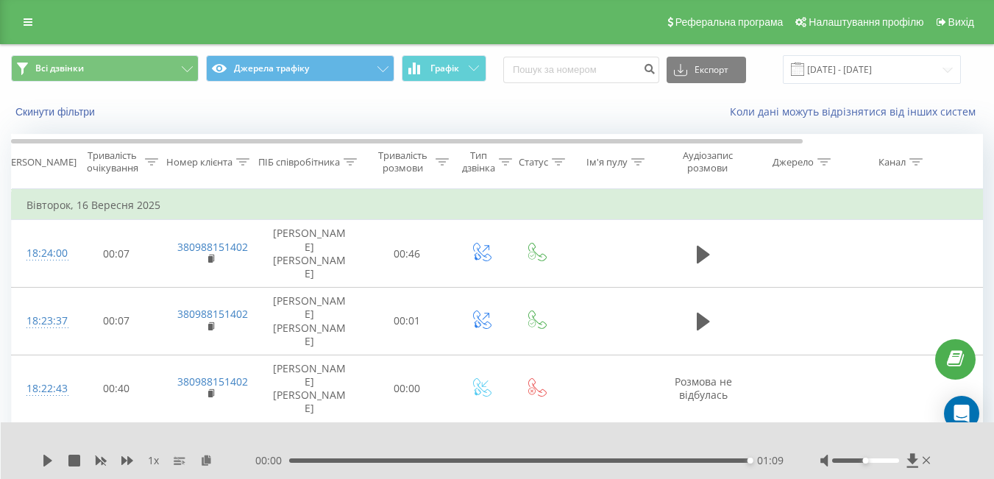
scroll to position [1, 0]
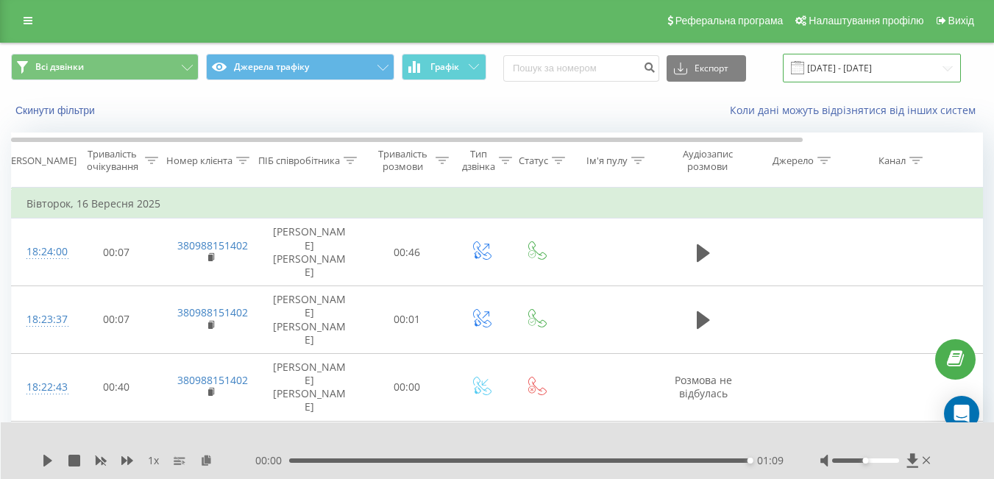
click at [872, 63] on input "15.09.2025 - 16.09.2025" at bounding box center [872, 68] width 178 height 29
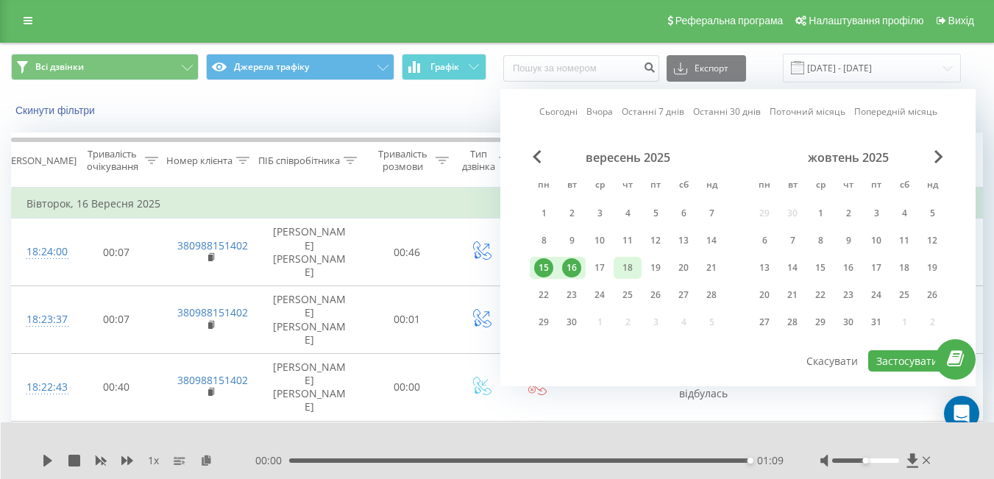
click at [621, 274] on div "18" at bounding box center [627, 267] width 19 height 19
click at [888, 369] on button "Застосувати" at bounding box center [907, 360] width 78 height 21
type input "18.09.2025 - 18.09.2025"
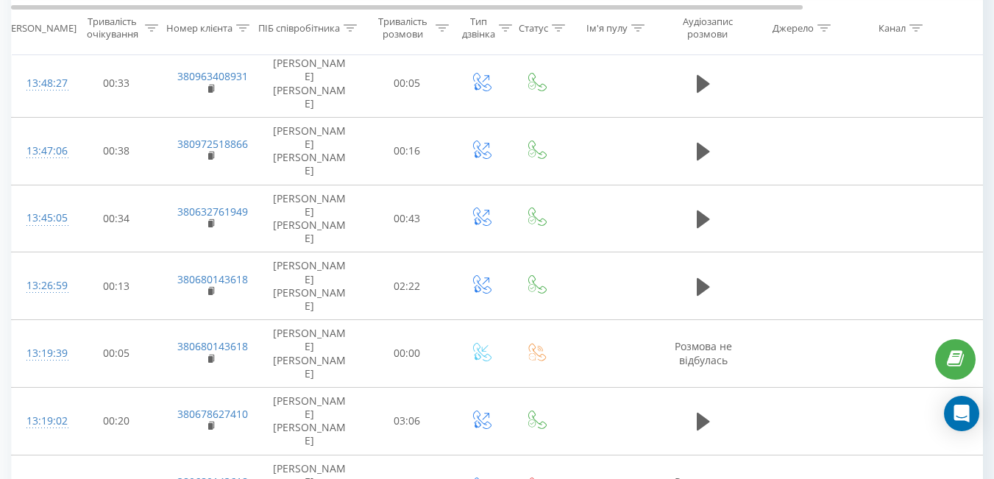
scroll to position [1011, 0]
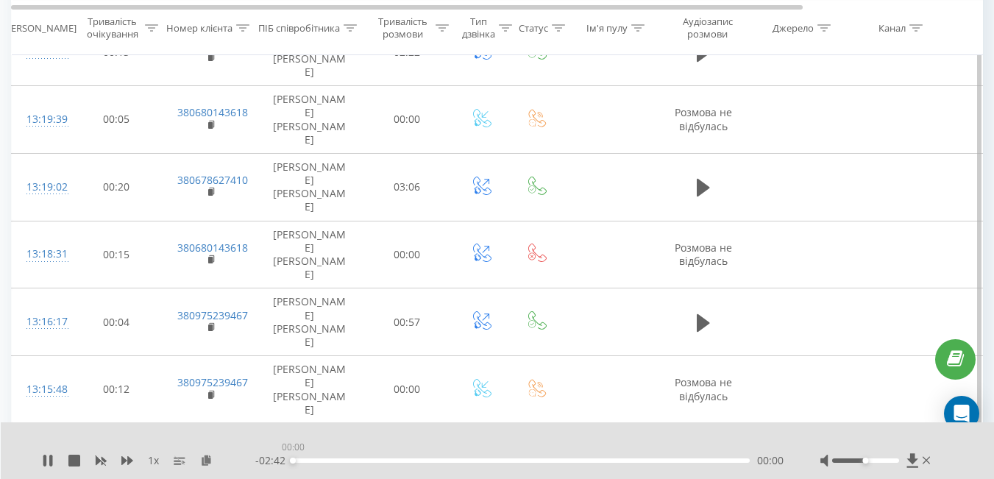
drag, startPoint x: 355, startPoint y: 460, endPoint x: 243, endPoint y: 453, distance: 112.8
click at [243, 453] on div "1 x - 02:42 00:00 00:00" at bounding box center [487, 460] width 891 height 15
click at [208, 460] on icon at bounding box center [206, 460] width 13 height 10
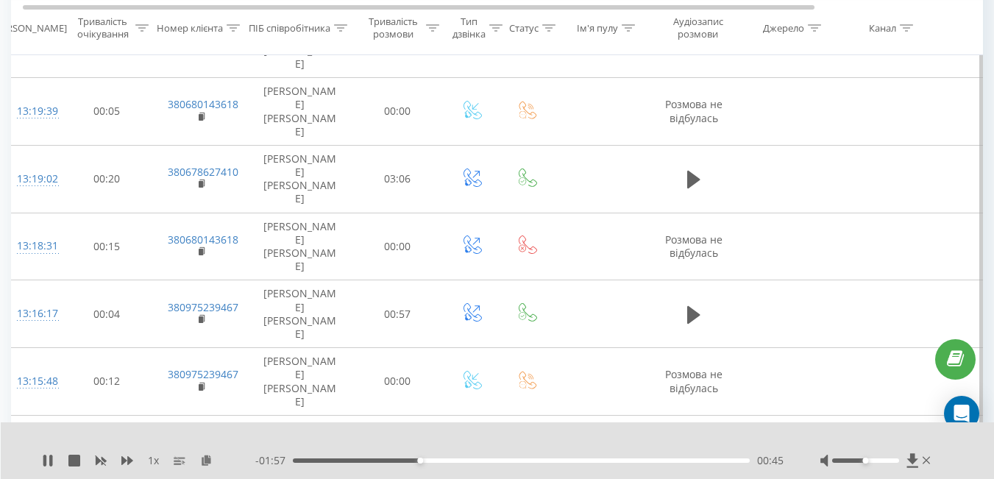
scroll to position [0, 0]
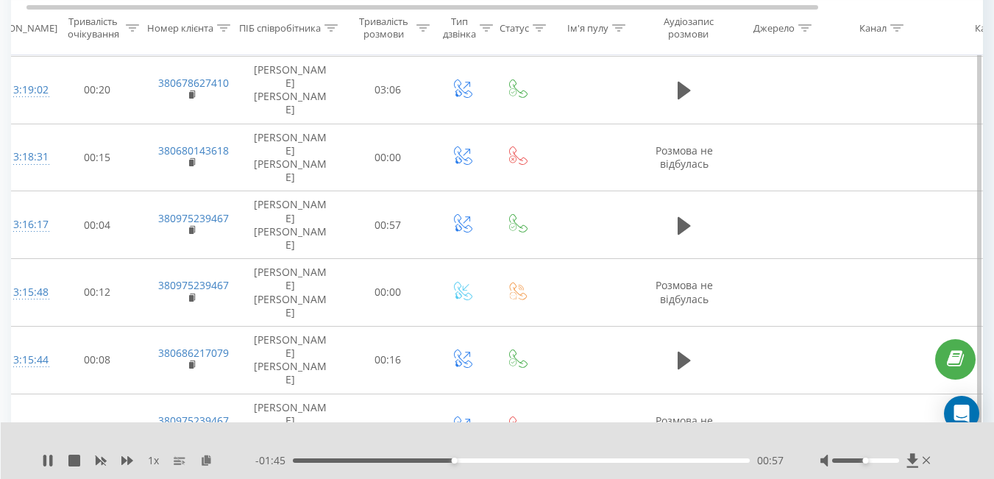
drag, startPoint x: 454, startPoint y: 456, endPoint x: 436, endPoint y: 460, distance: 18.2
click at [436, 460] on div "- 01:45 00:57 00:57" at bounding box center [519, 460] width 528 height 15
drag, startPoint x: 436, startPoint y: 460, endPoint x: 249, endPoint y: 457, distance: 187.6
click at [249, 457] on div "1 x - 02:42 00:00 00:00" at bounding box center [487, 460] width 891 height 15
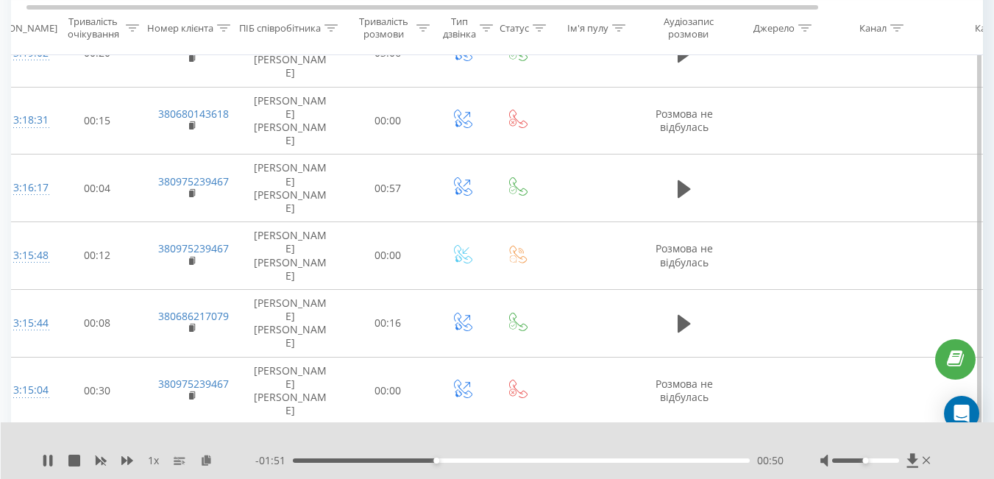
scroll to position [1146, 0]
click at [343, 462] on div "00:17" at bounding box center [521, 460] width 457 height 4
drag, startPoint x: 343, startPoint y: 462, endPoint x: 313, endPoint y: 462, distance: 30.2
click at [313, 462] on div "00:08" at bounding box center [316, 460] width 6 height 6
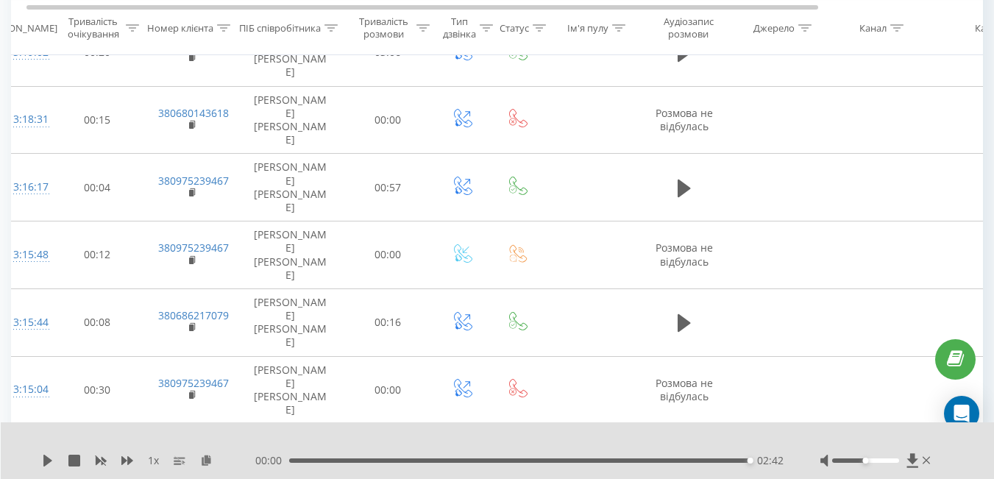
click at [347, 461] on div "02:42" at bounding box center [519, 460] width 460 height 4
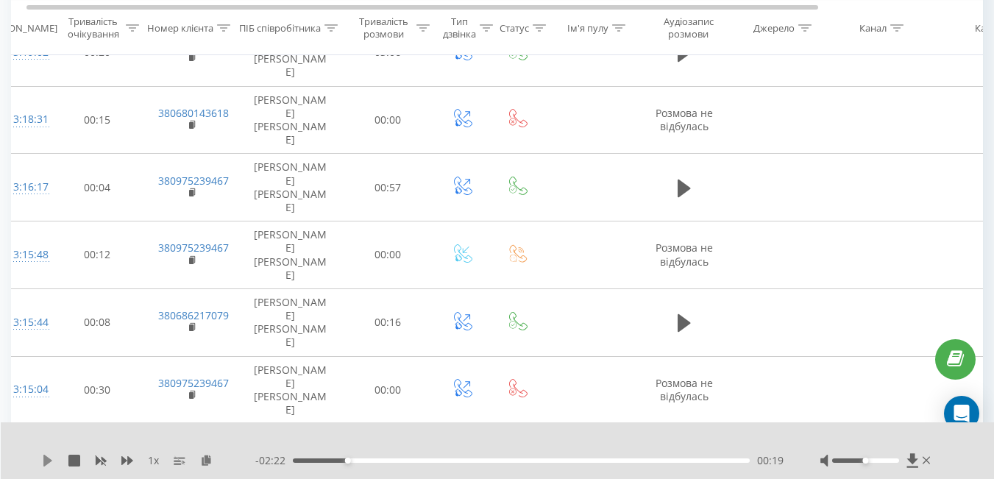
click at [46, 460] on icon at bounding box center [47, 461] width 9 height 12
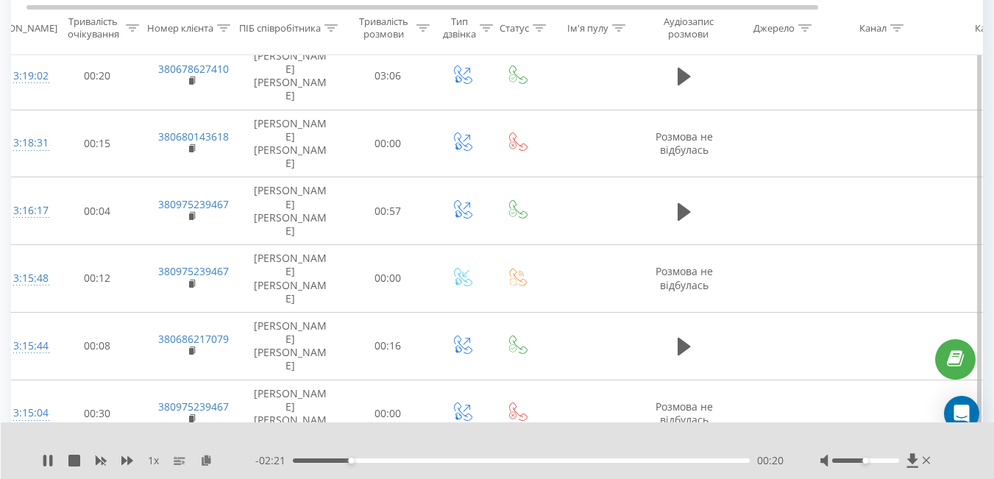
scroll to position [1122, 0]
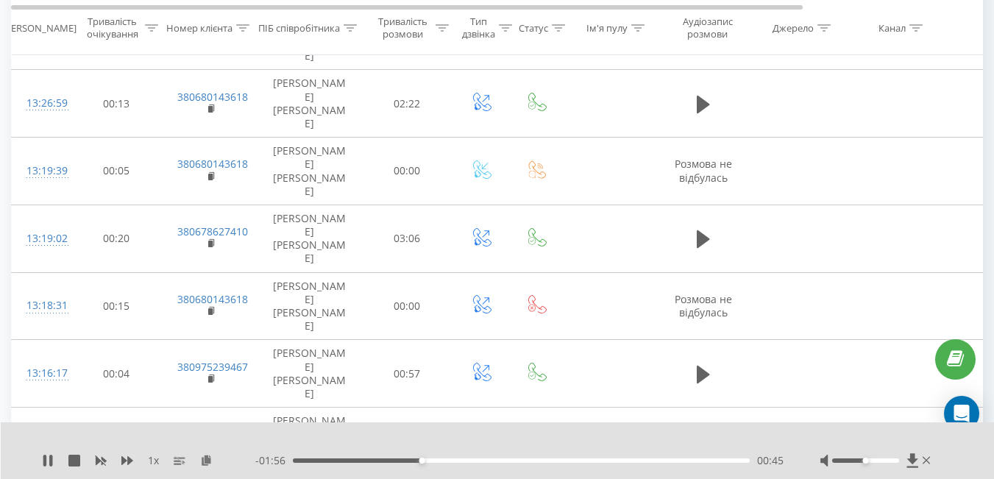
scroll to position [959, 0]
click at [207, 460] on icon at bounding box center [206, 460] width 13 height 10
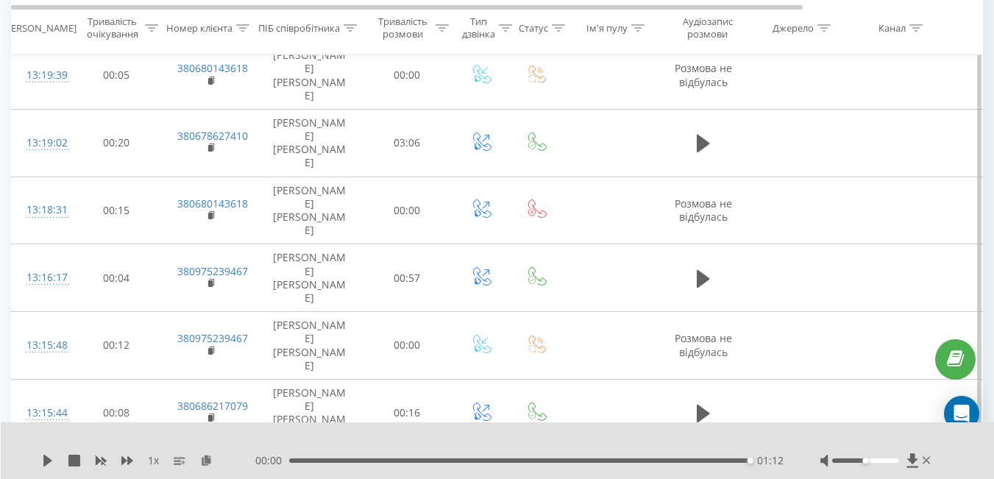
scroll to position [1049, 0]
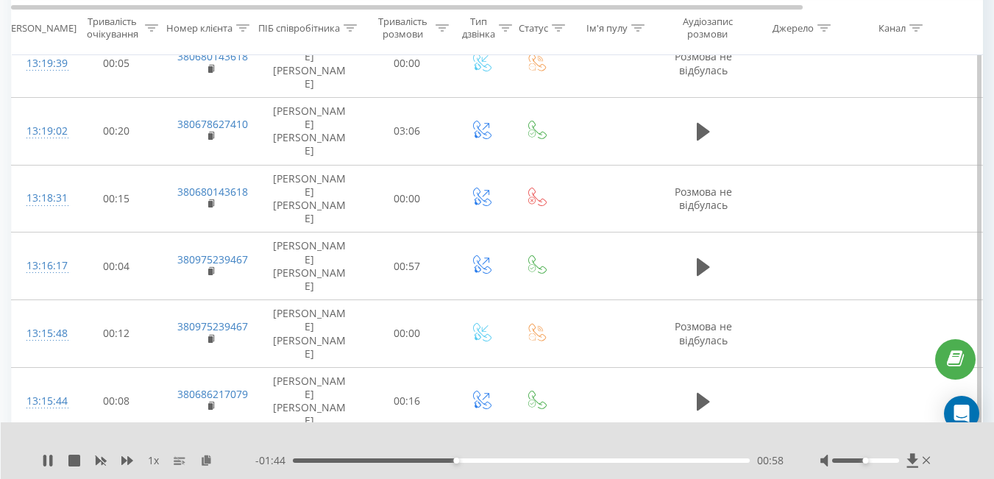
scroll to position [1069, 0]
